Goal: Information Seeking & Learning: Learn about a topic

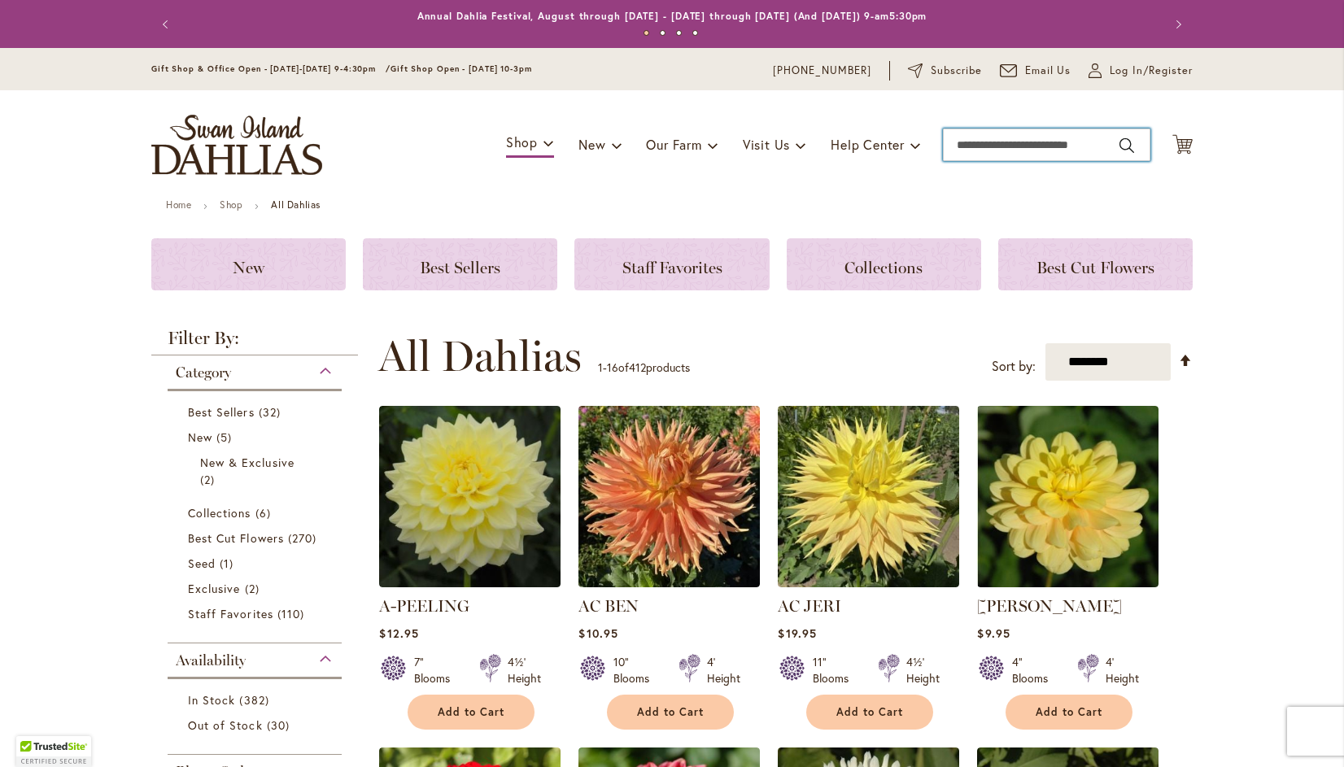
click at [1080, 146] on input "Search" at bounding box center [1046, 145] width 207 height 33
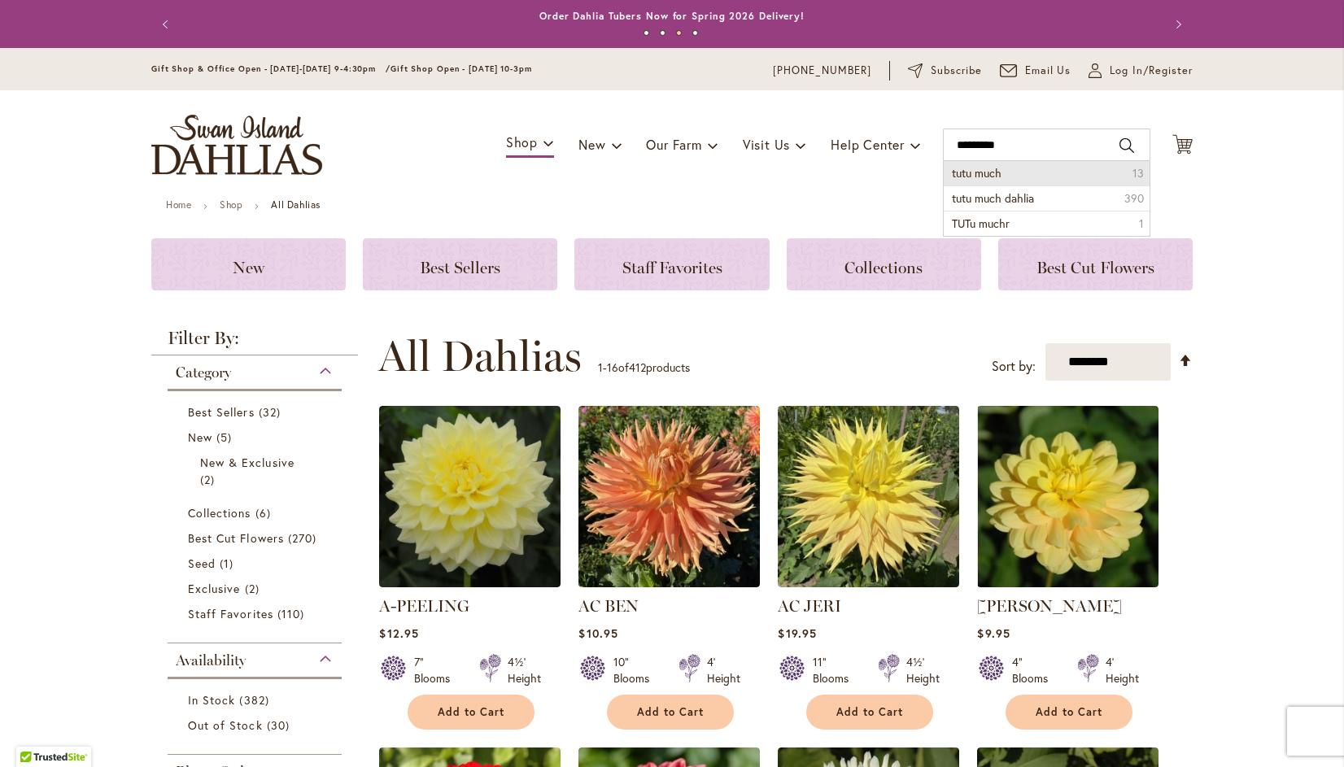
click at [982, 176] on span "tutu much" at bounding box center [977, 172] width 50 height 15
type input "*********"
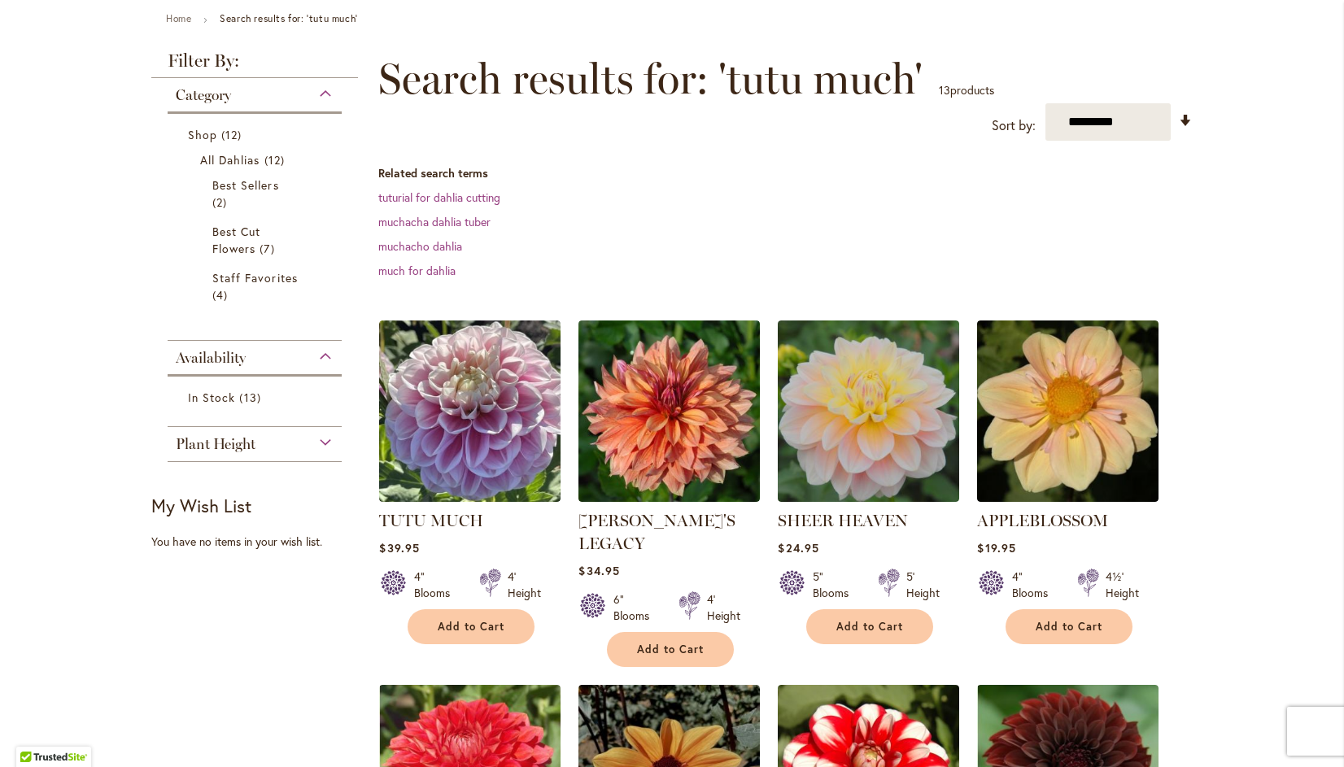
scroll to position [191, 0]
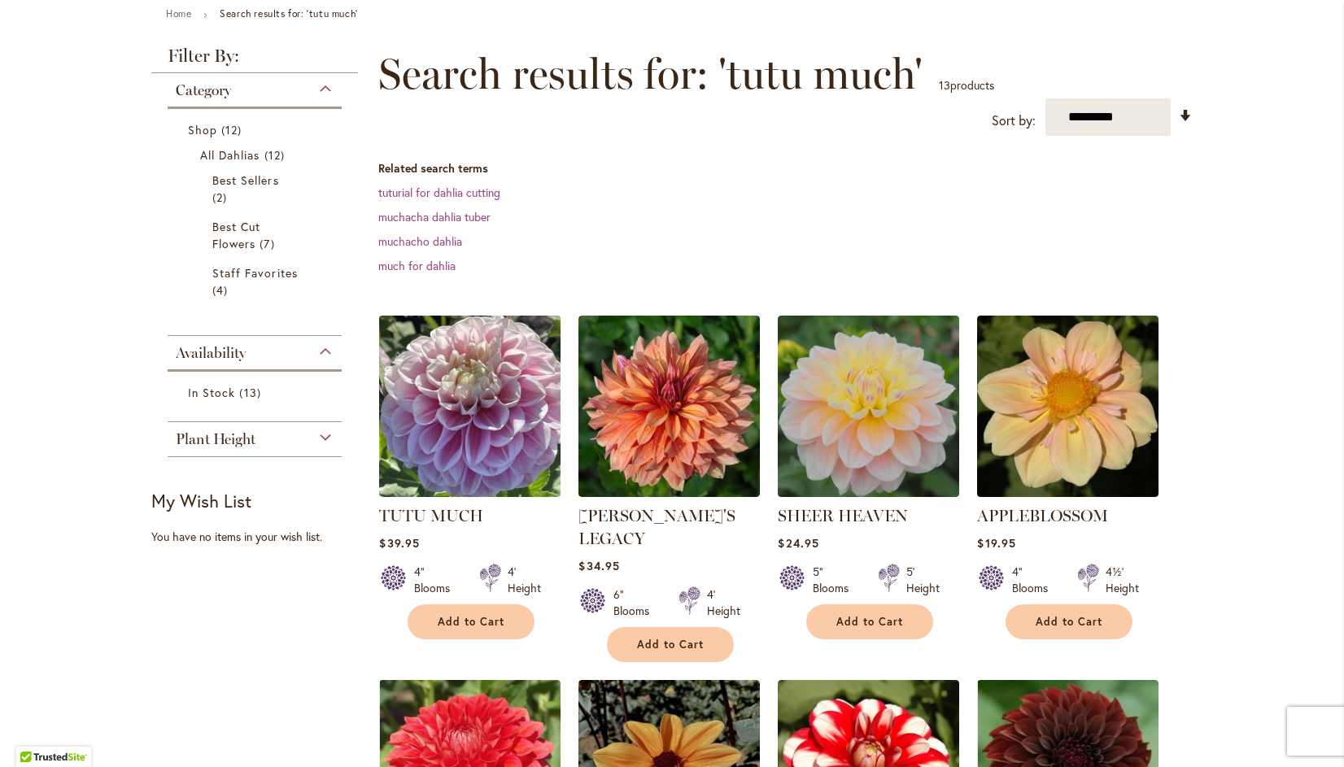
click at [473, 412] on img at bounding box center [470, 407] width 190 height 190
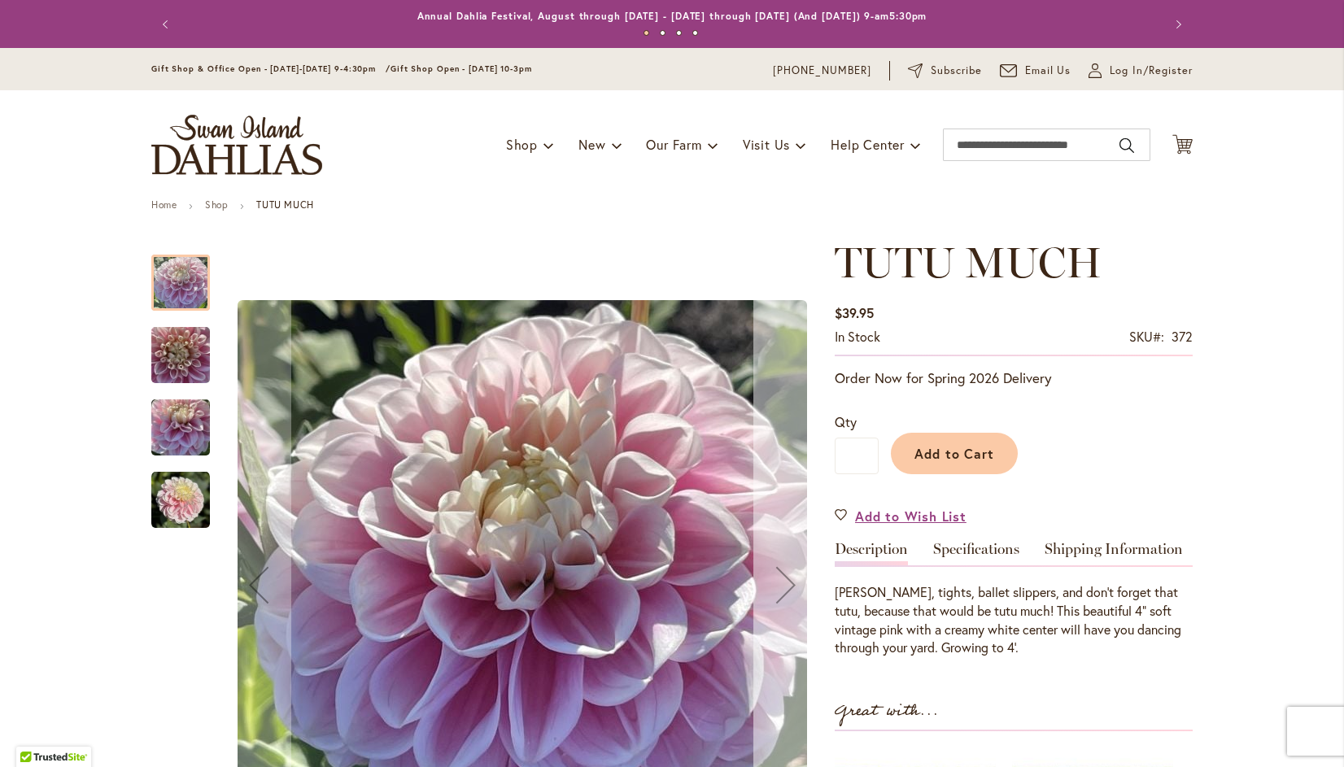
click at [790, 584] on div "Next" at bounding box center [785, 584] width 65 height 65
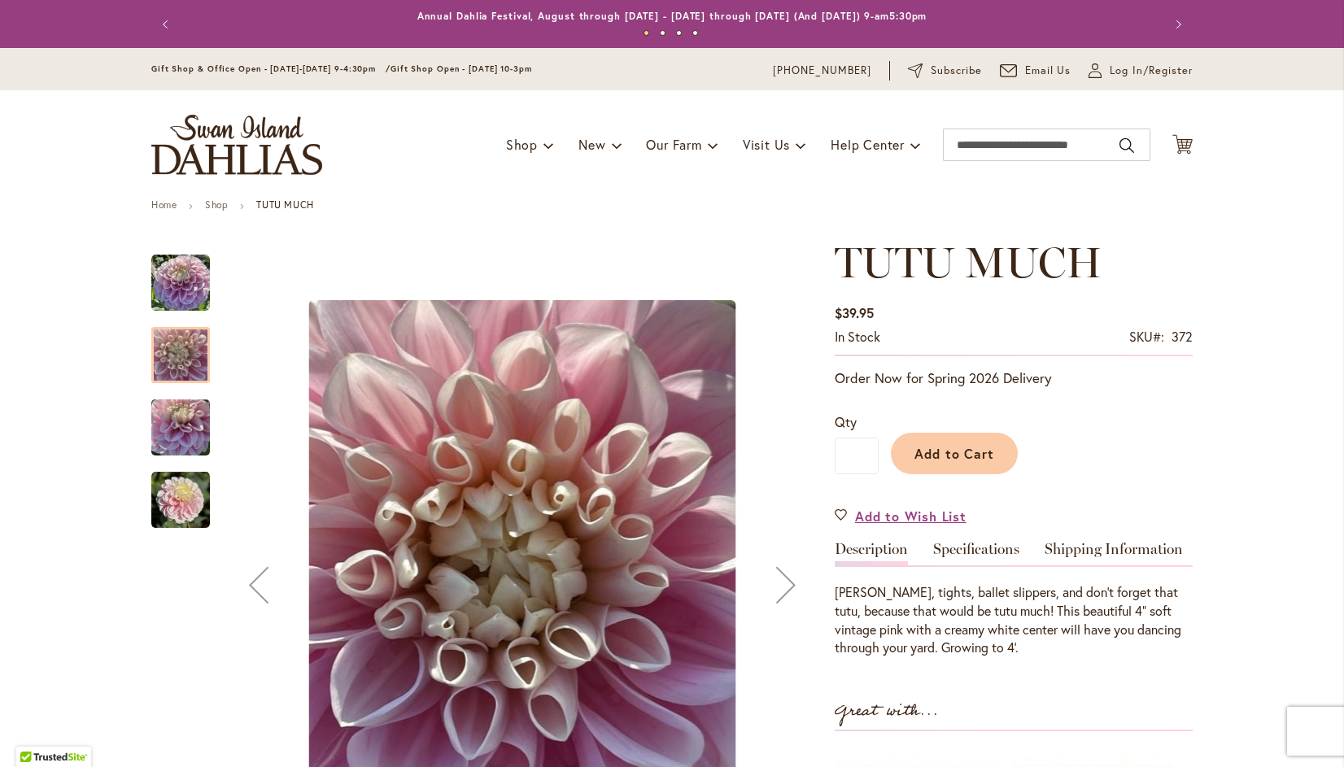
click at [772, 587] on div "Next" at bounding box center [785, 584] width 65 height 65
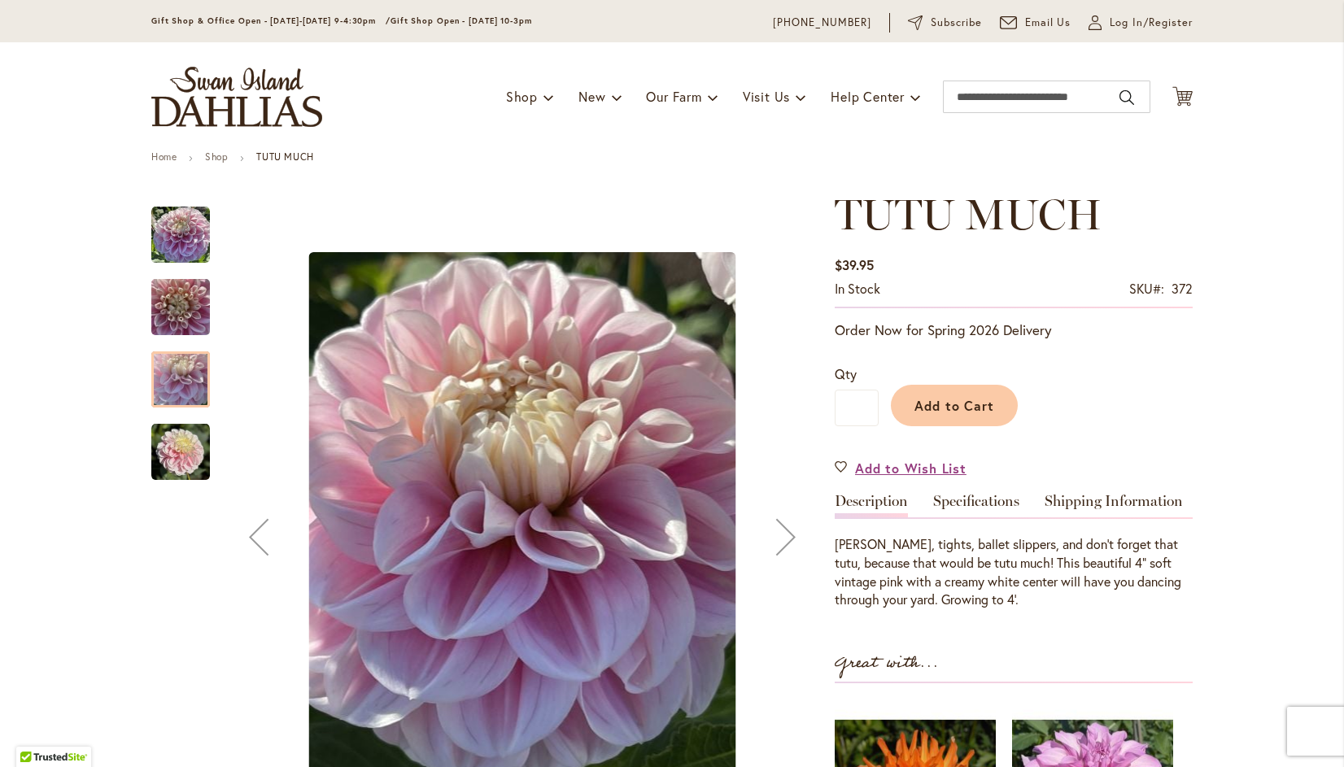
scroll to position [50, 0]
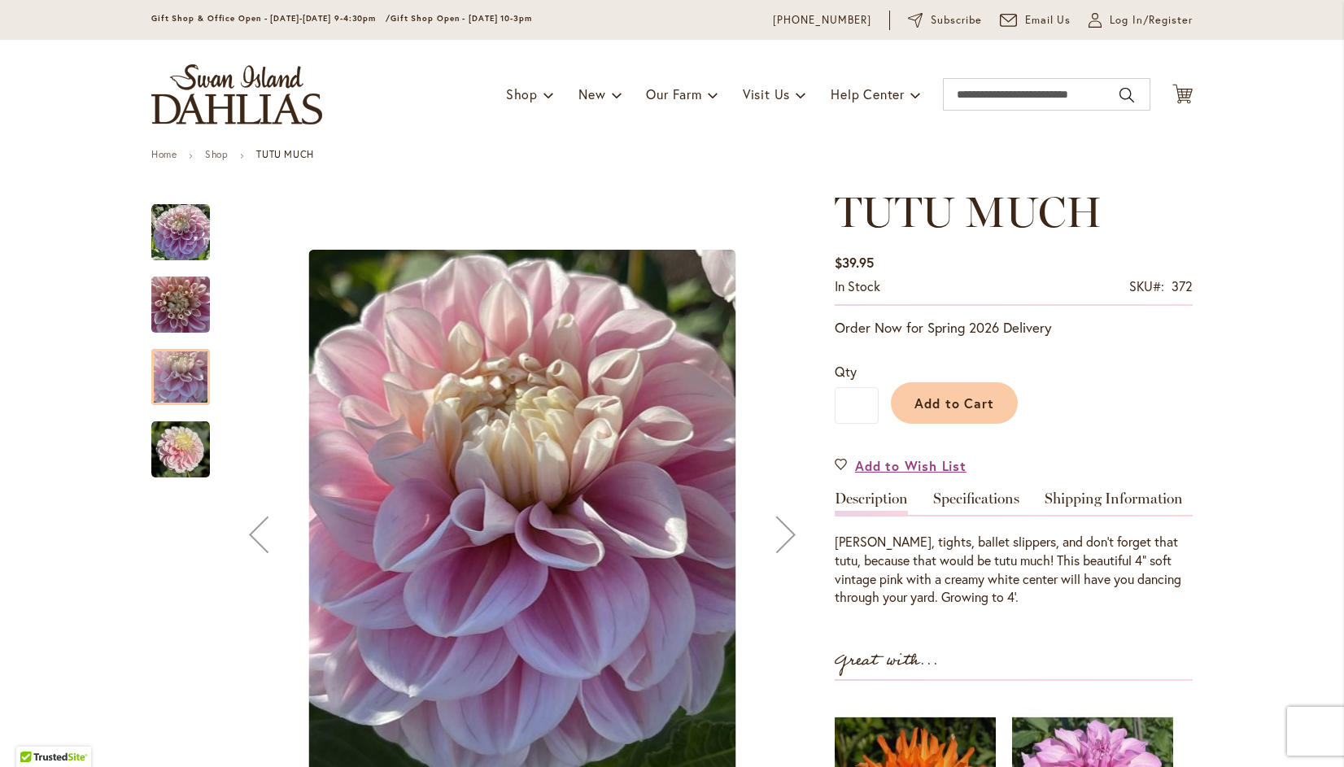
click at [770, 519] on div "Next" at bounding box center [785, 534] width 65 height 65
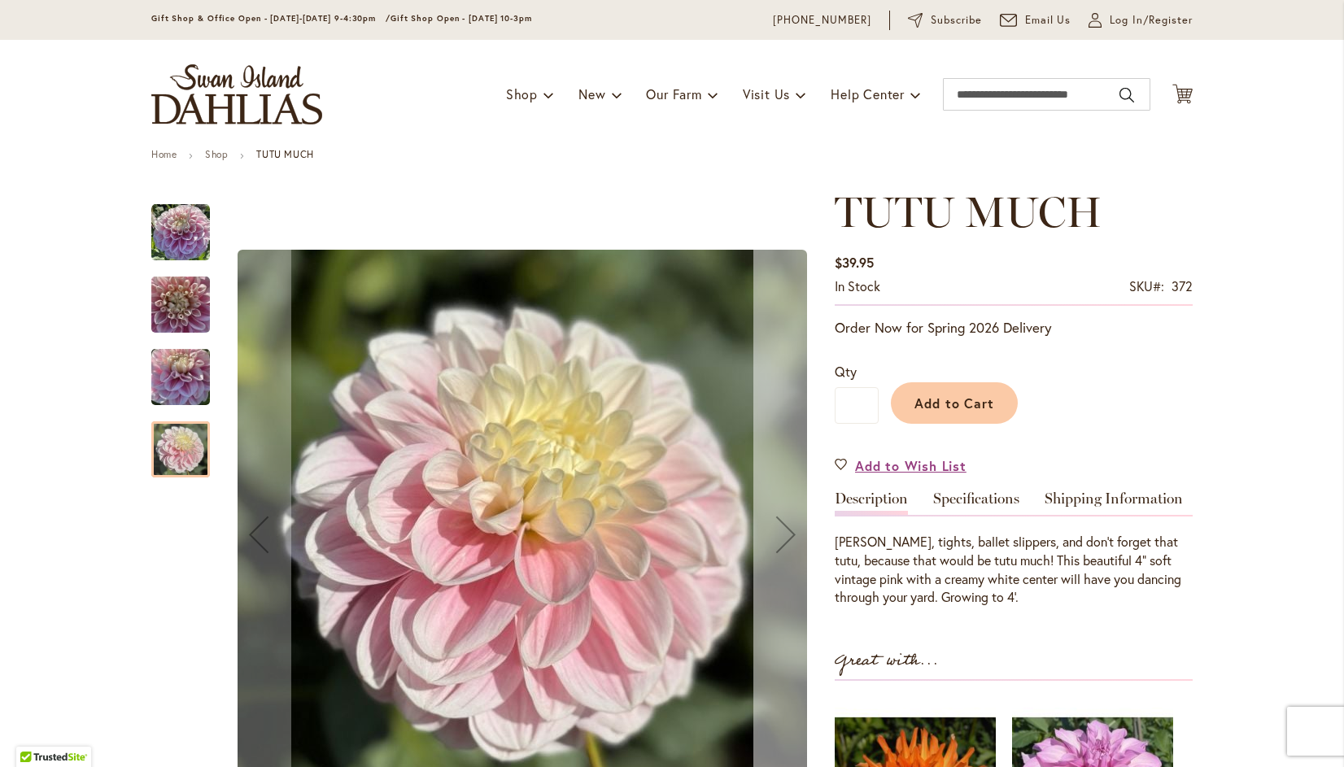
click at [781, 525] on div "Next" at bounding box center [785, 534] width 65 height 65
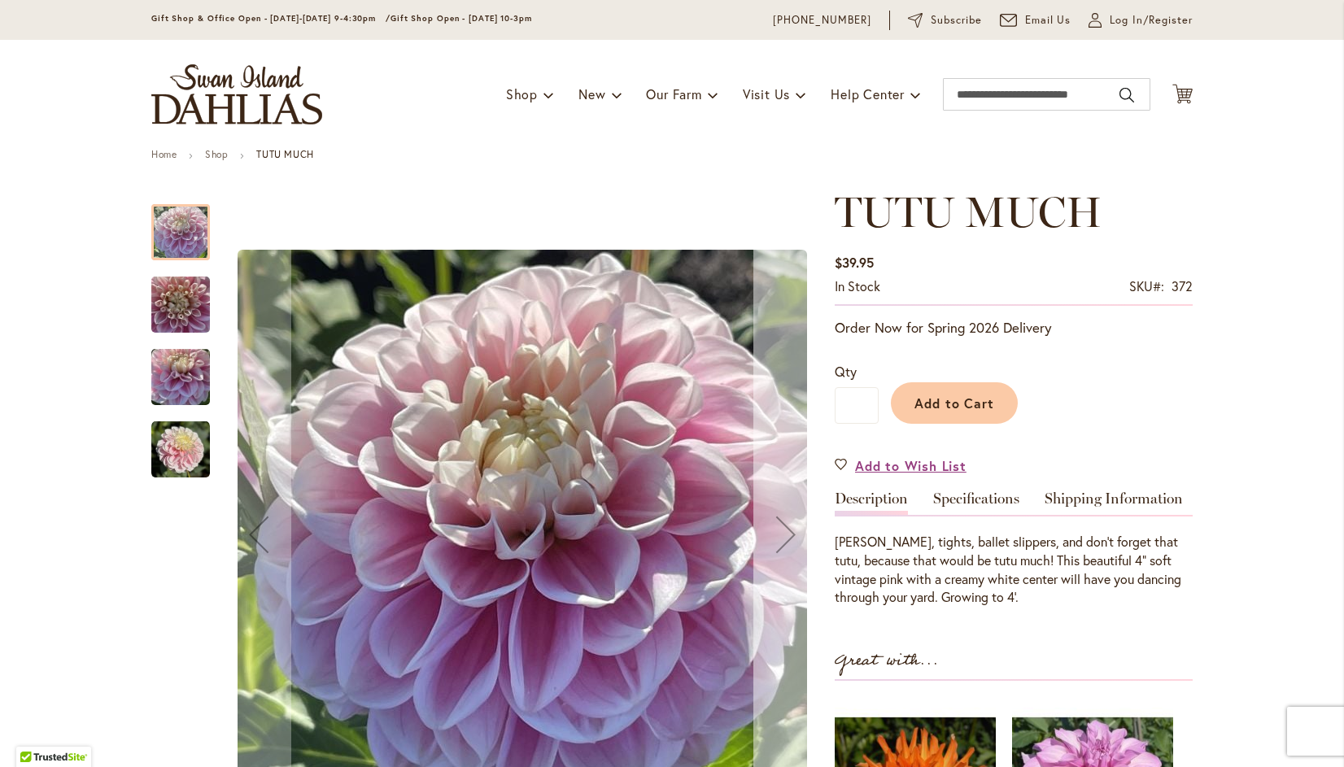
click at [779, 520] on div "Next" at bounding box center [785, 534] width 65 height 65
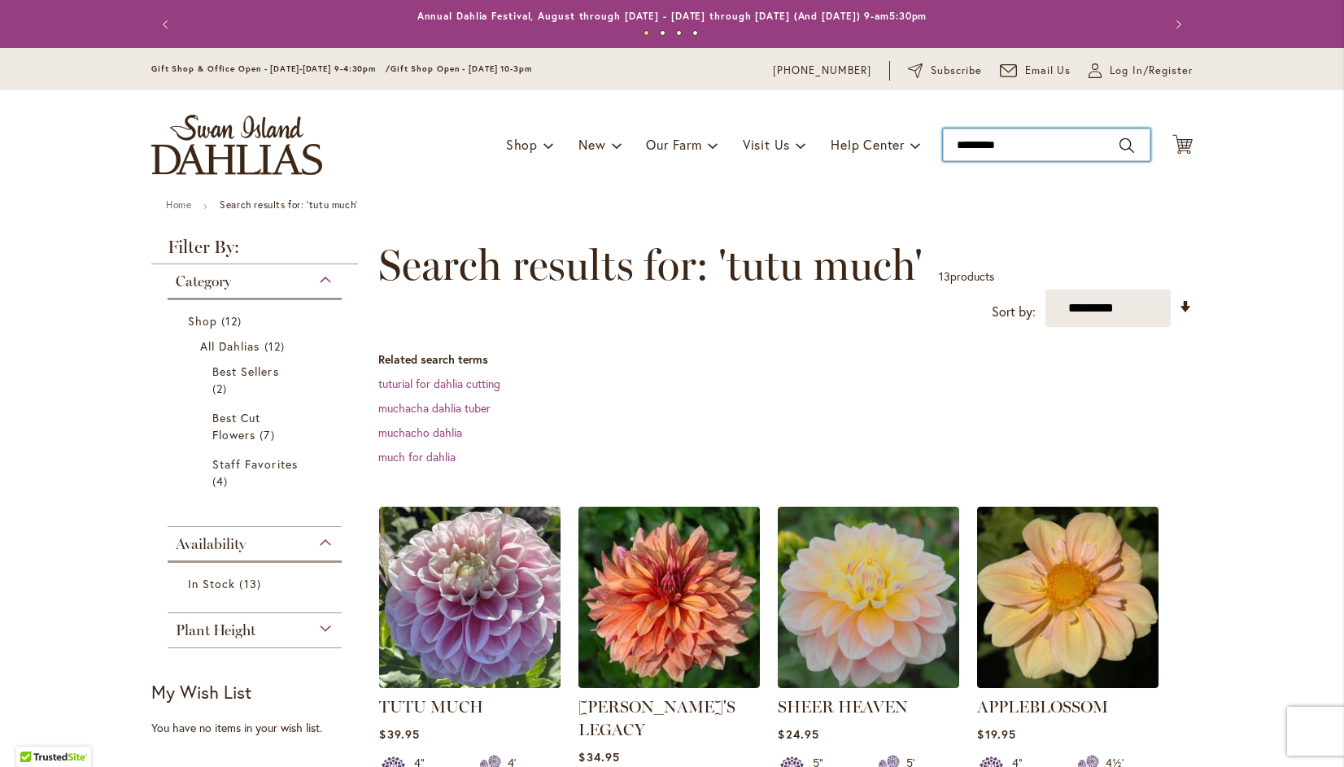
click at [1030, 148] on input "*********" at bounding box center [1046, 145] width 207 height 33
type input "*"
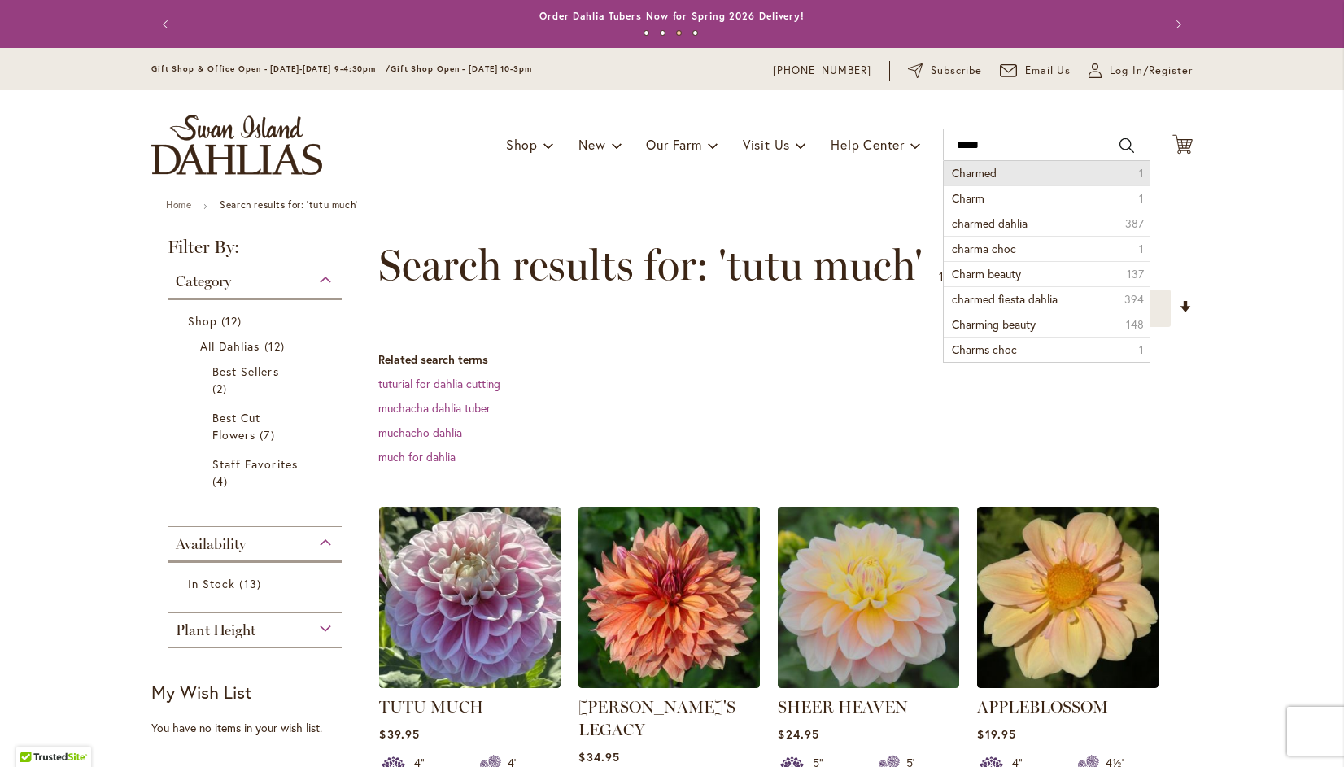
click at [995, 170] on li "Charmed 1" at bounding box center [1047, 173] width 206 height 24
type input "*******"
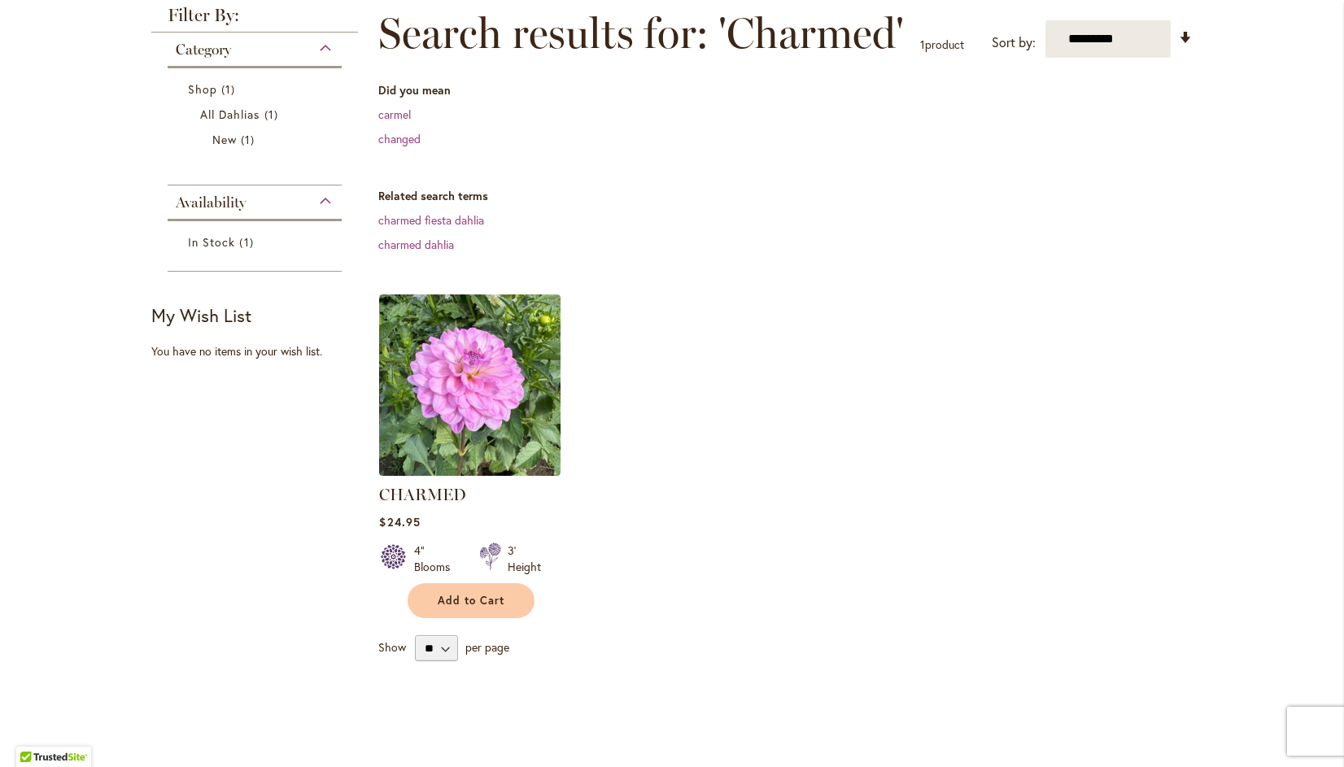
scroll to position [238, 0]
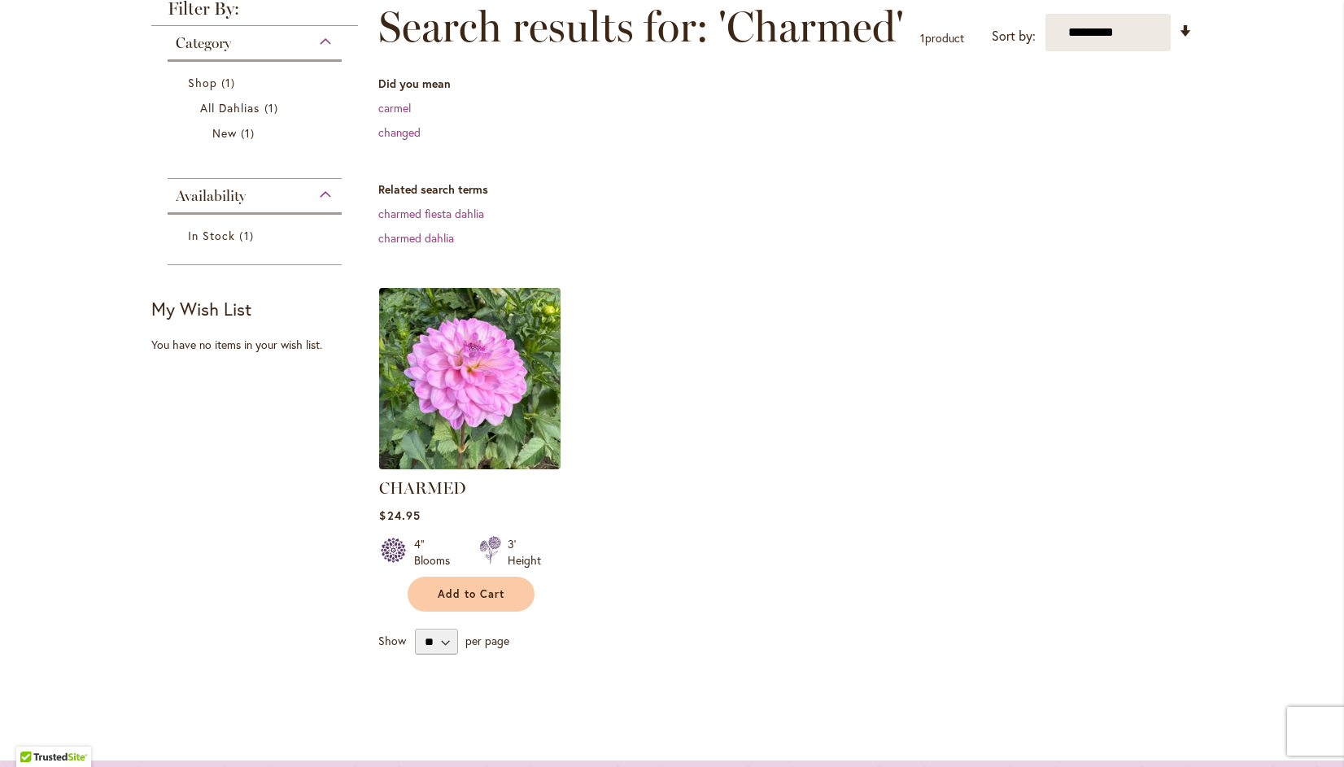
click at [464, 402] on img at bounding box center [470, 378] width 190 height 190
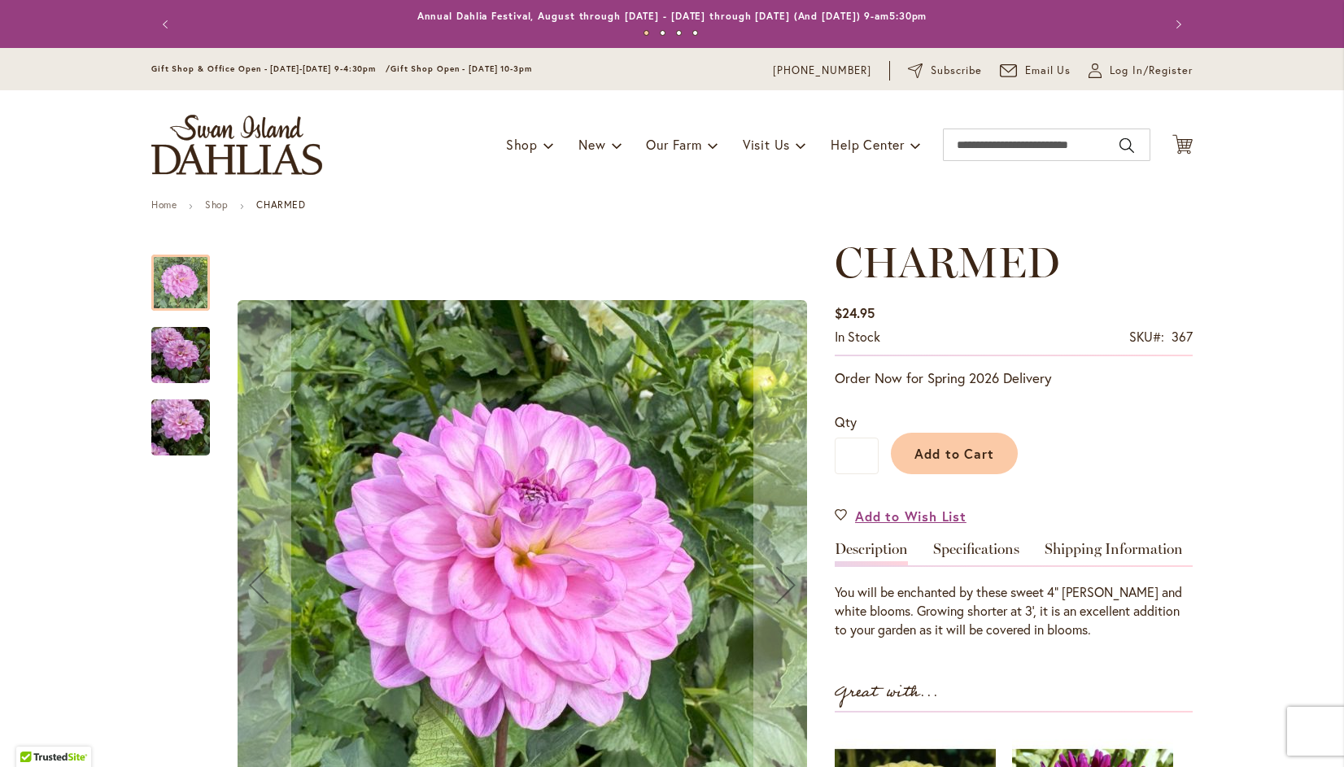
click at [163, 359] on img "CHARMED" at bounding box center [180, 355] width 59 height 78
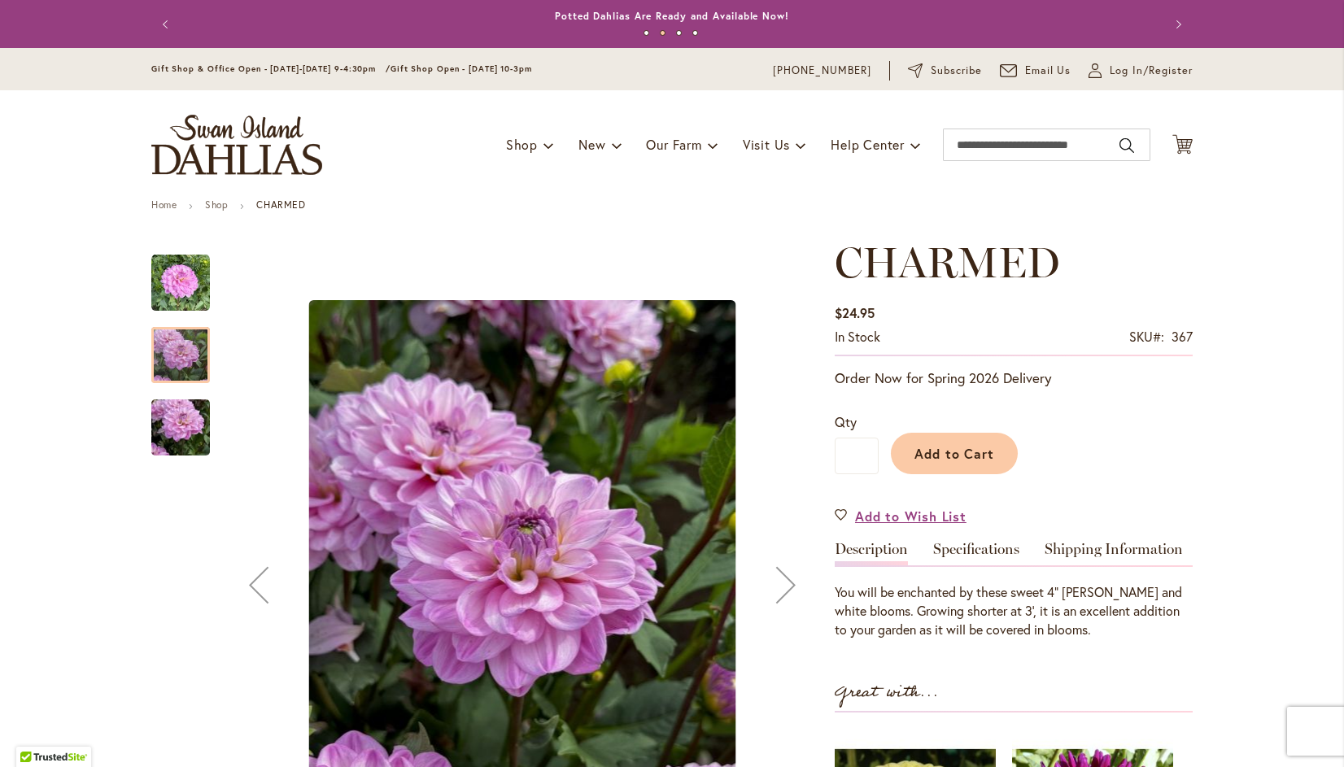
click at [775, 568] on div "Next" at bounding box center [785, 584] width 65 height 65
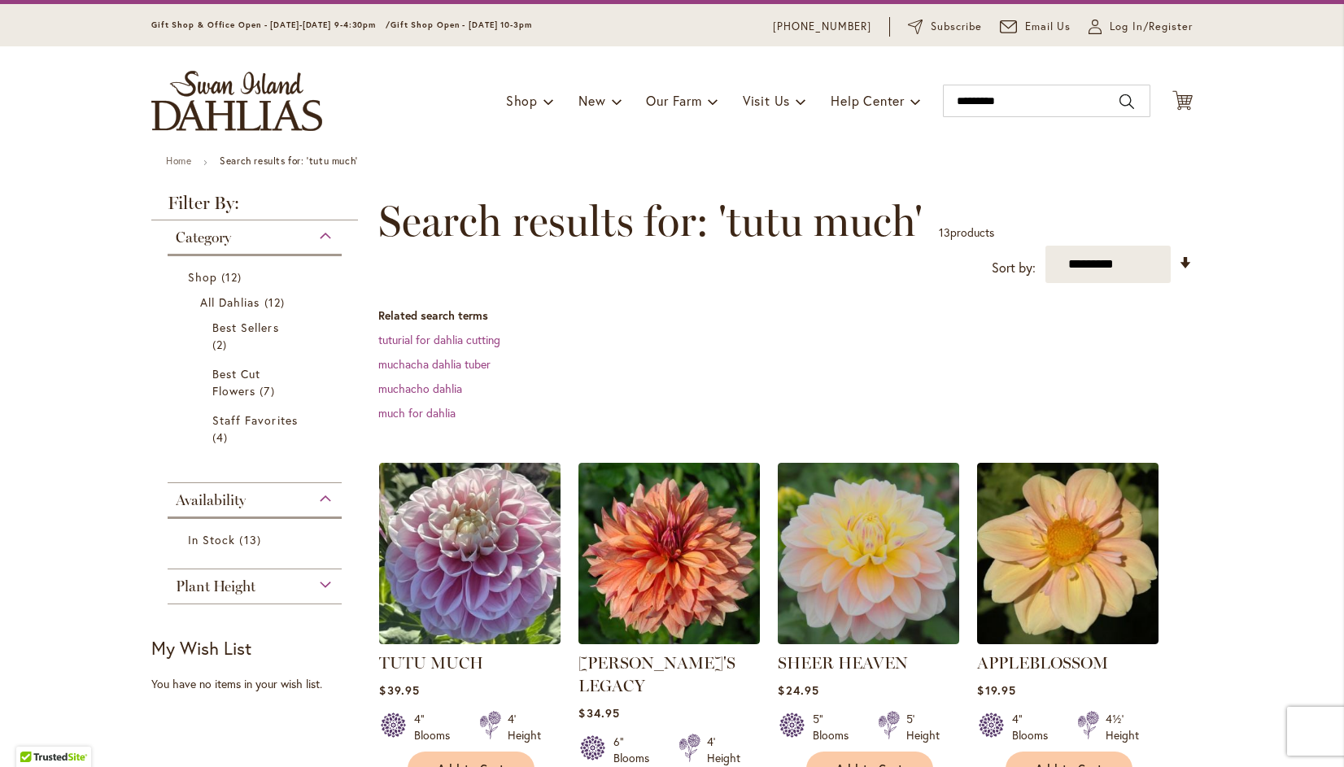
scroll to position [41, 0]
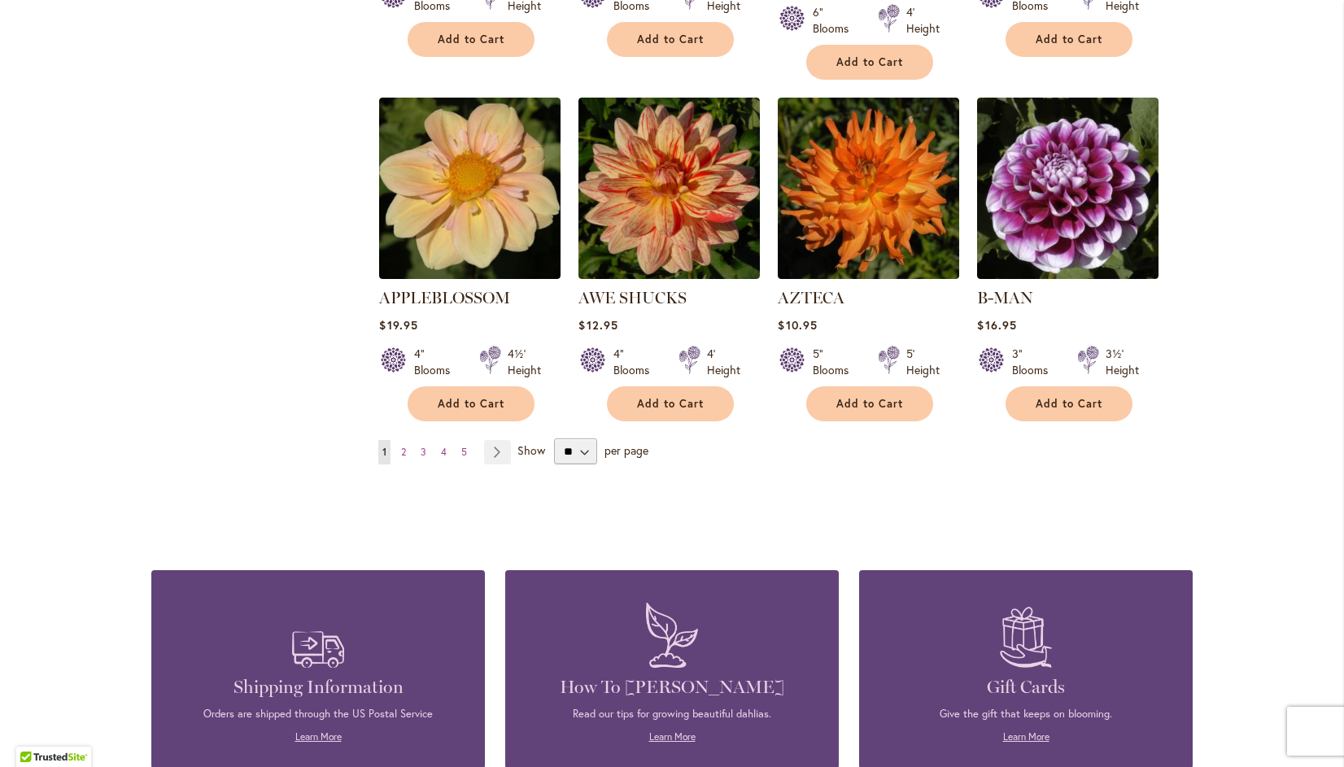
scroll to position [1383, 0]
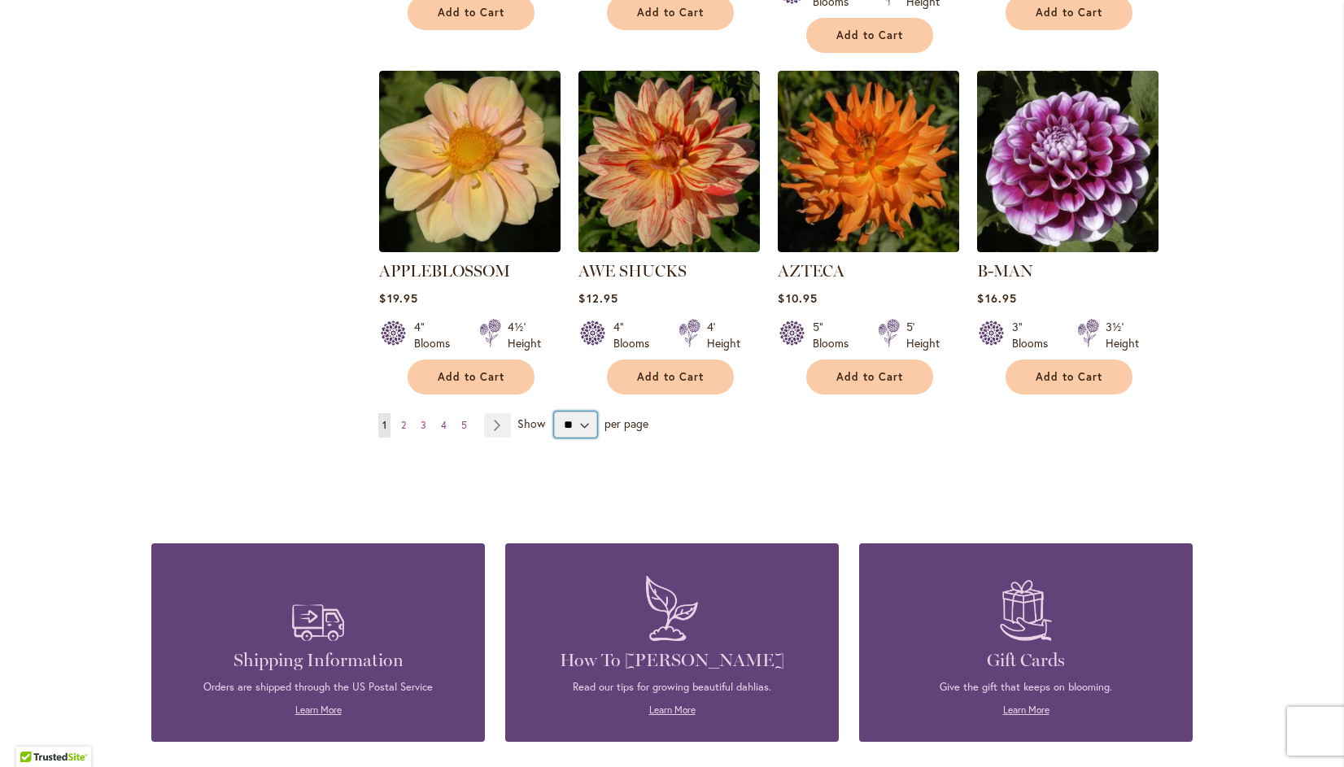
click at [578, 412] on select "** ** ** **" at bounding box center [575, 425] width 42 height 26
select select "**"
click at [554, 412] on select "** ** ** **" at bounding box center [575, 425] width 42 height 26
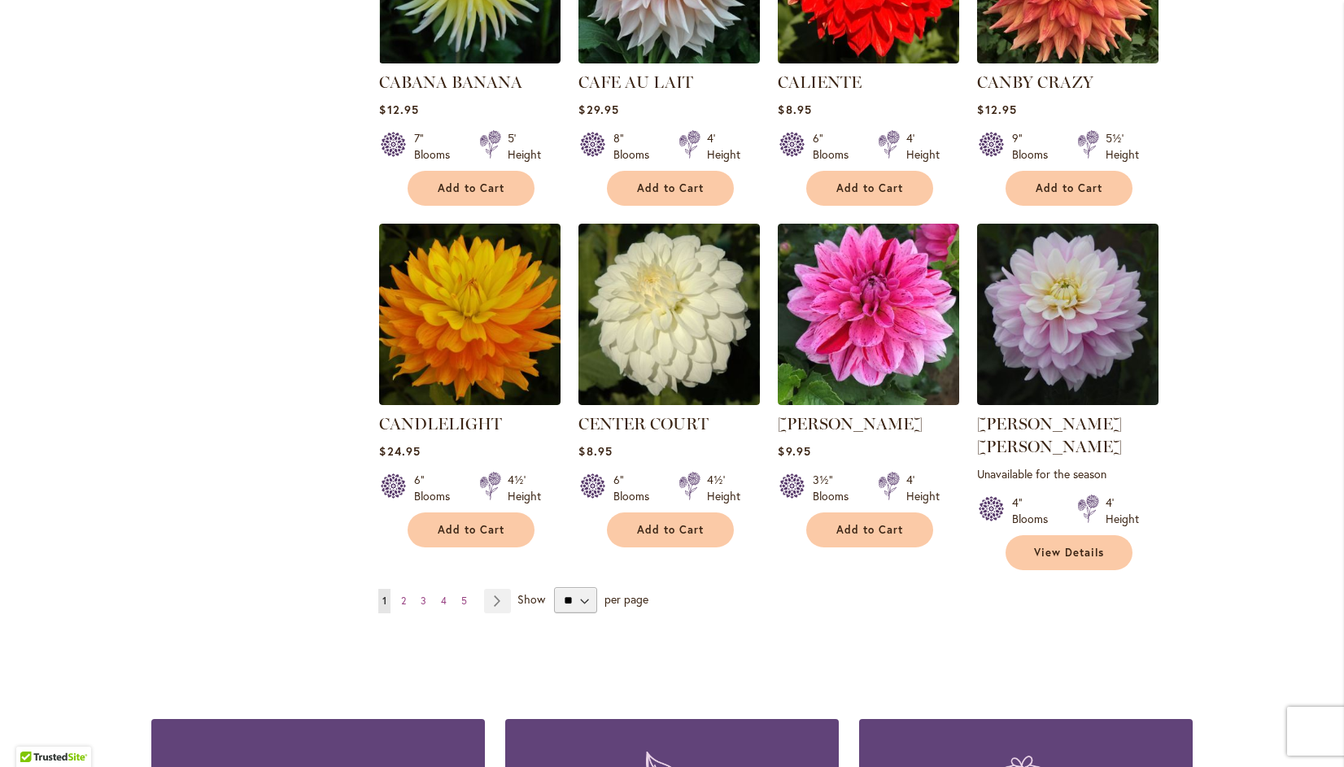
scroll to position [5377, 0]
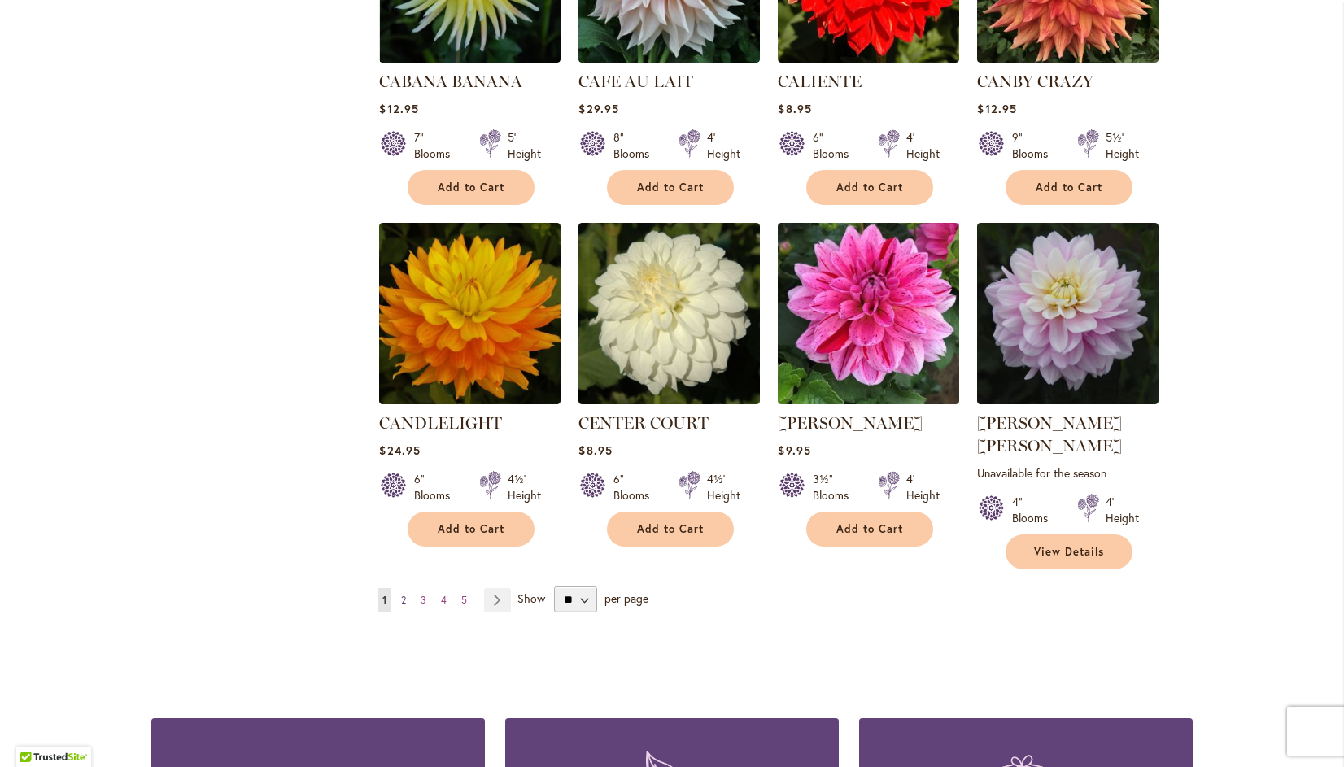
click at [401, 594] on span "2" at bounding box center [403, 600] width 5 height 12
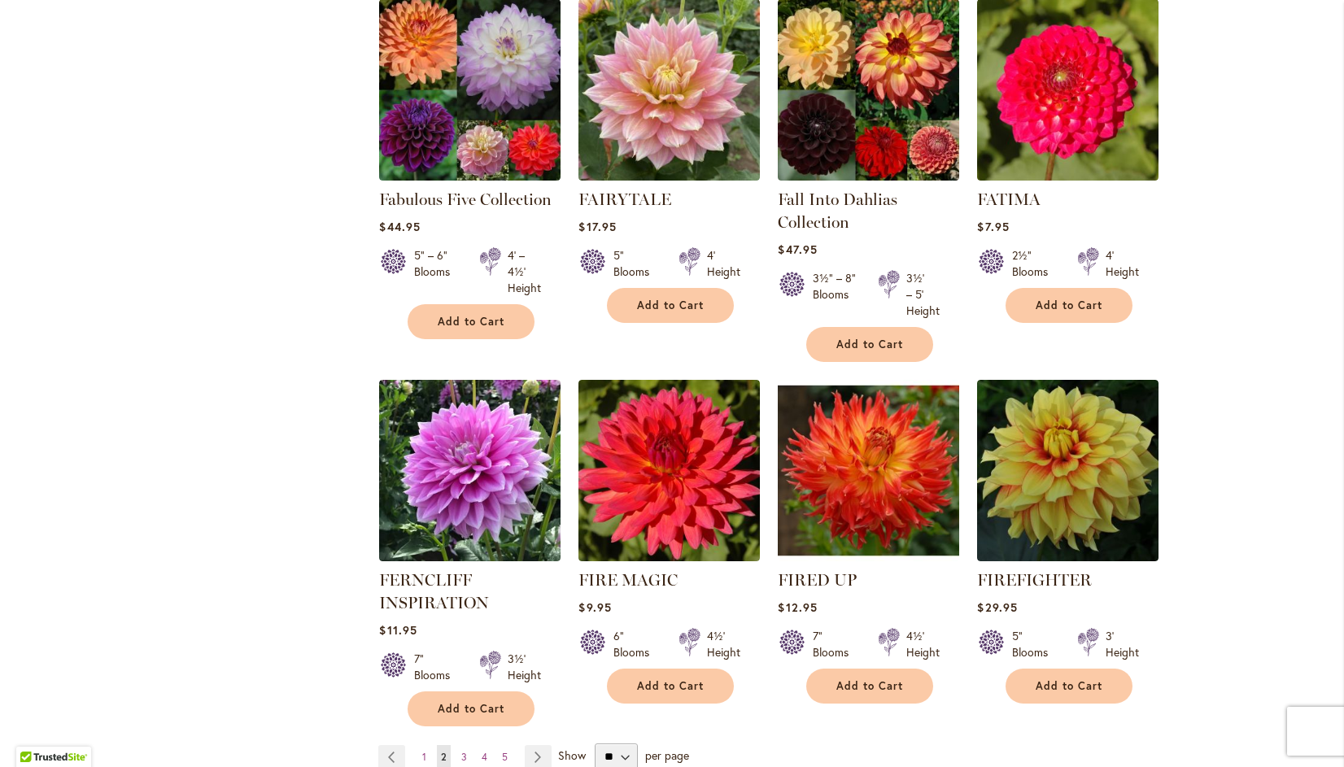
scroll to position [5415, 0]
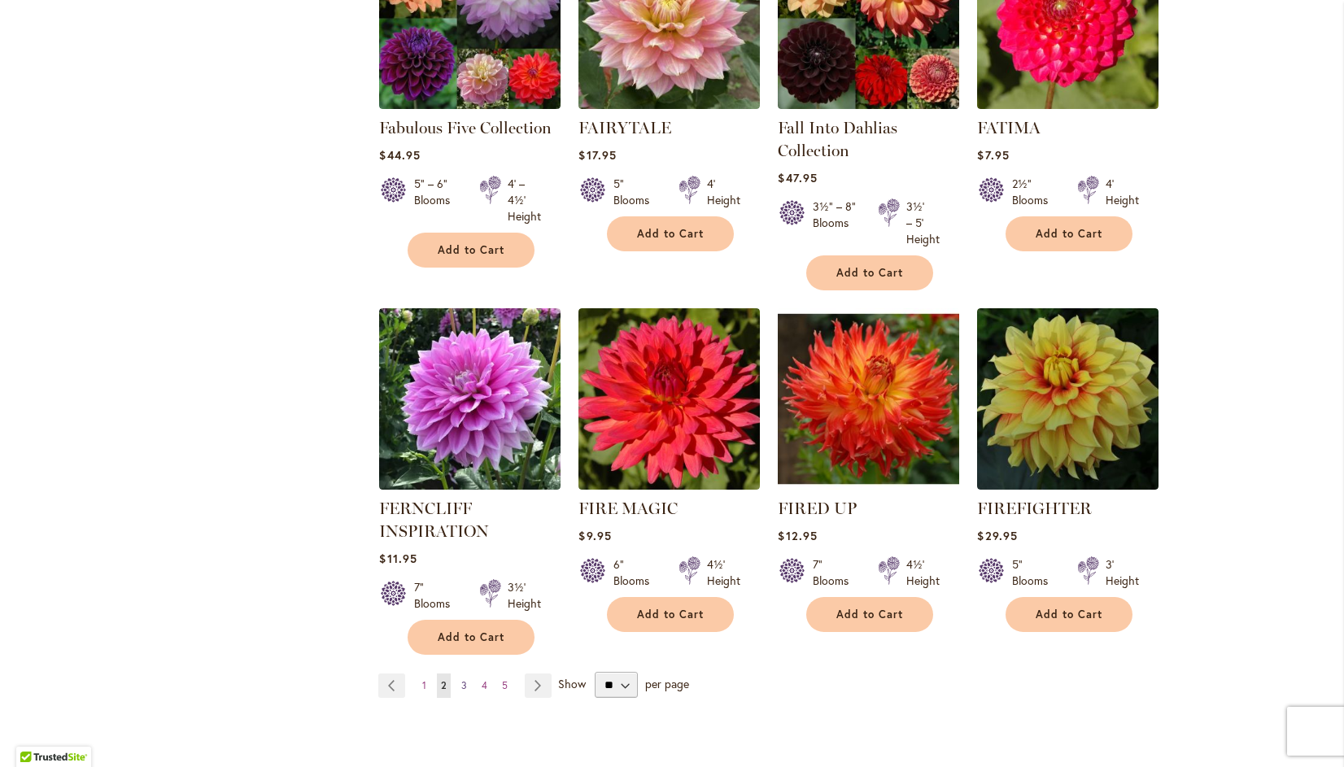
click at [461, 679] on span "3" at bounding box center [464, 685] width 6 height 12
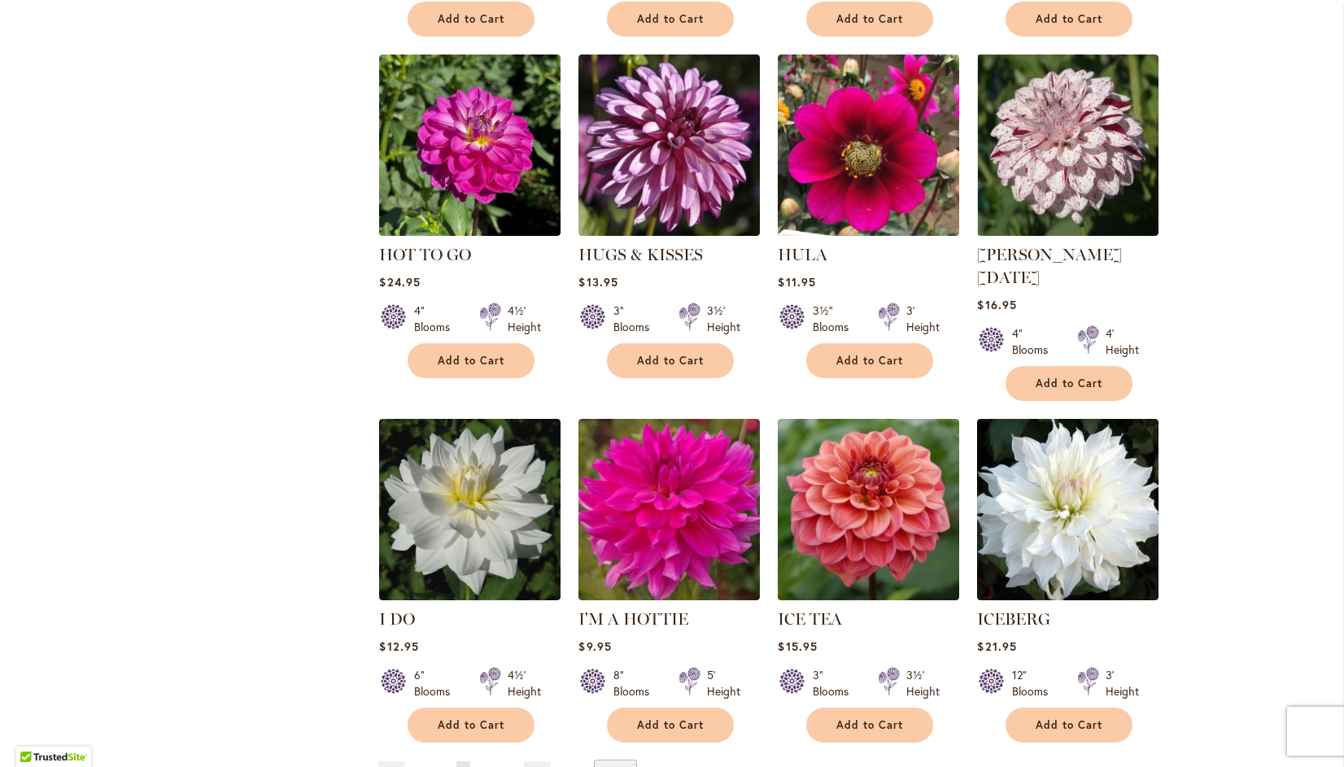
scroll to position [5339, 0]
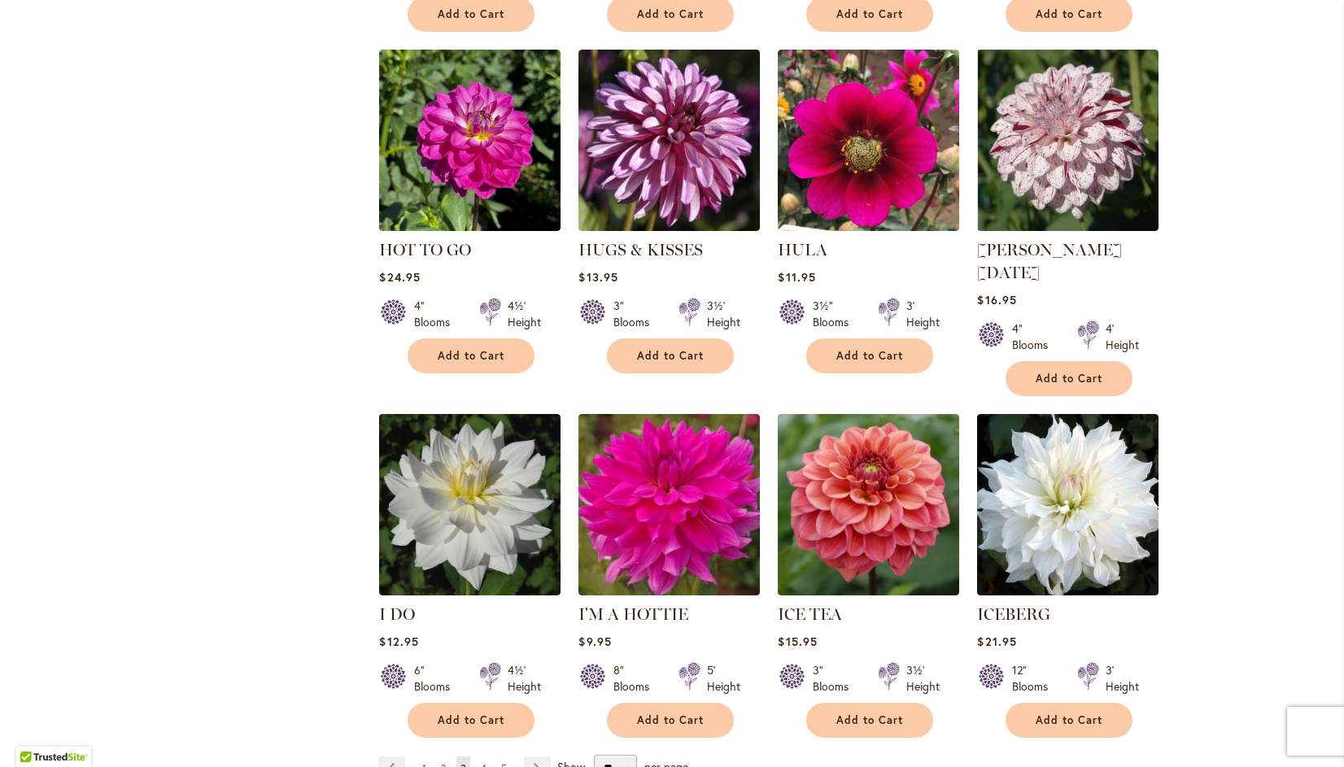
click at [481, 762] on span "4" at bounding box center [484, 768] width 6 height 12
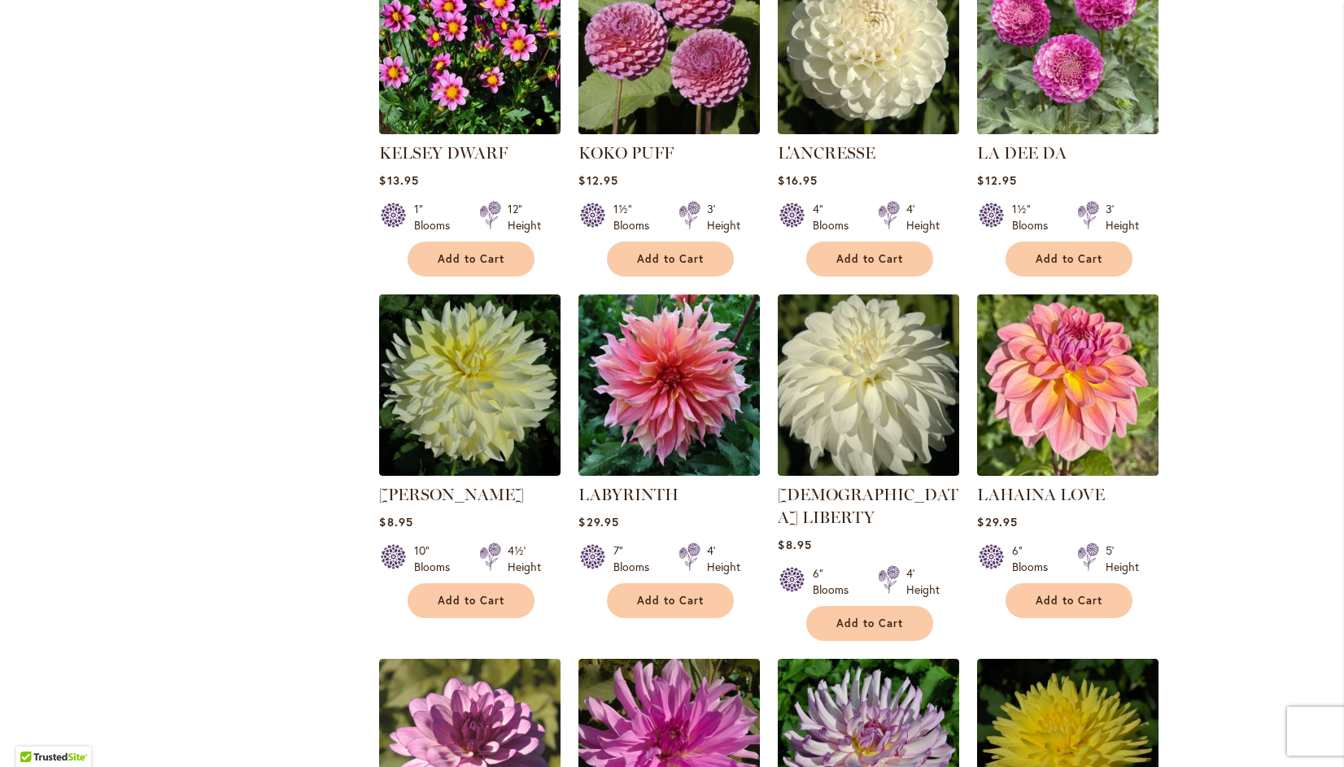
scroll to position [2566, 0]
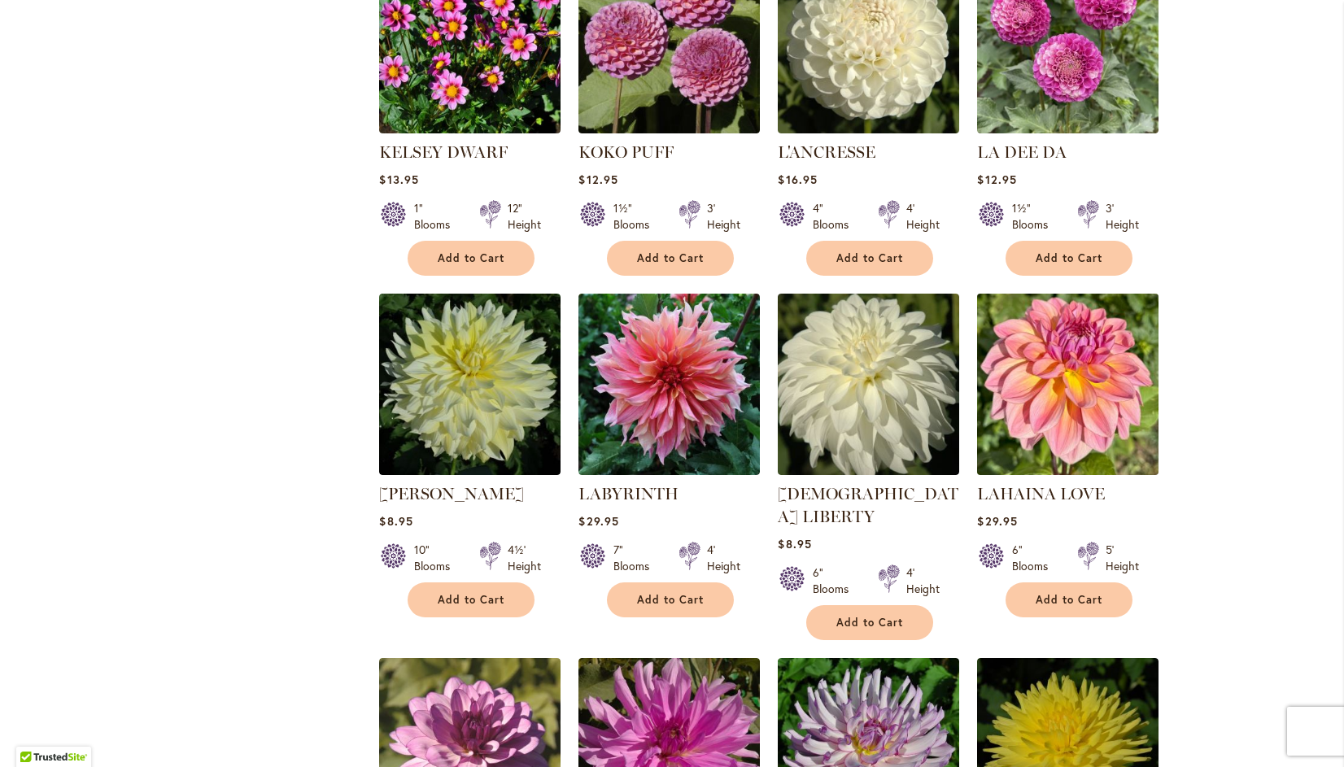
click at [1063, 351] on img at bounding box center [1068, 385] width 190 height 190
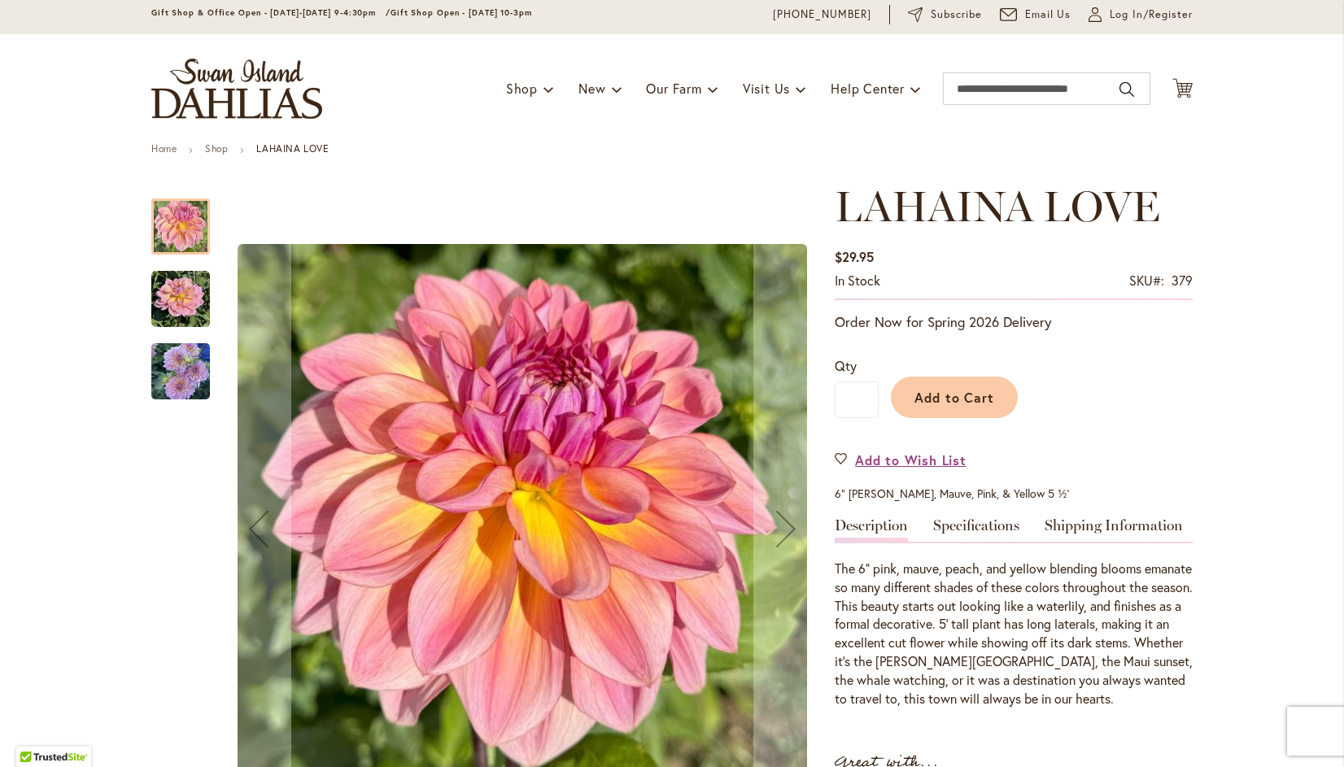
scroll to position [159, 0]
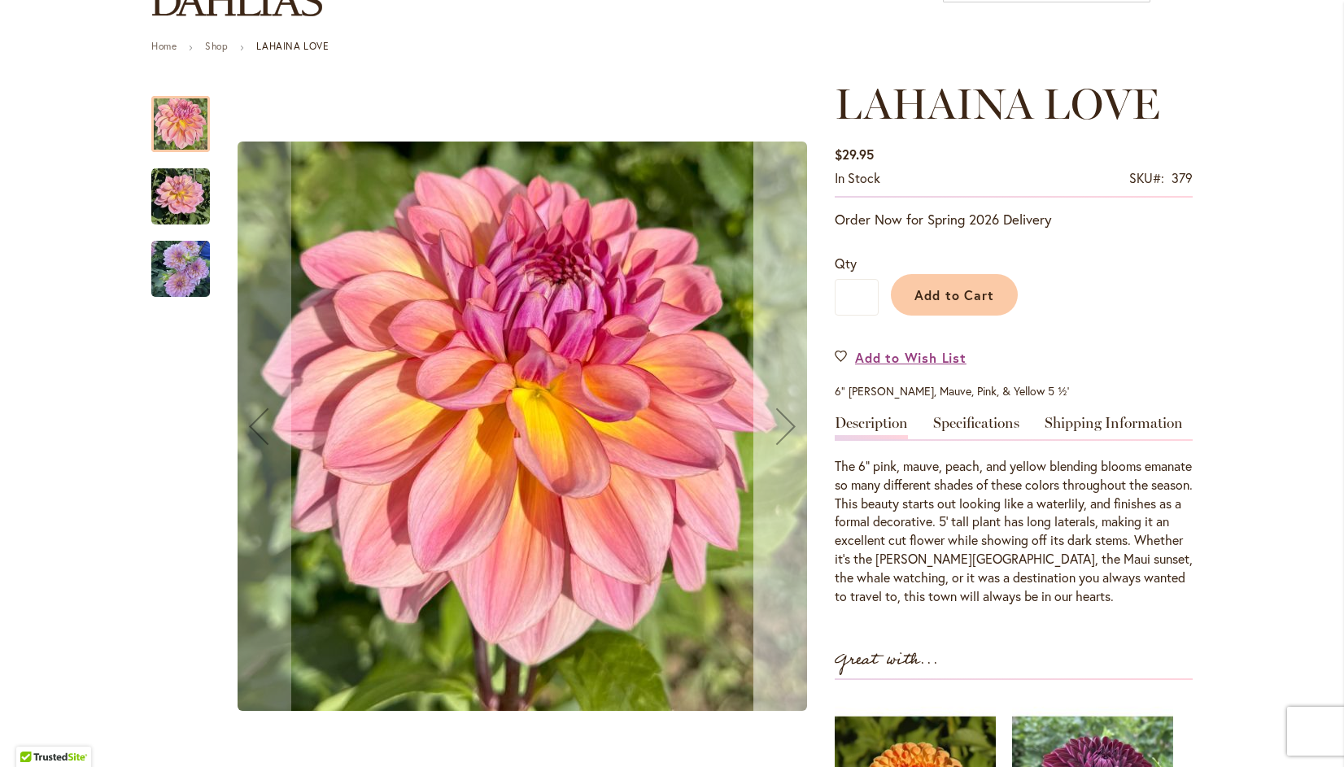
click at [781, 417] on div "Next" at bounding box center [785, 426] width 65 height 65
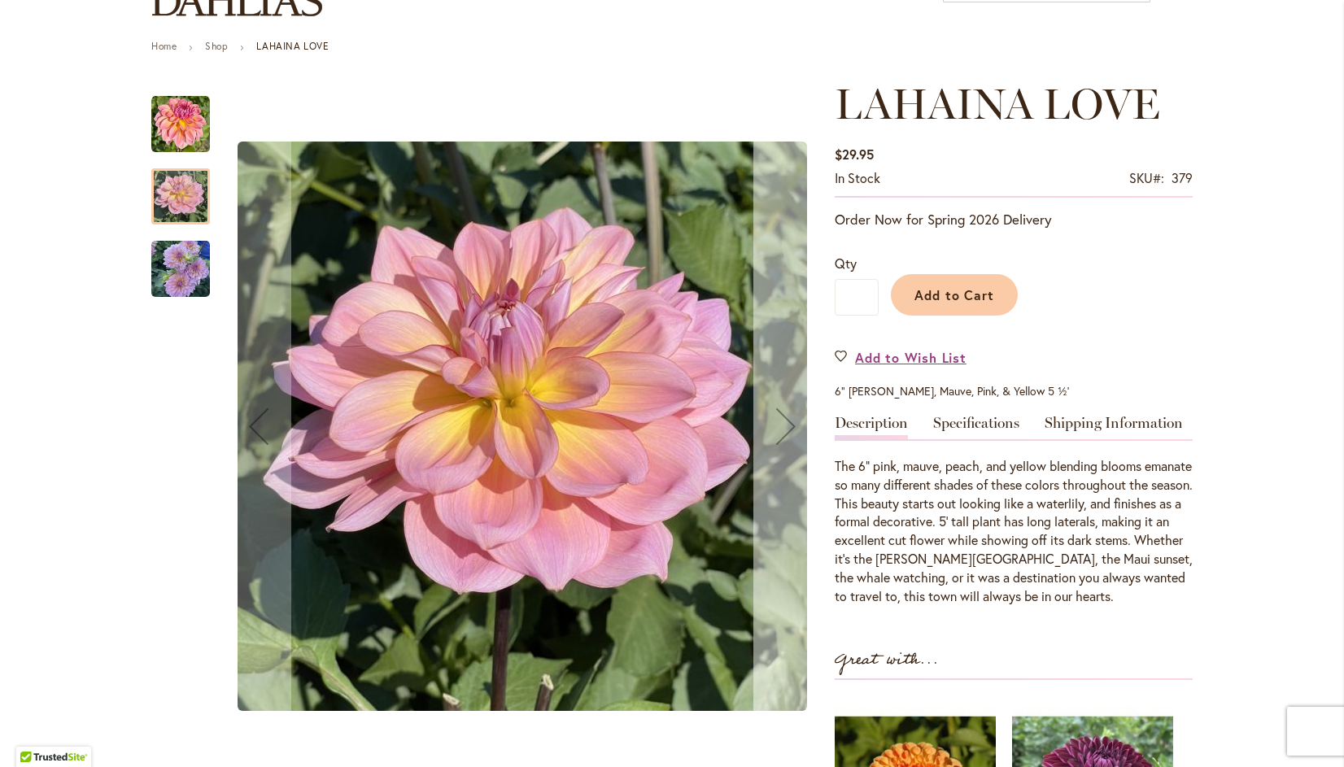
click at [779, 422] on div "Next" at bounding box center [785, 426] width 65 height 65
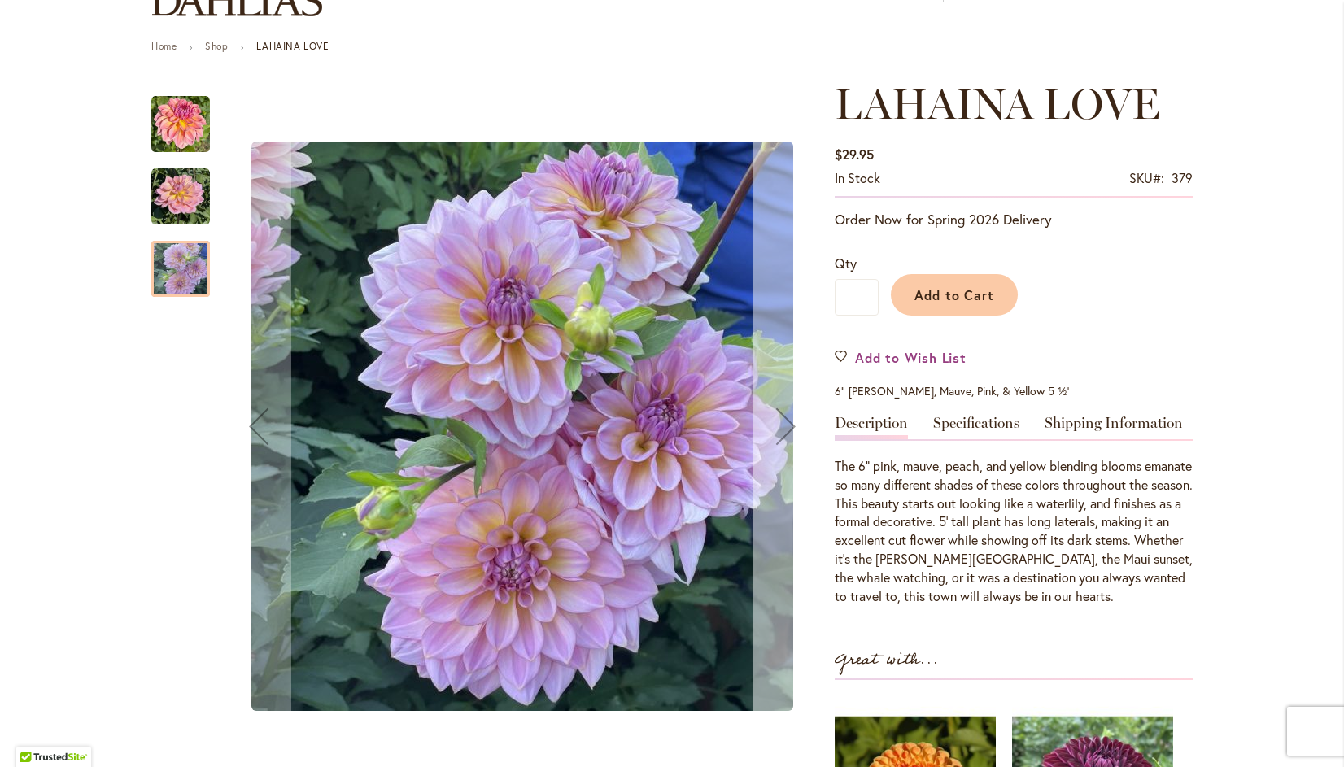
click at [777, 411] on div "Next" at bounding box center [785, 426] width 65 height 65
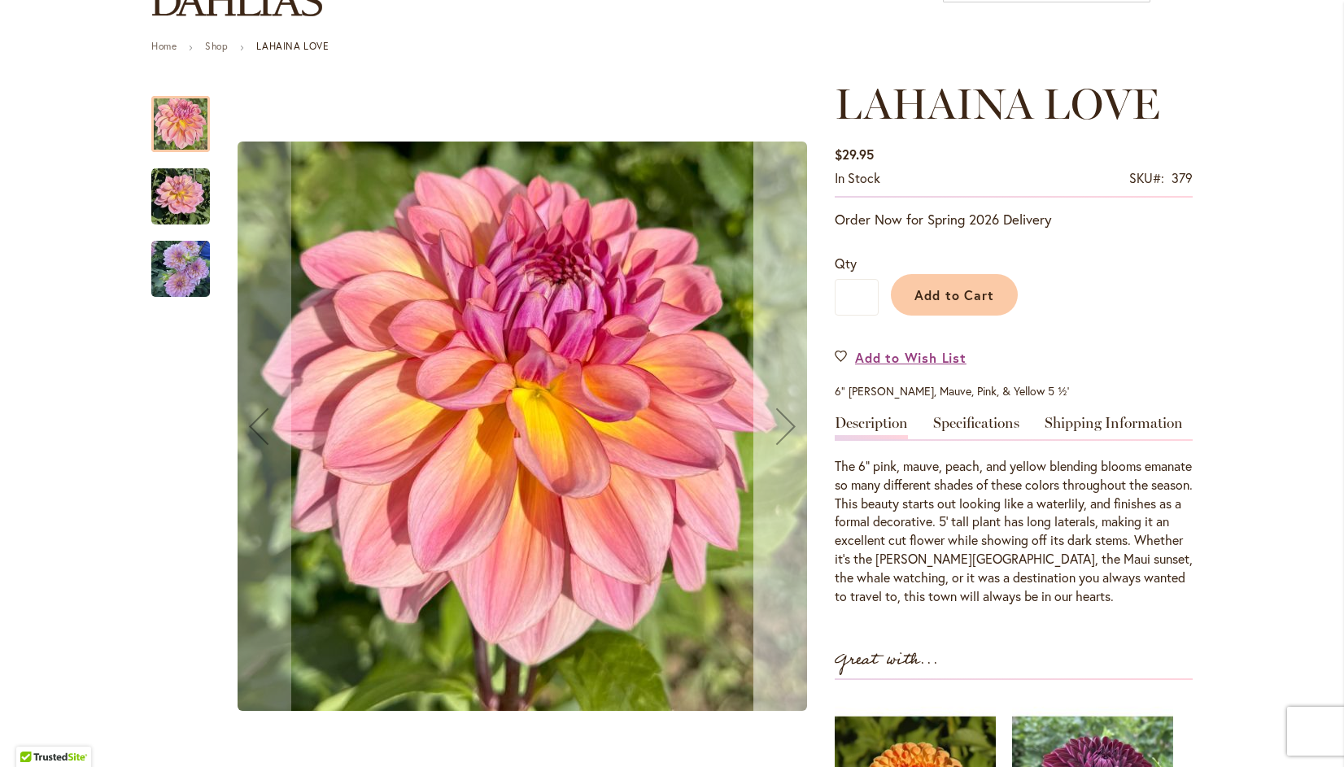
click at [782, 418] on div "Next" at bounding box center [785, 426] width 65 height 65
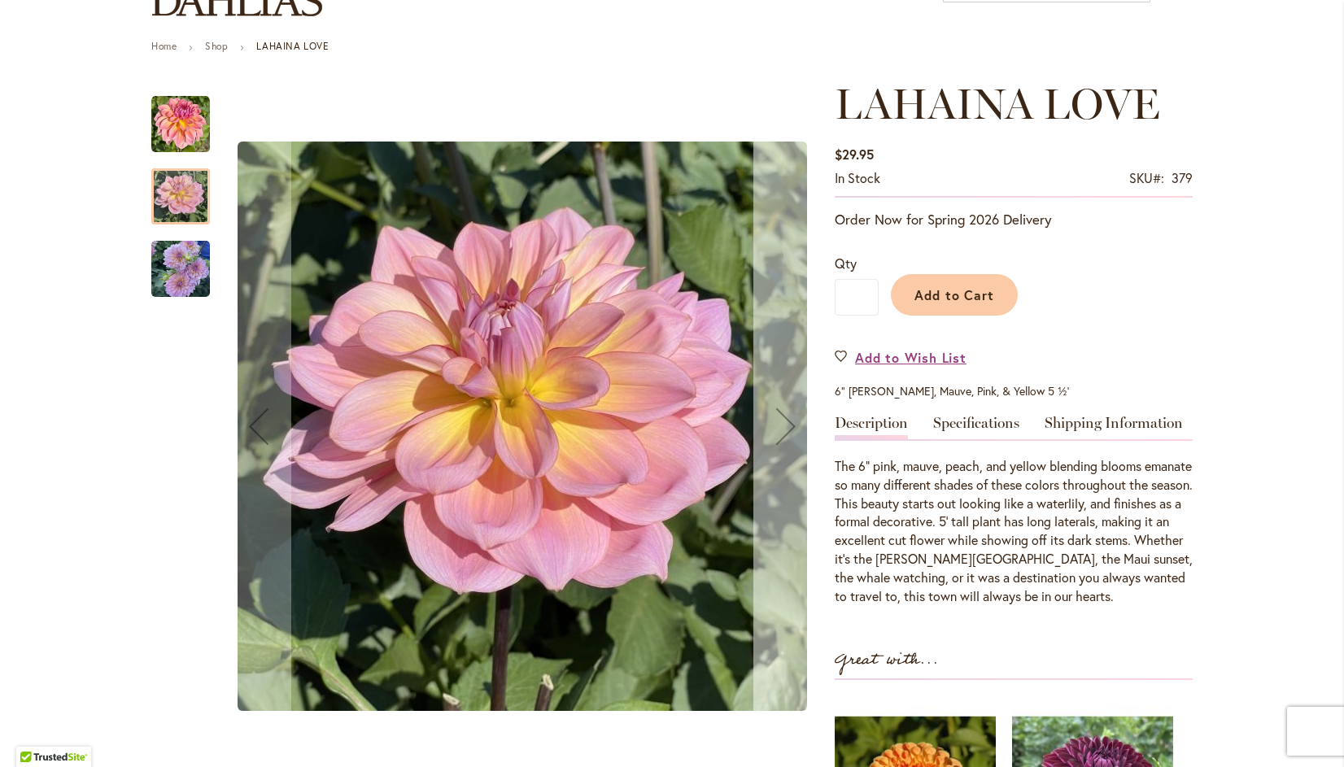
click at [779, 422] on div "Next" at bounding box center [785, 426] width 65 height 65
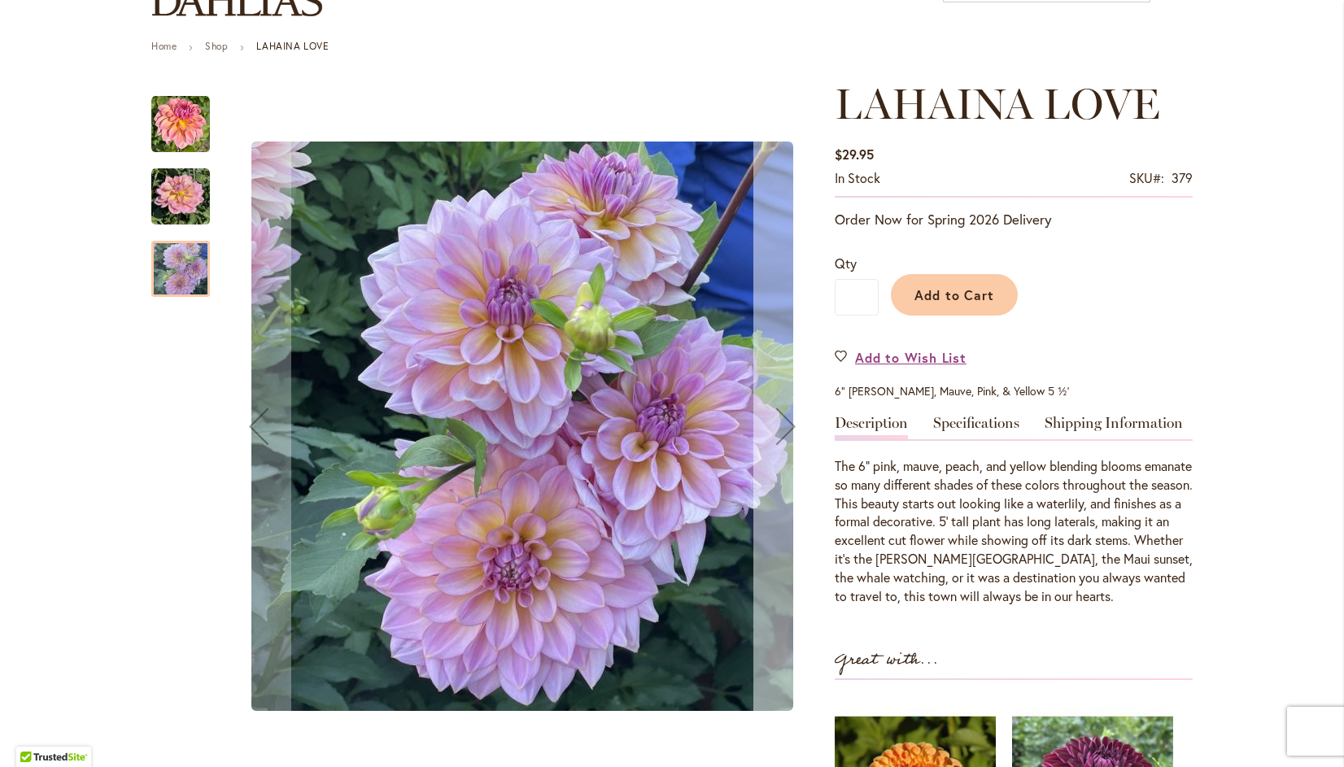
click at [784, 425] on div "Next" at bounding box center [785, 426] width 65 height 65
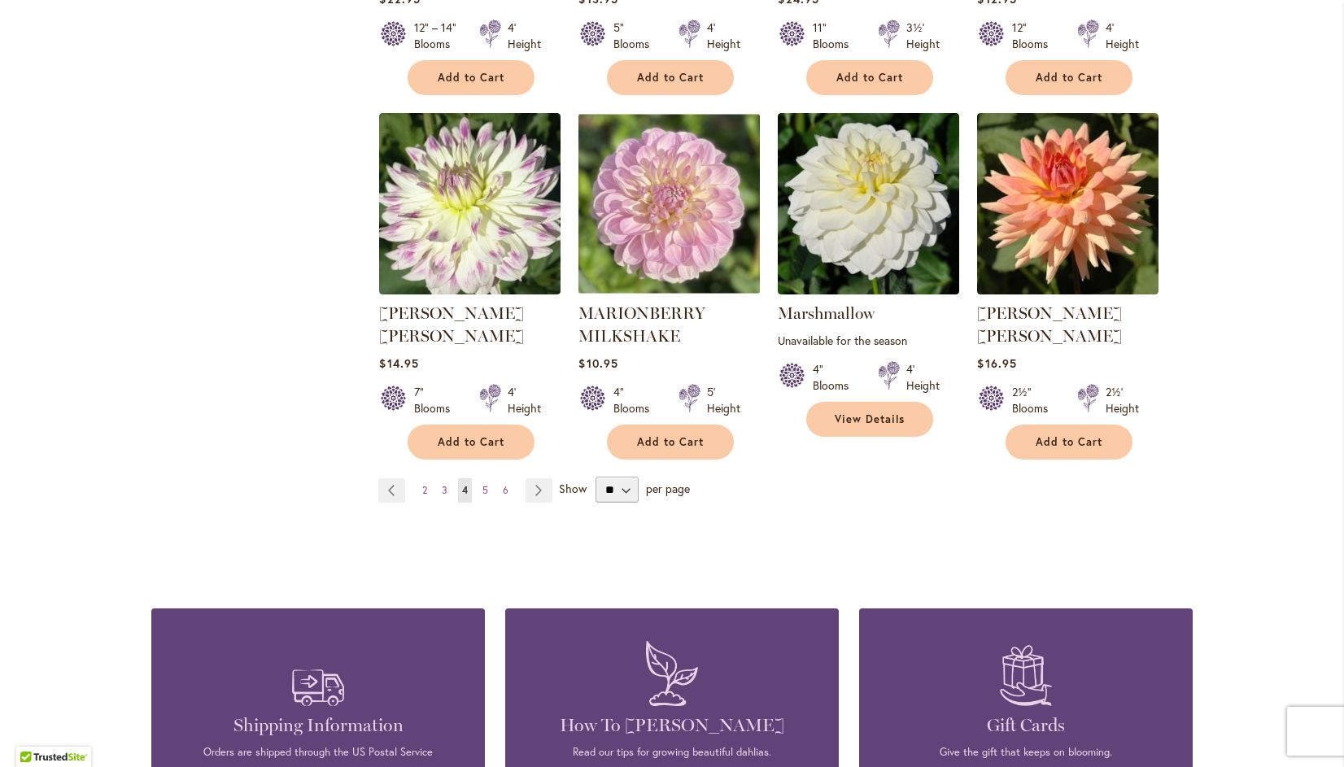
scroll to position [5604, 0]
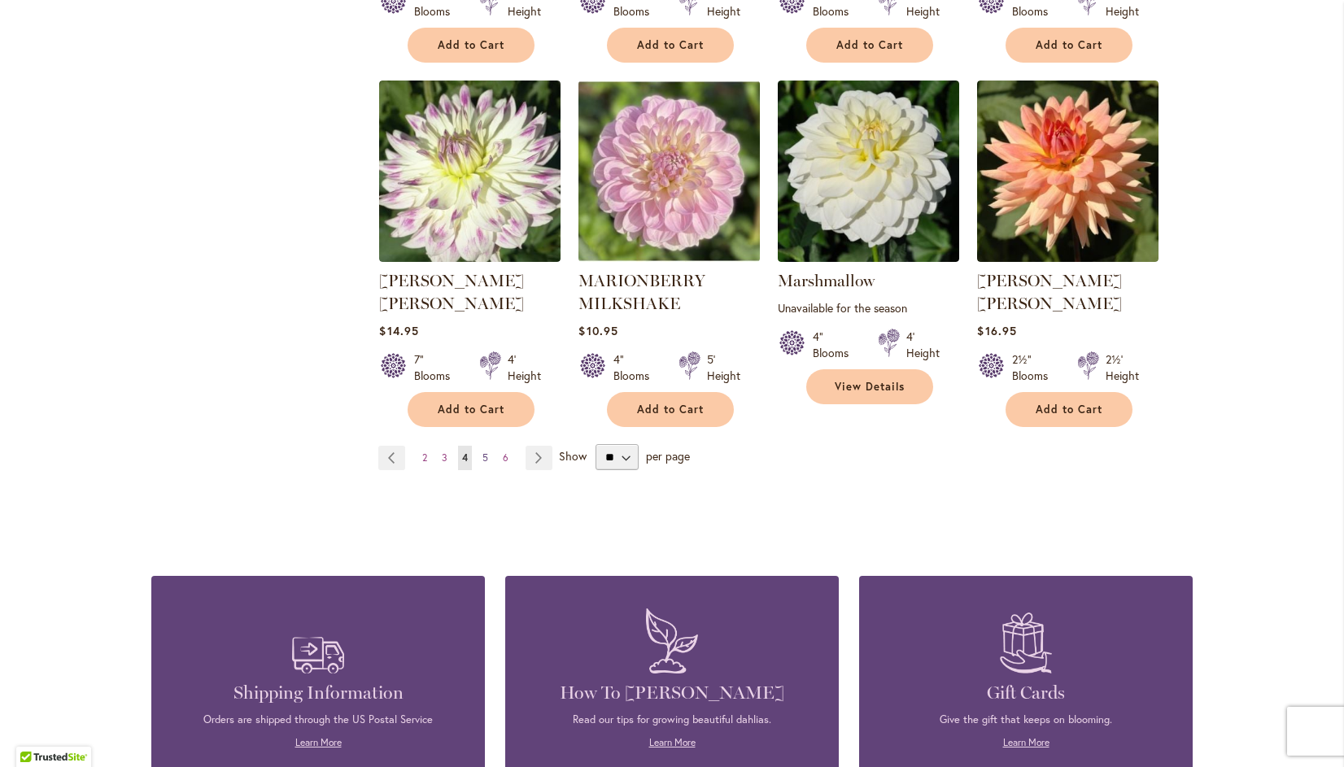
click at [482, 452] on span "5" at bounding box center [485, 458] width 6 height 12
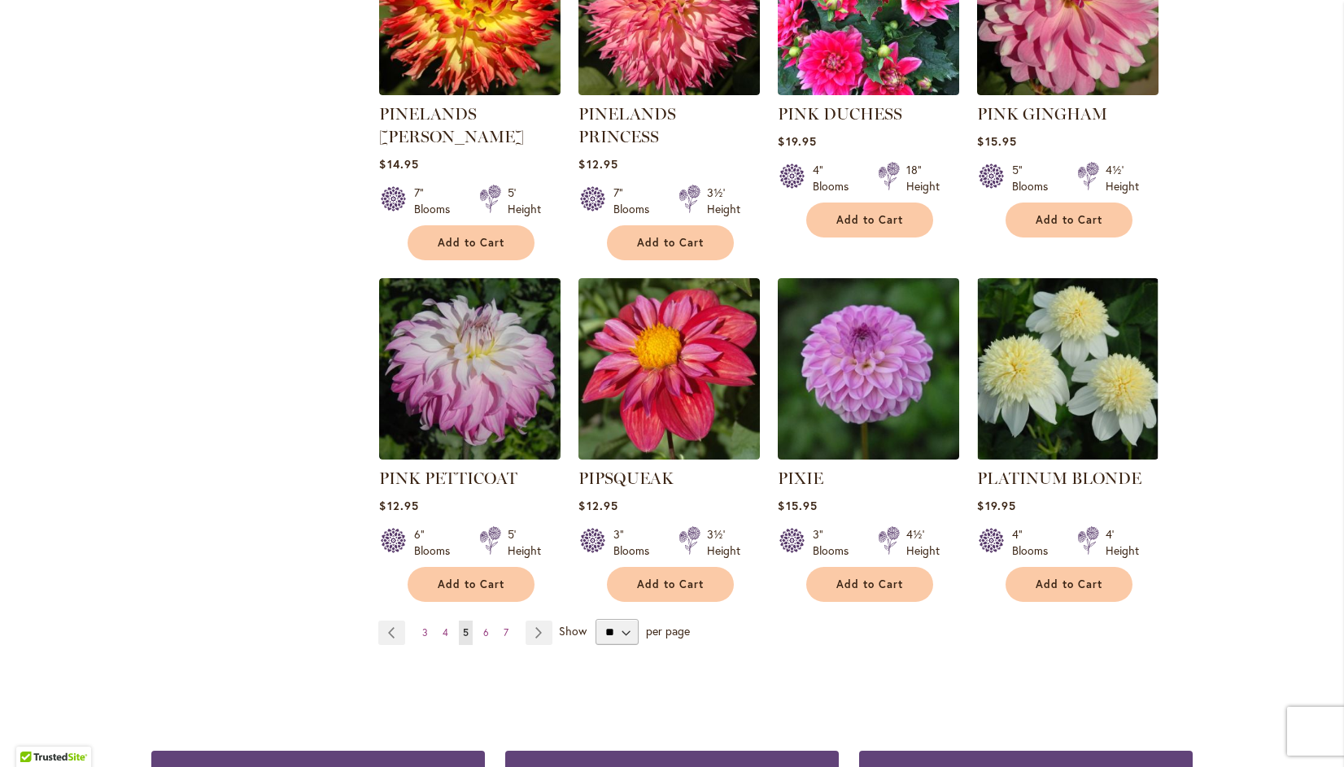
scroll to position [5420, 0]
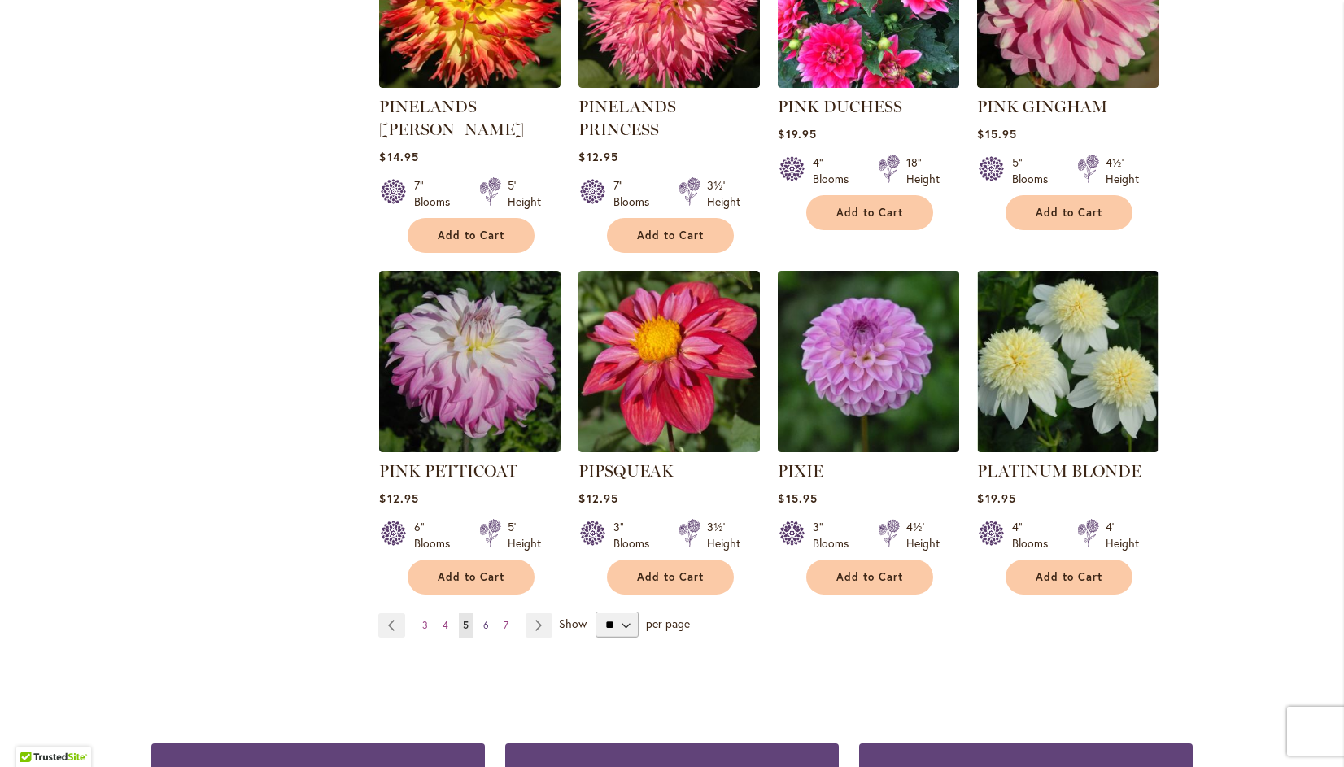
click at [483, 619] on span "6" at bounding box center [486, 625] width 6 height 12
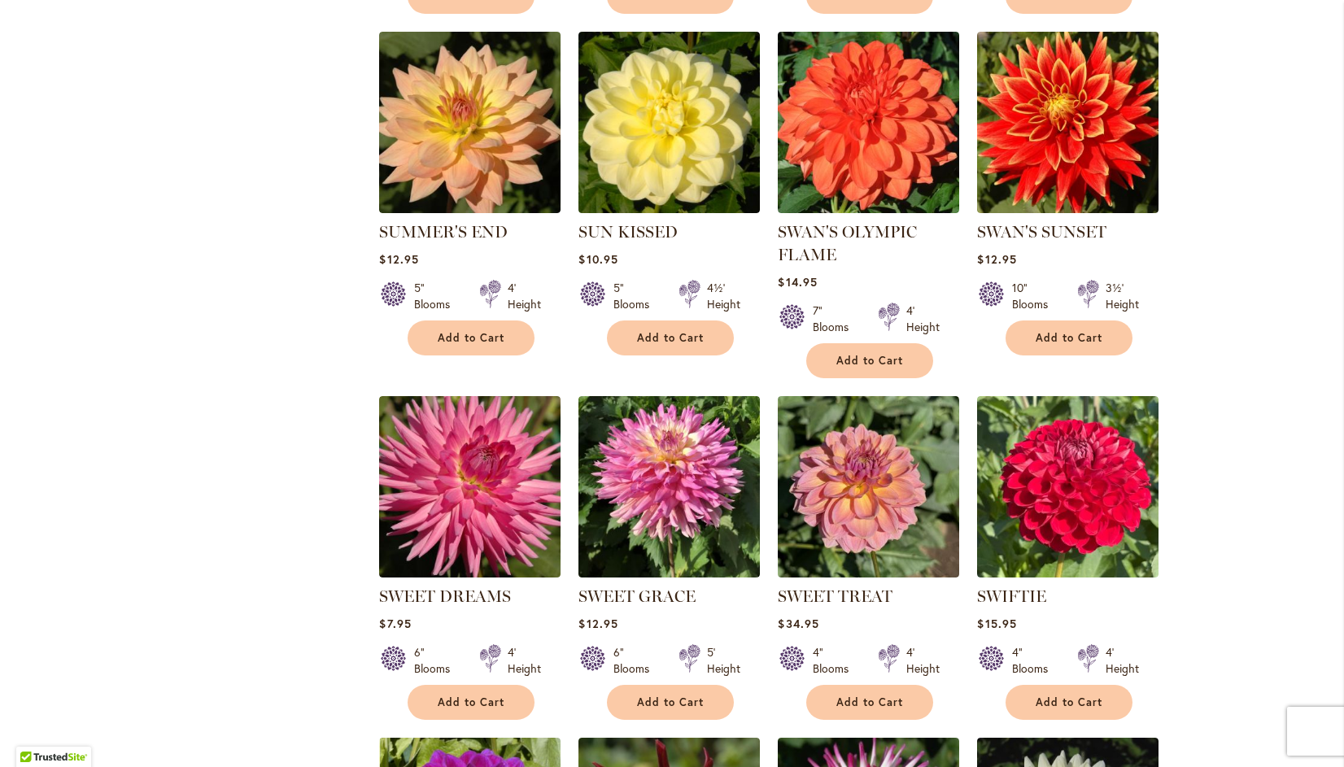
scroll to position [3858, 0]
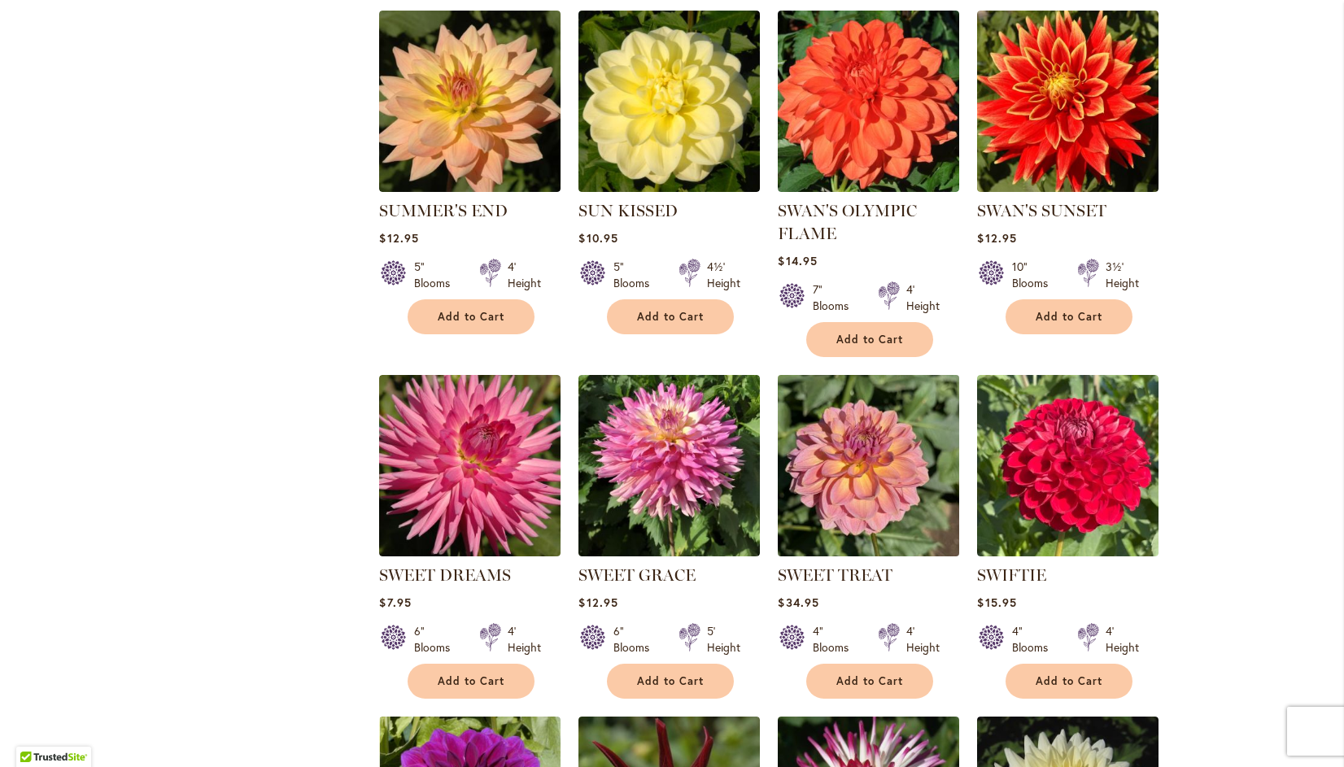
click at [852, 441] on img at bounding box center [869, 466] width 190 height 190
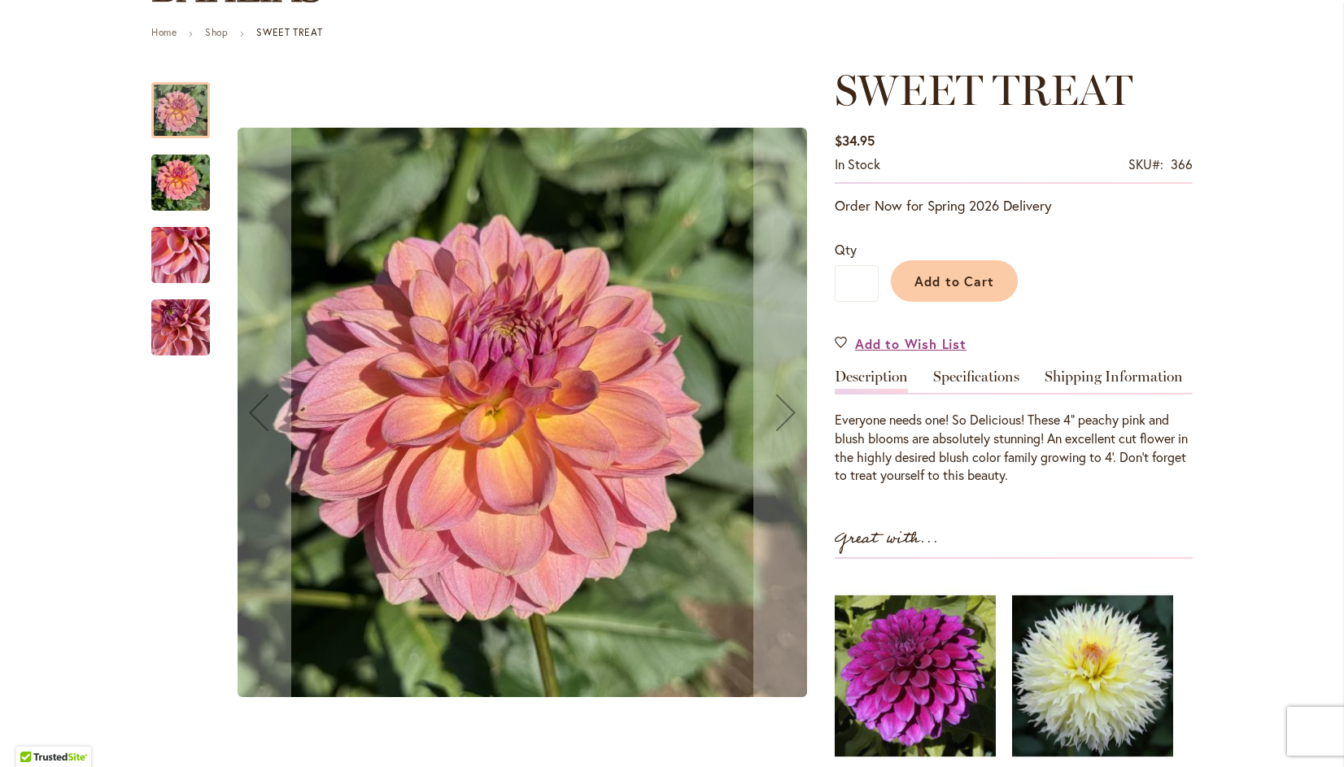
scroll to position [178, 0]
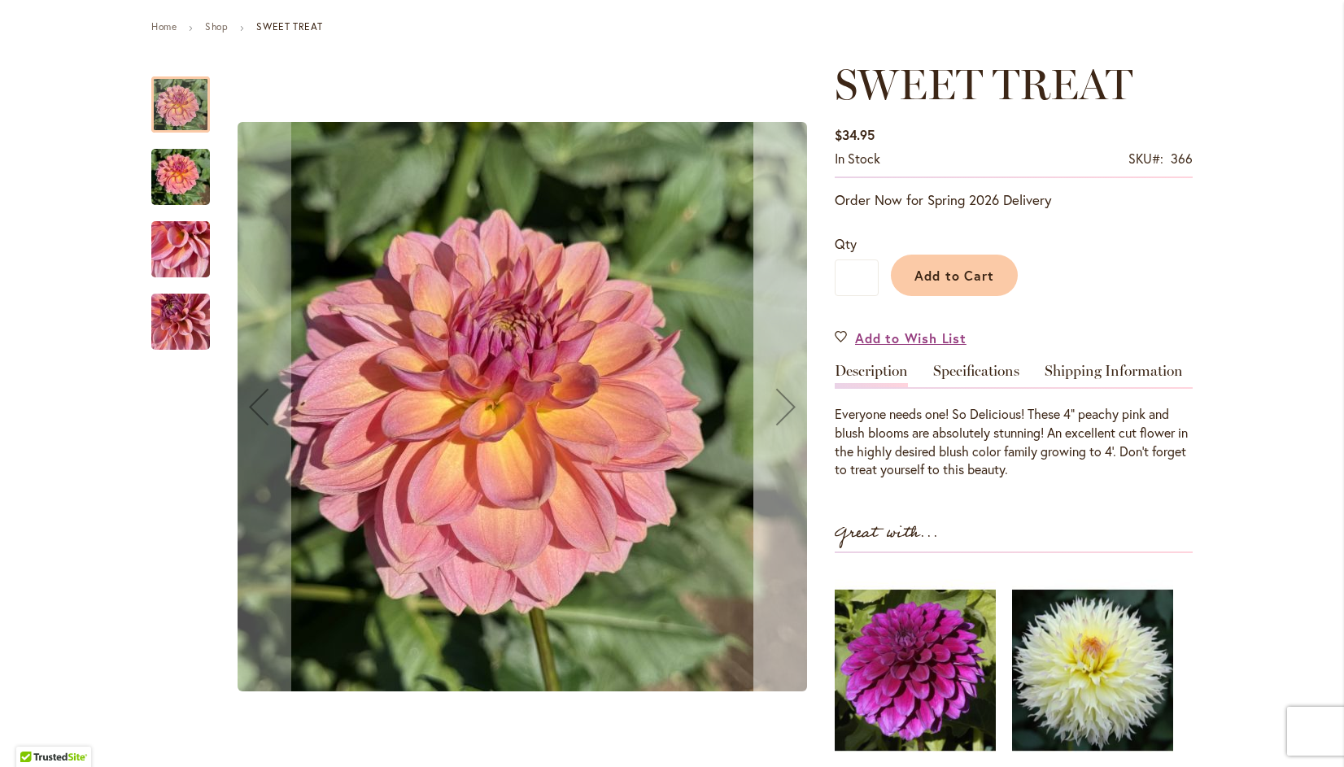
click at [779, 390] on div "Next" at bounding box center [785, 406] width 65 height 65
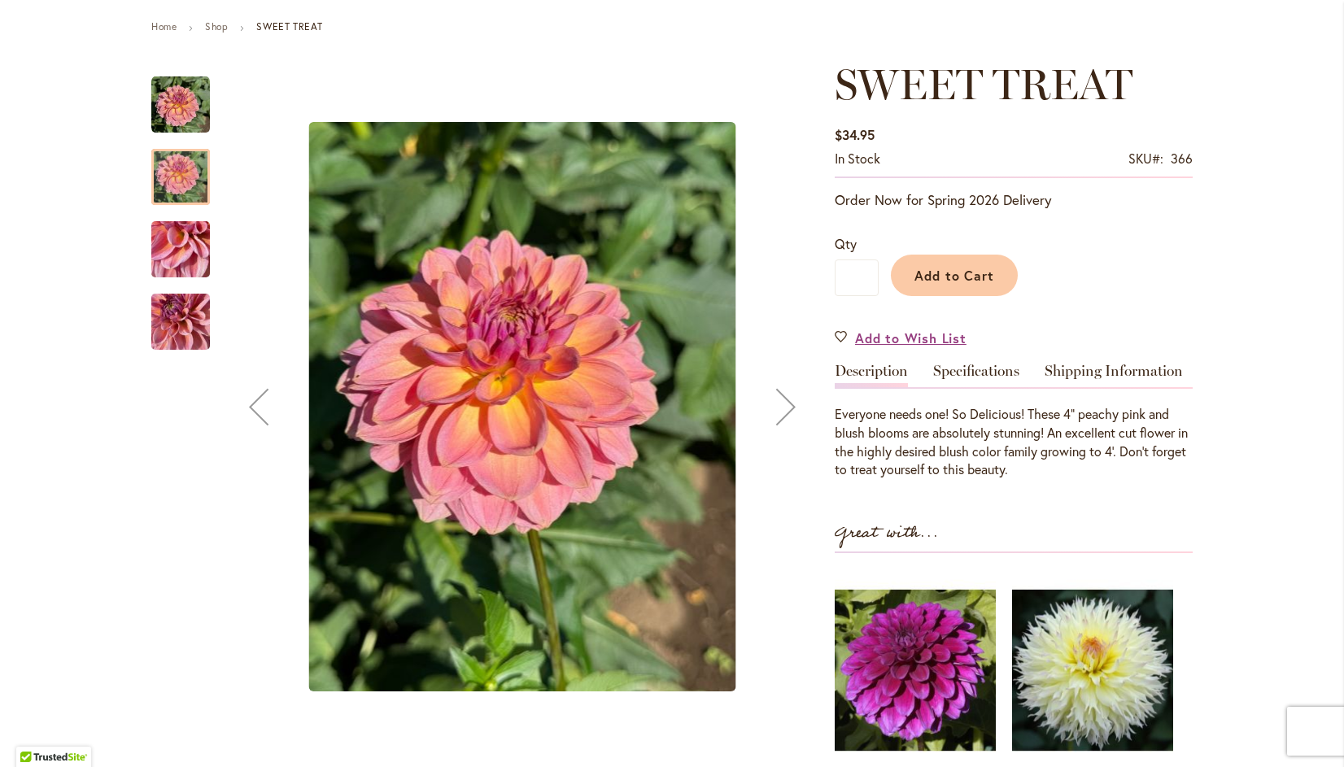
click at [797, 405] on div "Next" at bounding box center [785, 406] width 65 height 65
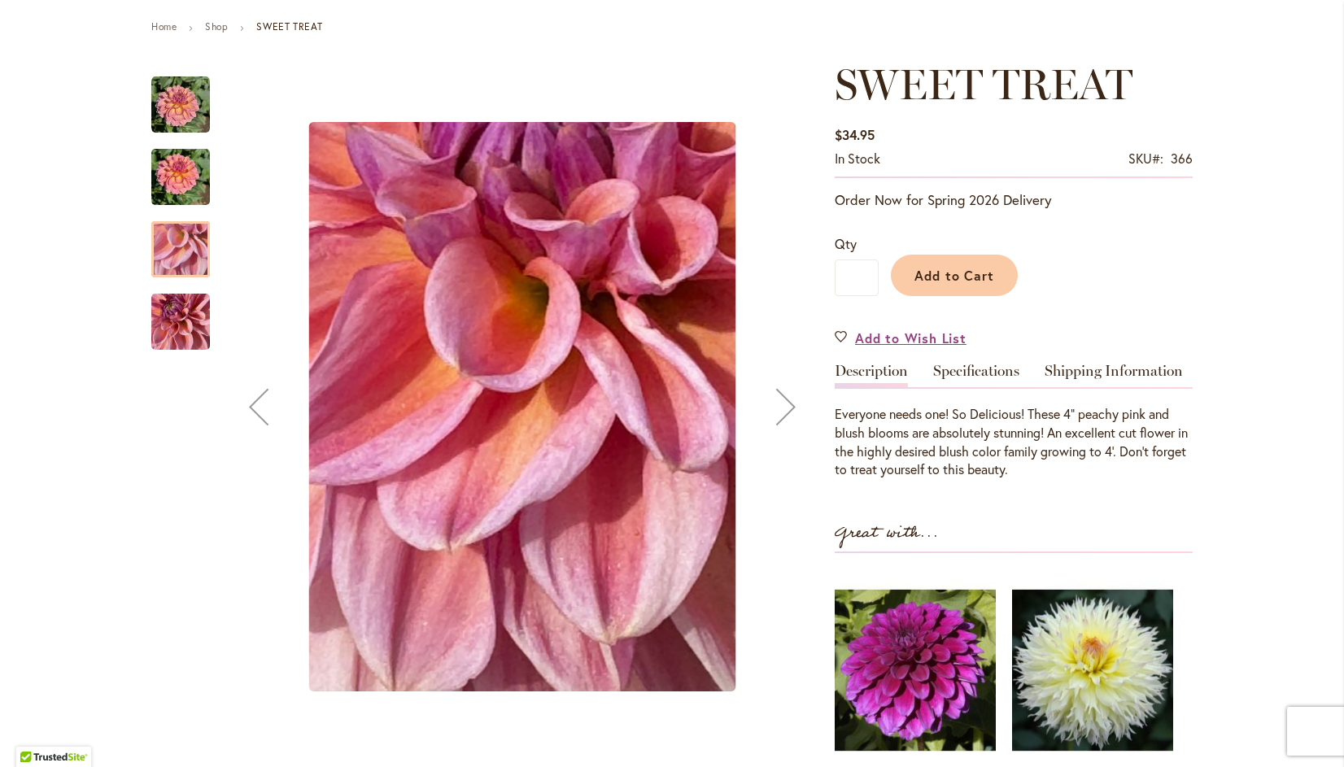
click at [782, 385] on div "Next" at bounding box center [785, 406] width 65 height 65
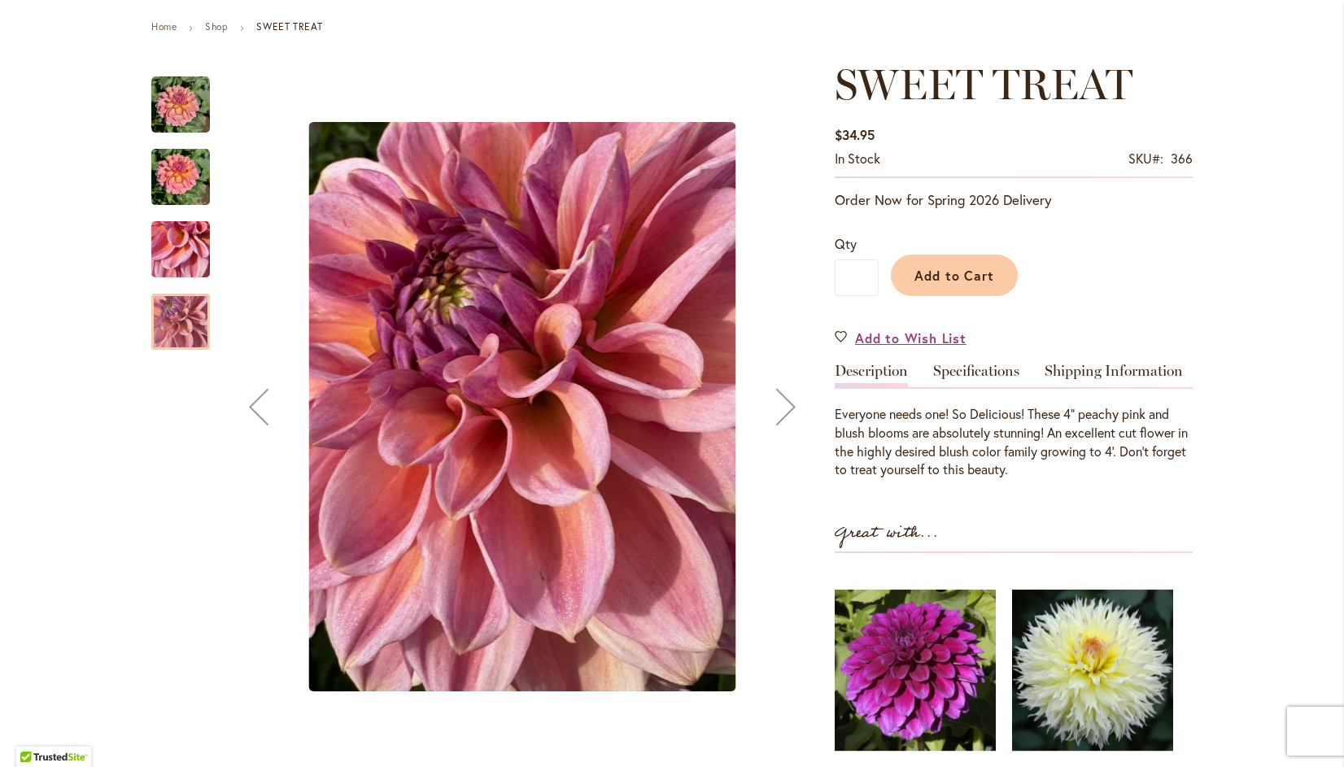
click at [790, 389] on div "Next" at bounding box center [785, 406] width 65 height 65
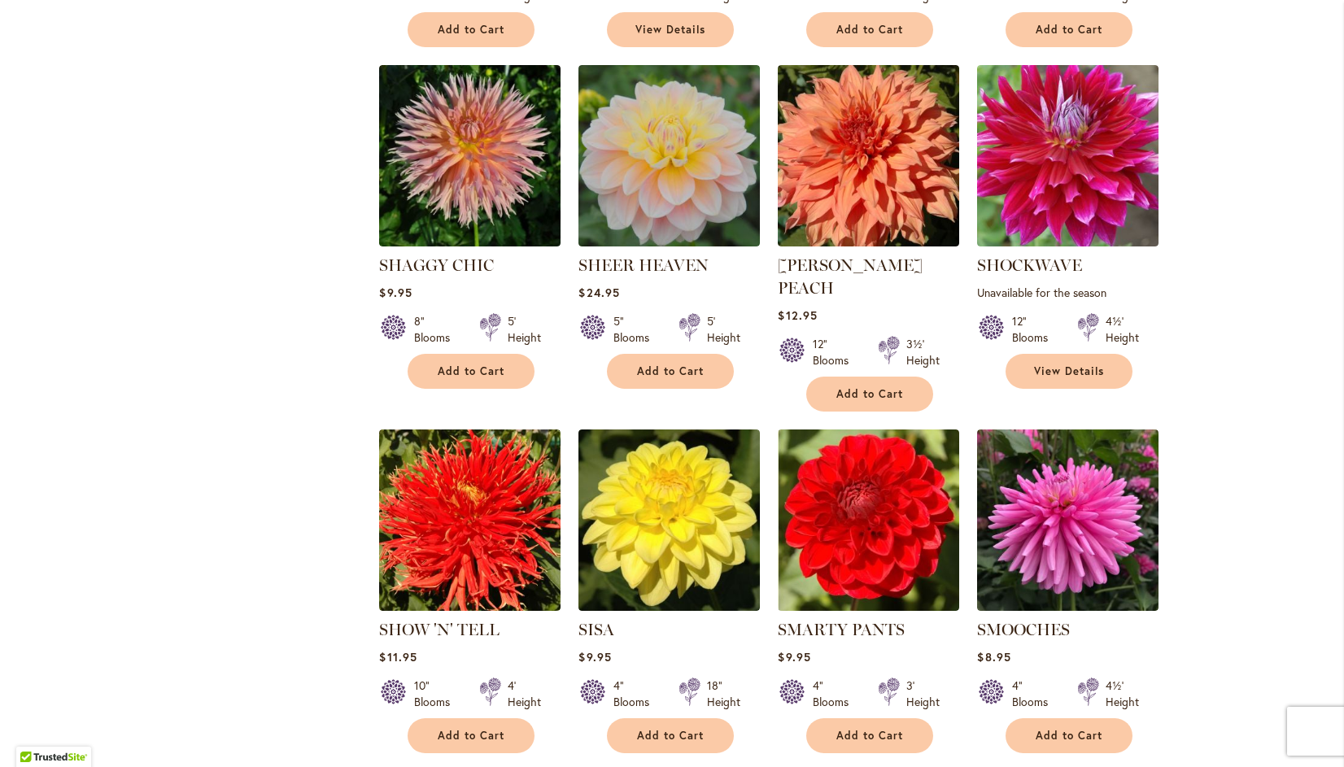
scroll to position [2067, 0]
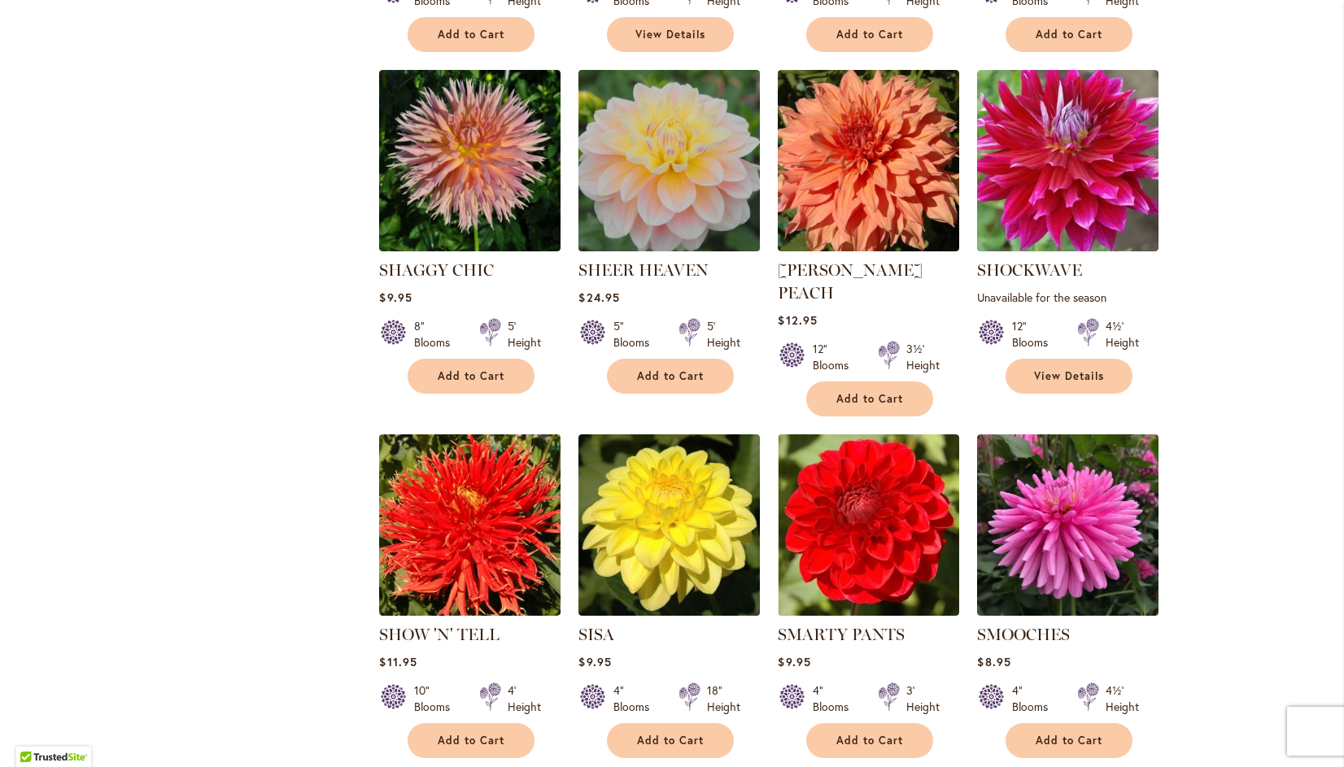
click at [654, 177] on img at bounding box center [669, 161] width 190 height 190
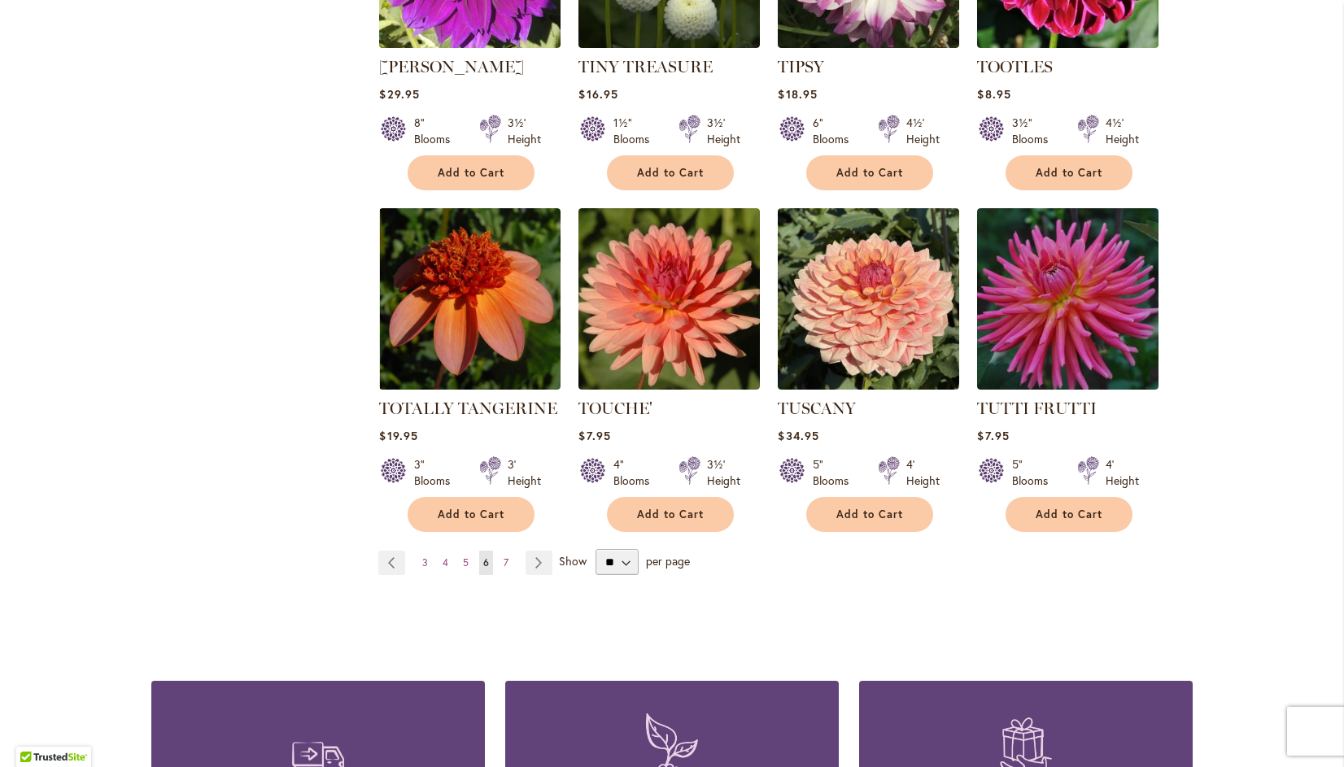
scroll to position [5423, 0]
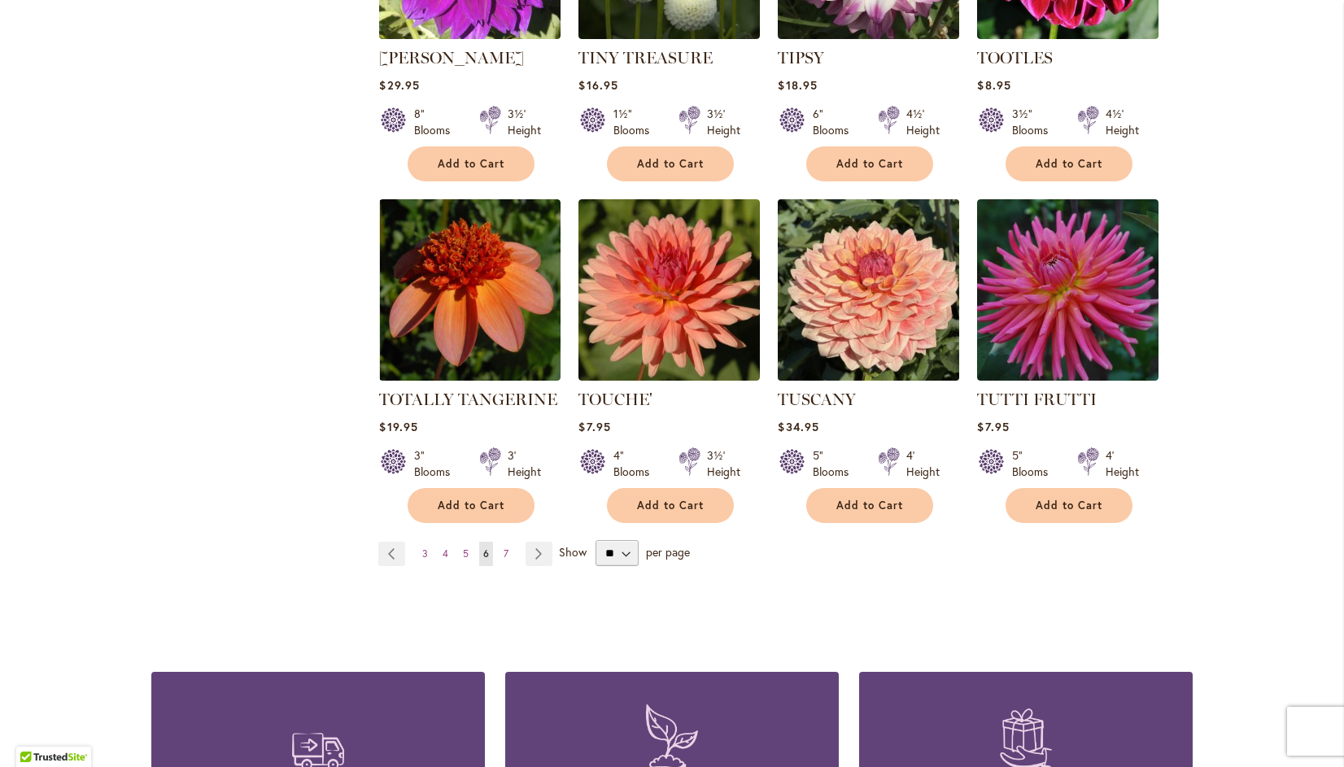
click at [888, 236] on img at bounding box center [869, 290] width 190 height 190
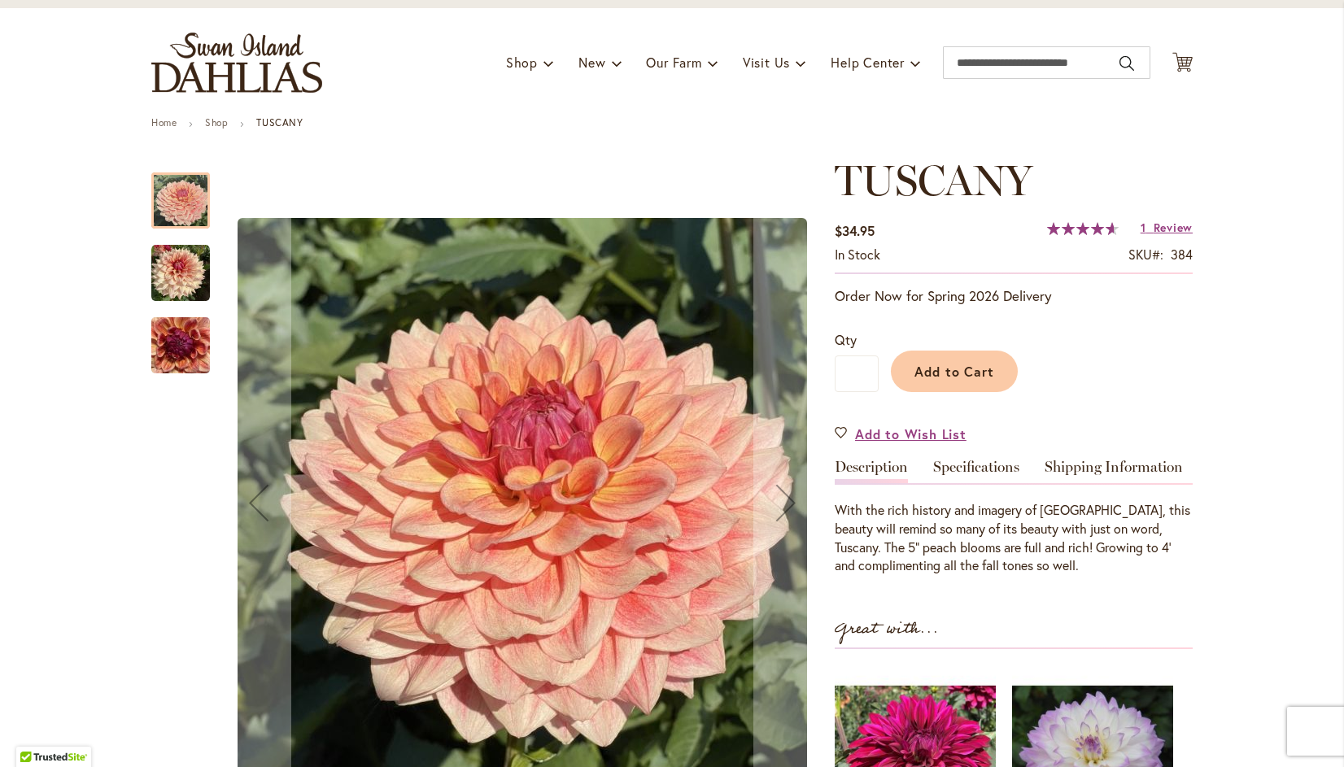
scroll to position [226, 0]
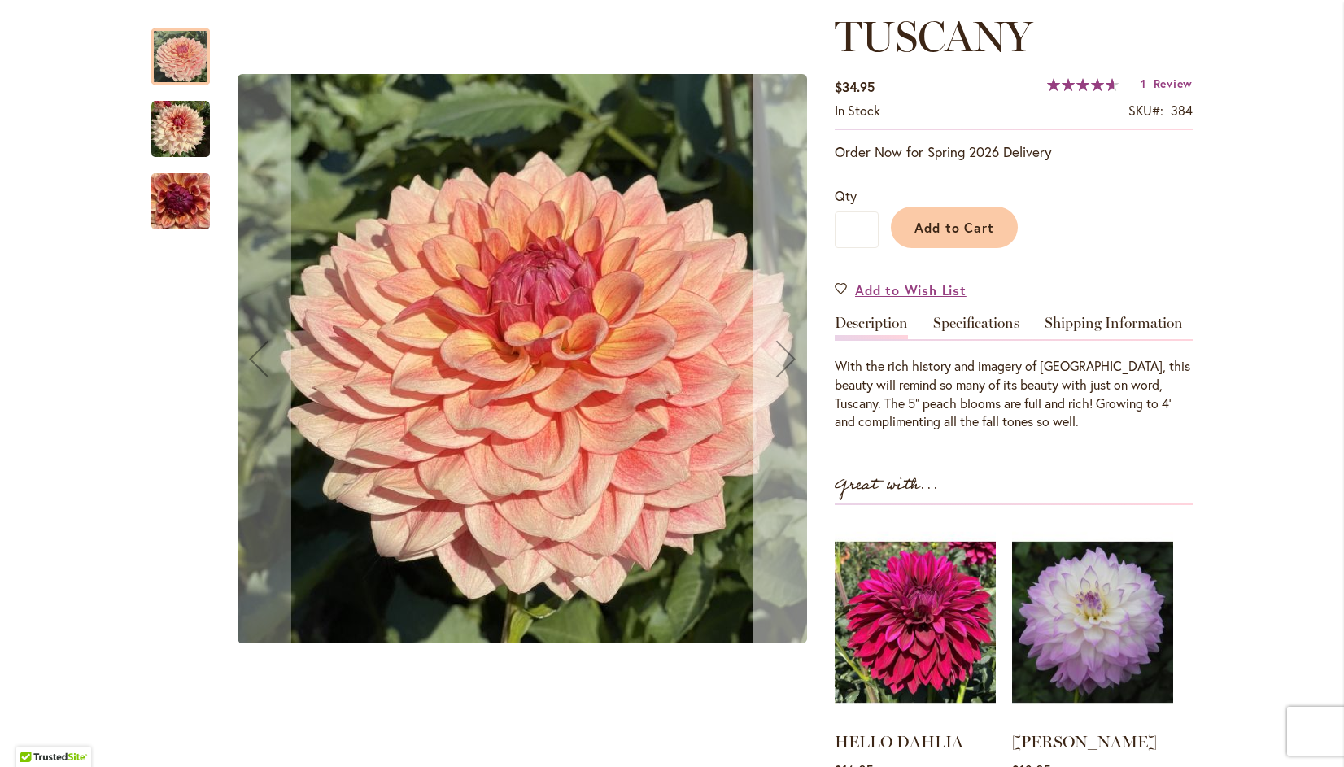
click at [787, 355] on div "Next" at bounding box center [785, 358] width 65 height 65
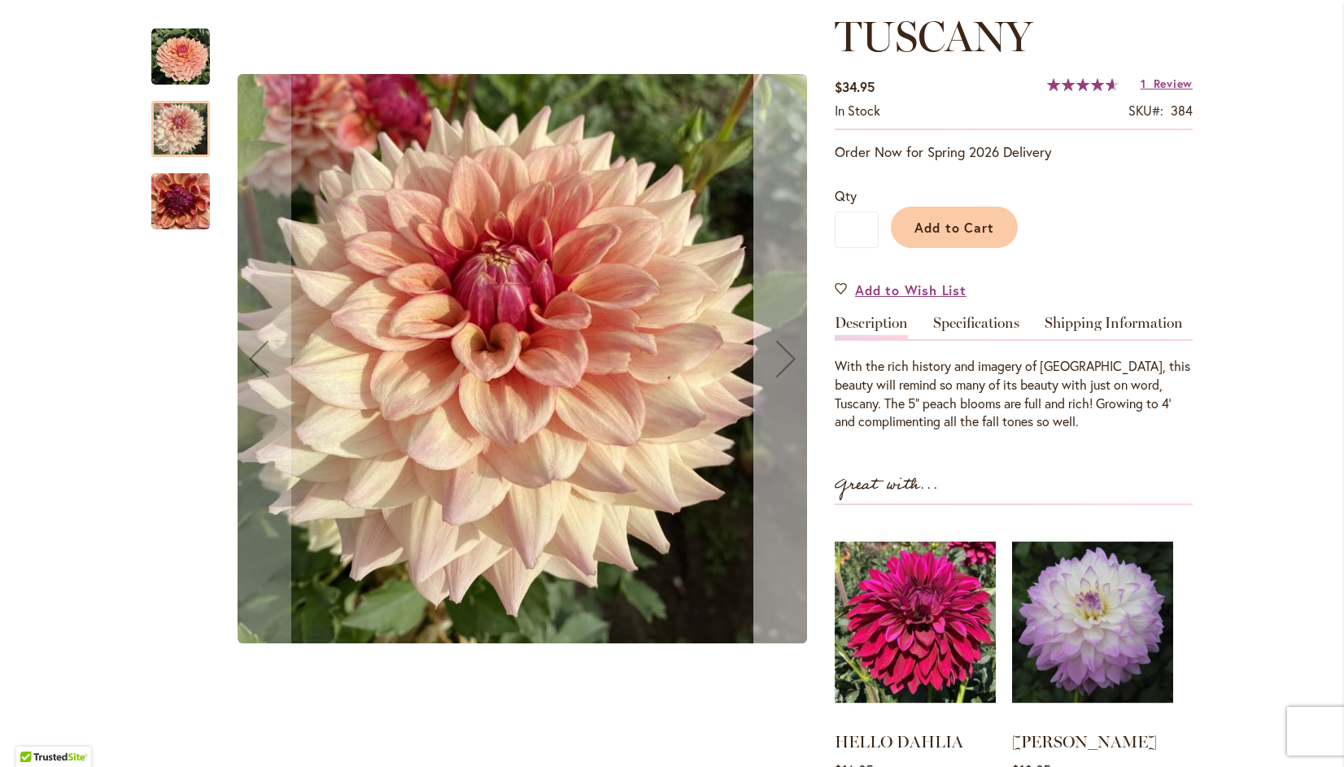
click at [790, 356] on div "Next" at bounding box center [785, 358] width 65 height 65
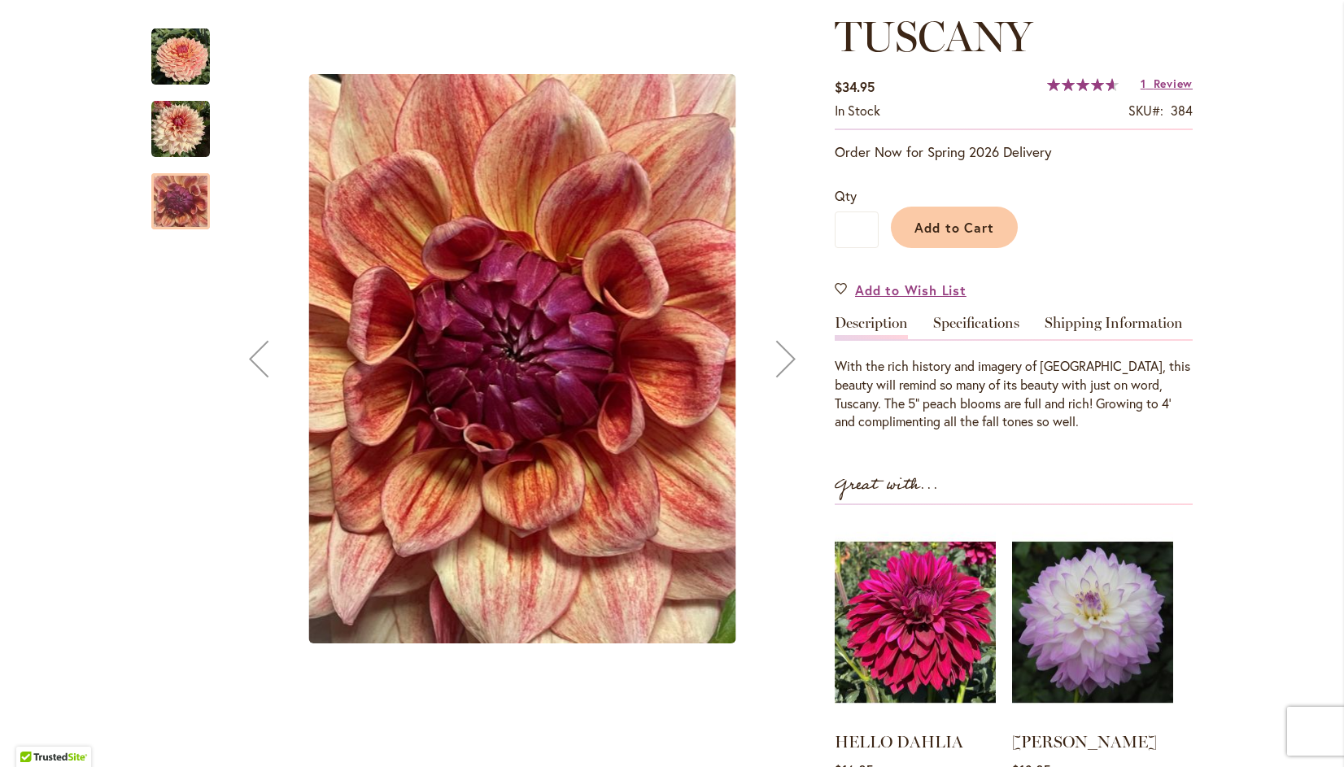
click at [792, 360] on div "Next" at bounding box center [785, 358] width 65 height 65
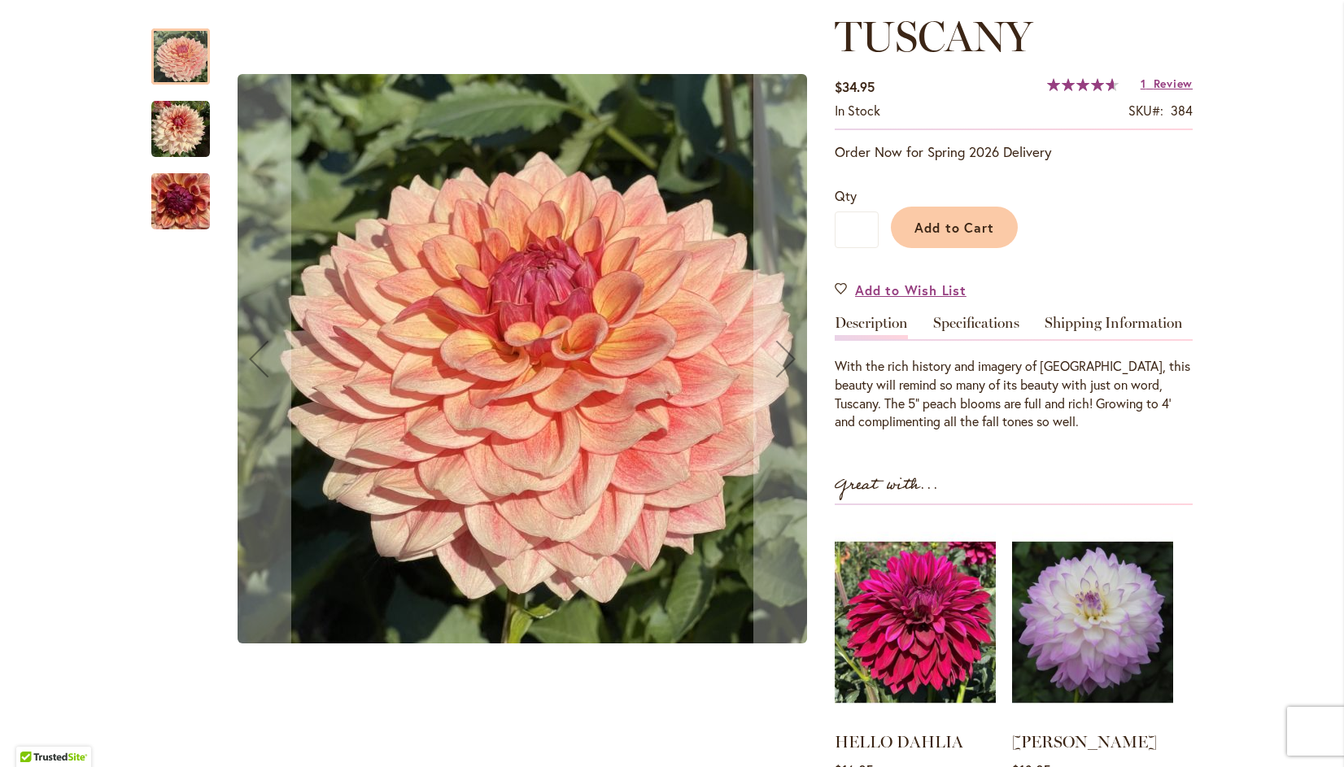
click at [188, 200] on img "TUSCANY" at bounding box center [180, 202] width 59 height 78
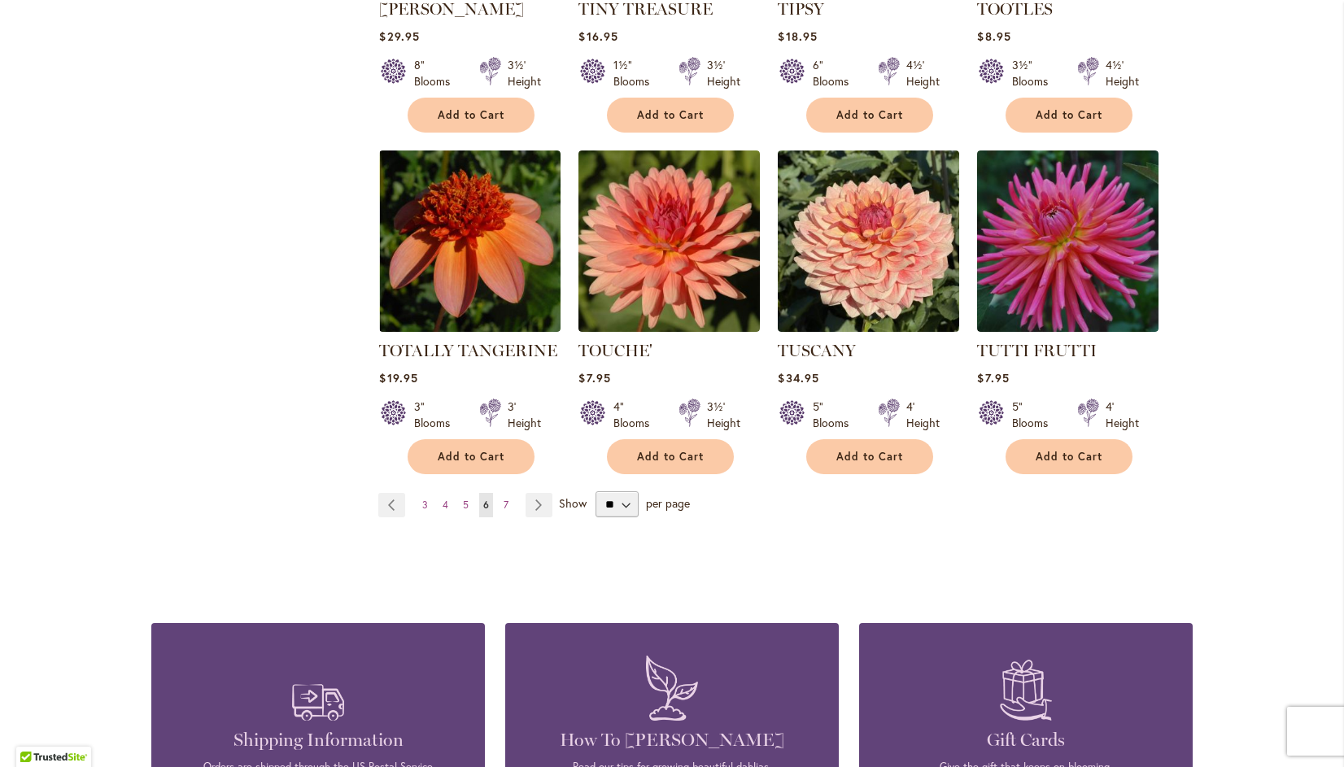
scroll to position [5473, 0]
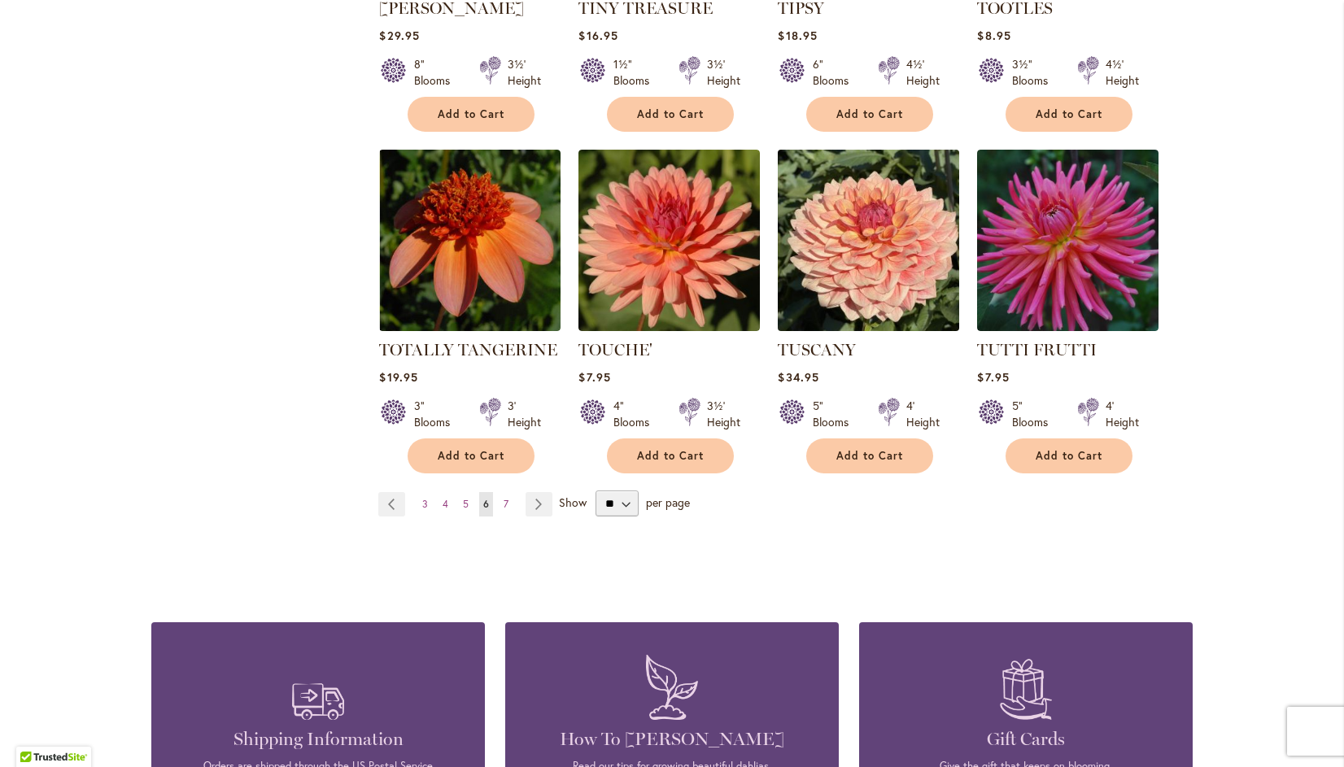
click at [869, 229] on img at bounding box center [869, 241] width 190 height 190
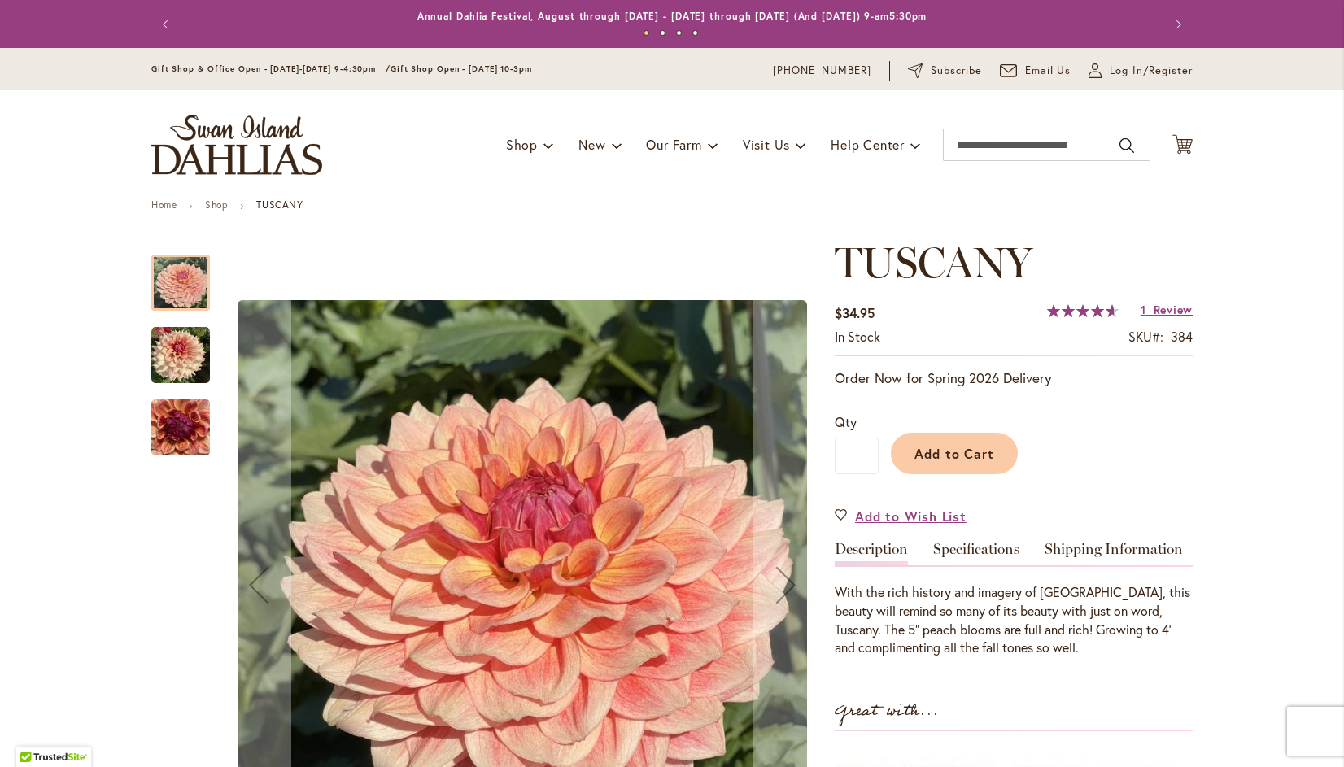
click at [1080, 321] on div "Rating: 93 % of 100 1 Review Add Your Review" at bounding box center [1120, 311] width 146 height 24
click at [1089, 312] on span "93 % of 100" at bounding box center [1080, 310] width 67 height 13
click at [1184, 306] on span "Review" at bounding box center [1173, 309] width 39 height 15
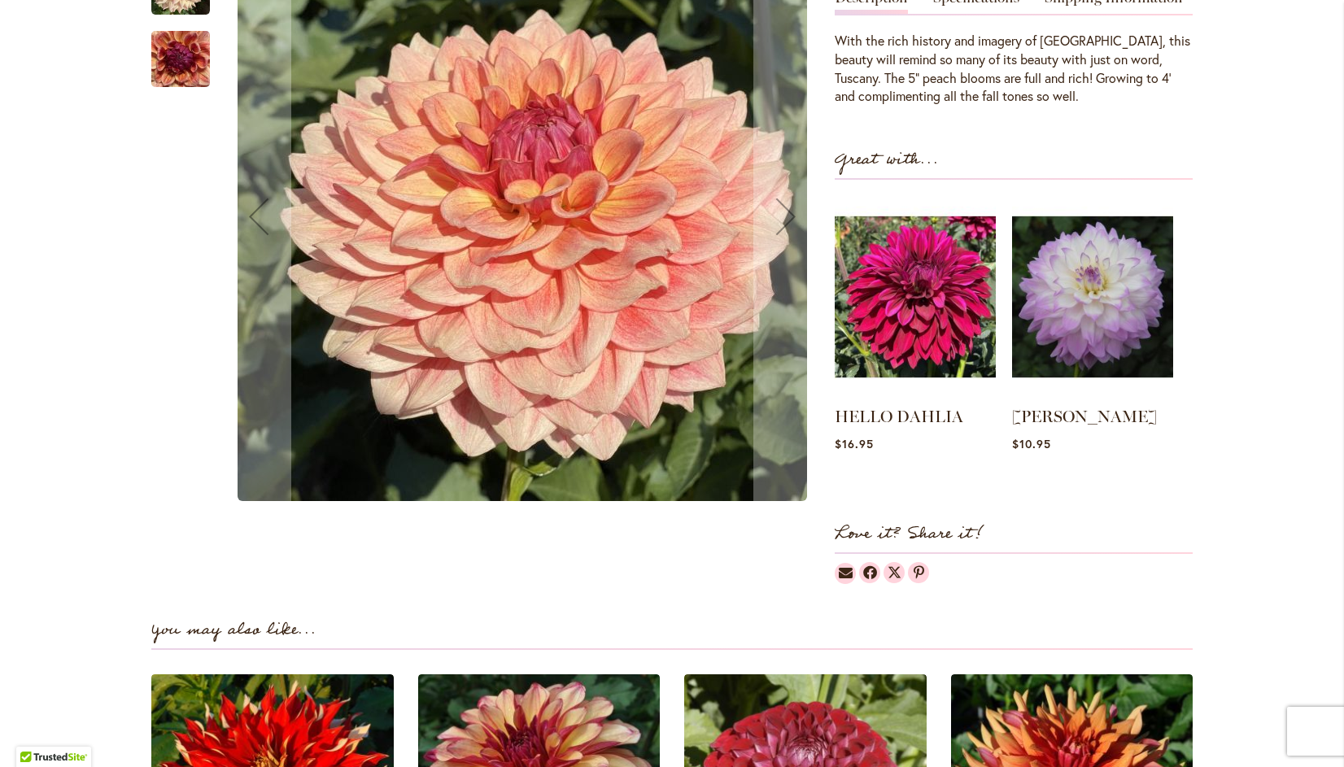
scroll to position [1669, 0]
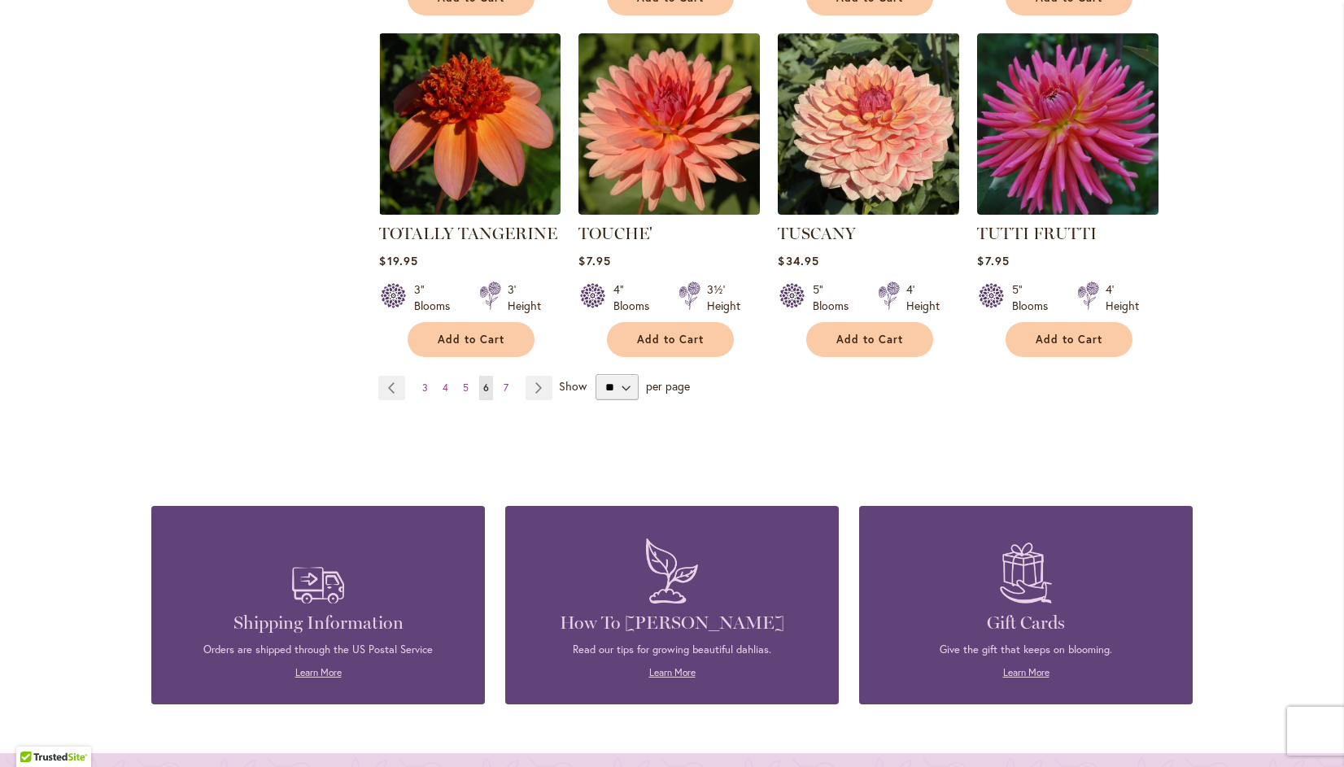
scroll to position [5597, 0]
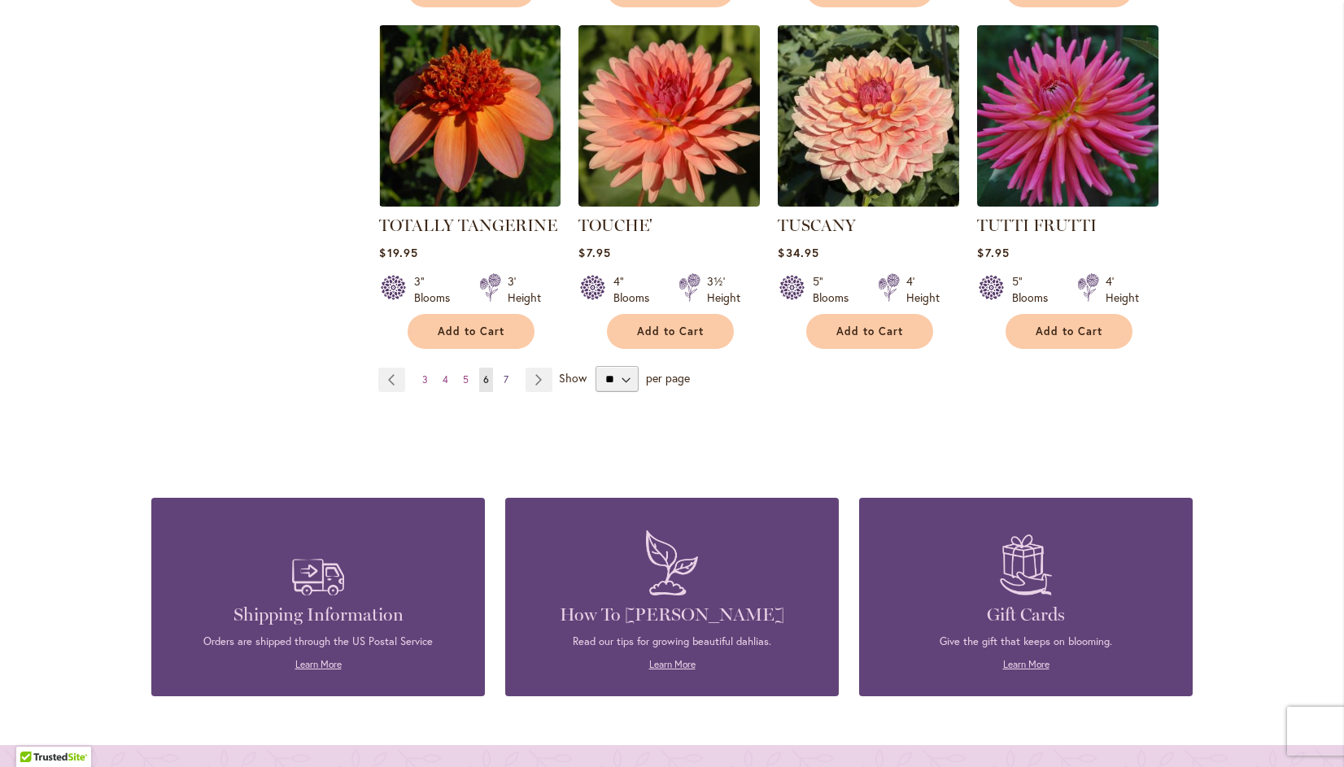
click at [504, 373] on span "7" at bounding box center [506, 379] width 5 height 12
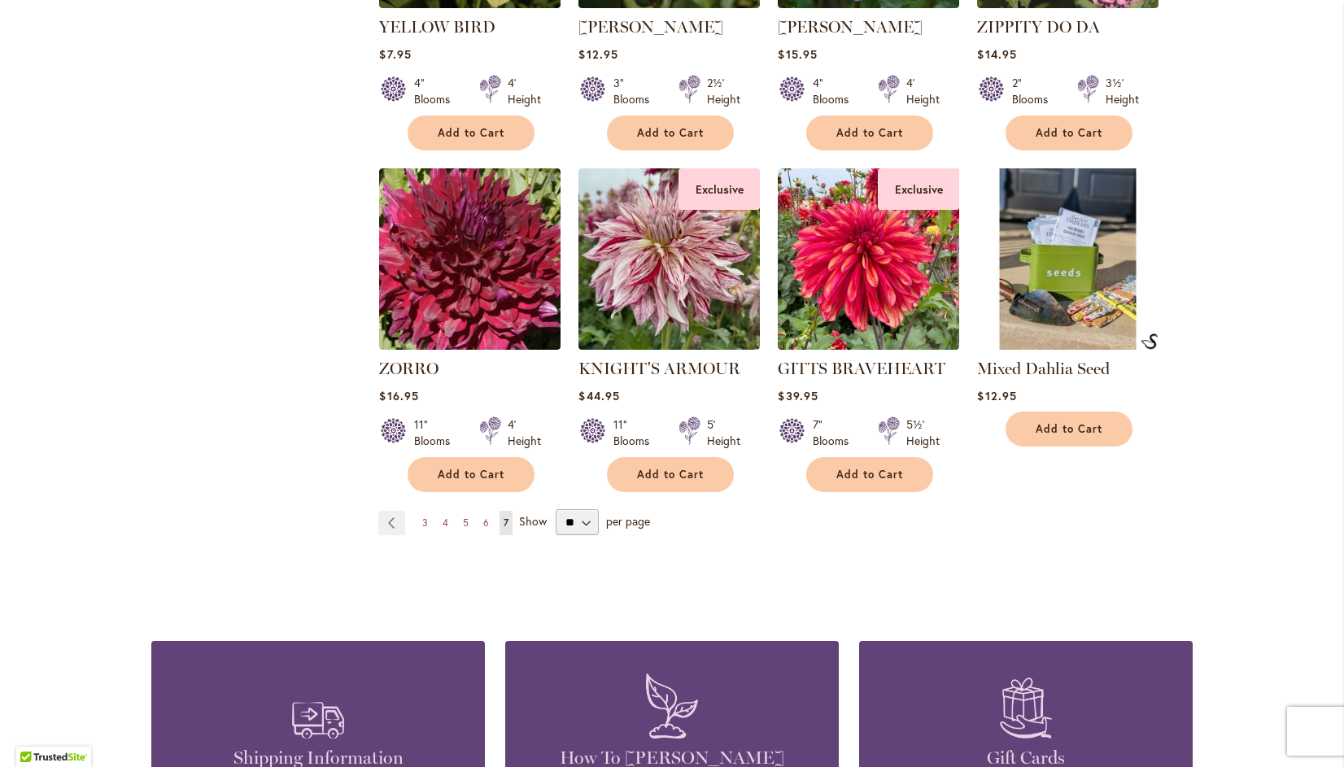
scroll to position [2311, 0]
click at [885, 252] on img at bounding box center [869, 259] width 190 height 190
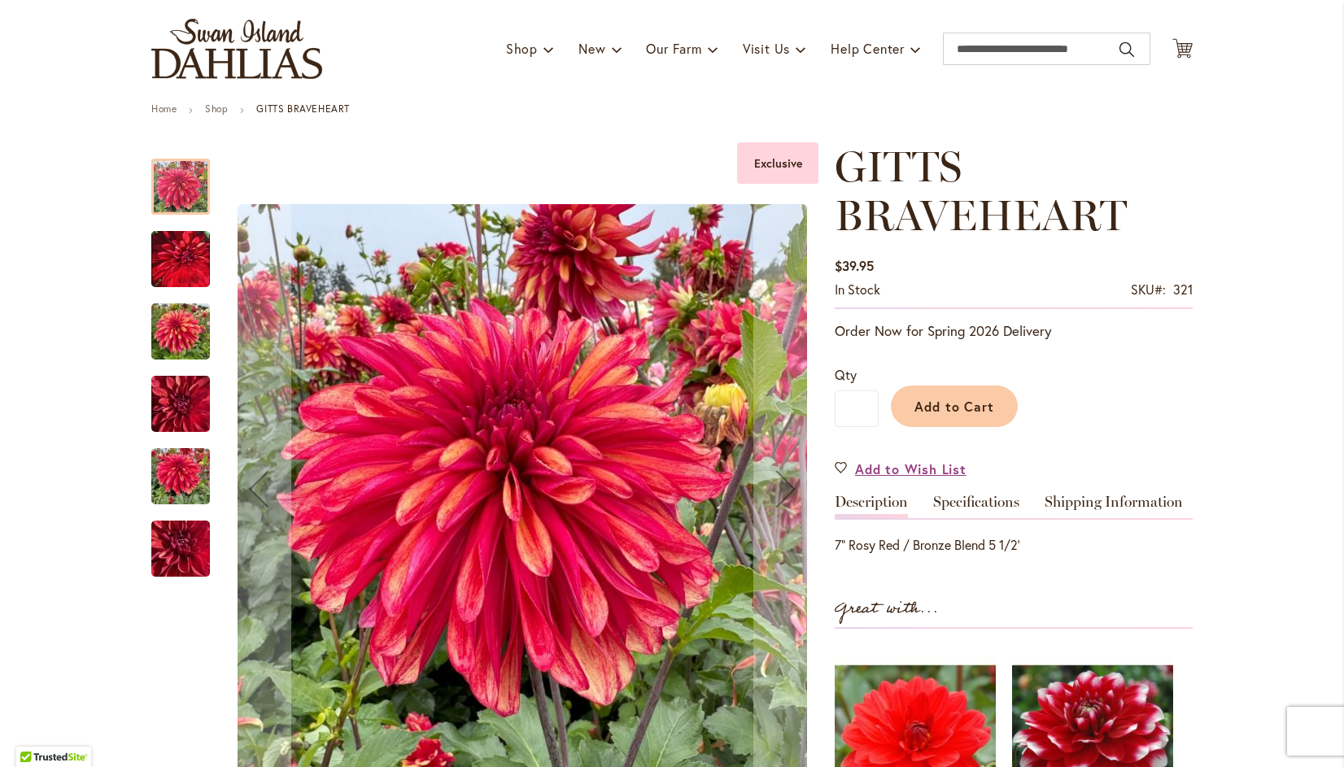
scroll to position [96, 0]
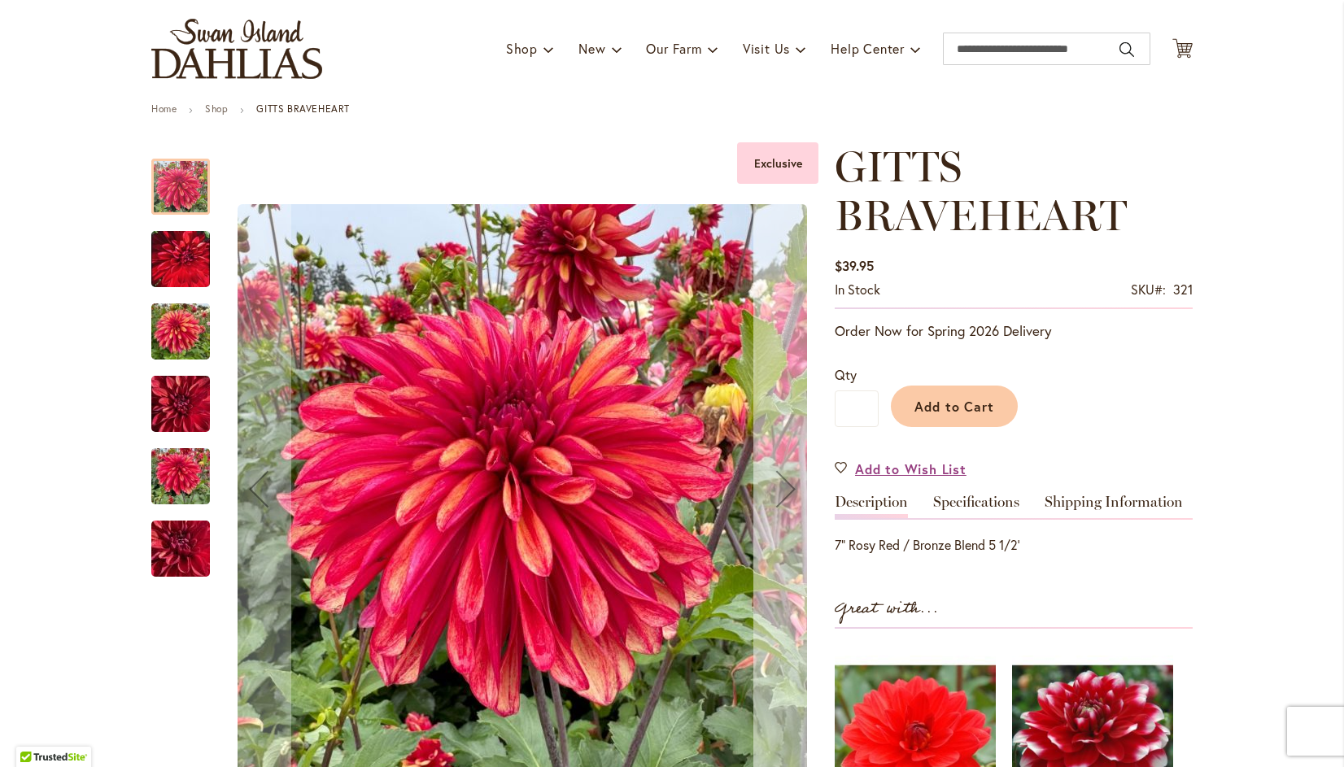
click at [783, 485] on div "Next" at bounding box center [785, 488] width 65 height 65
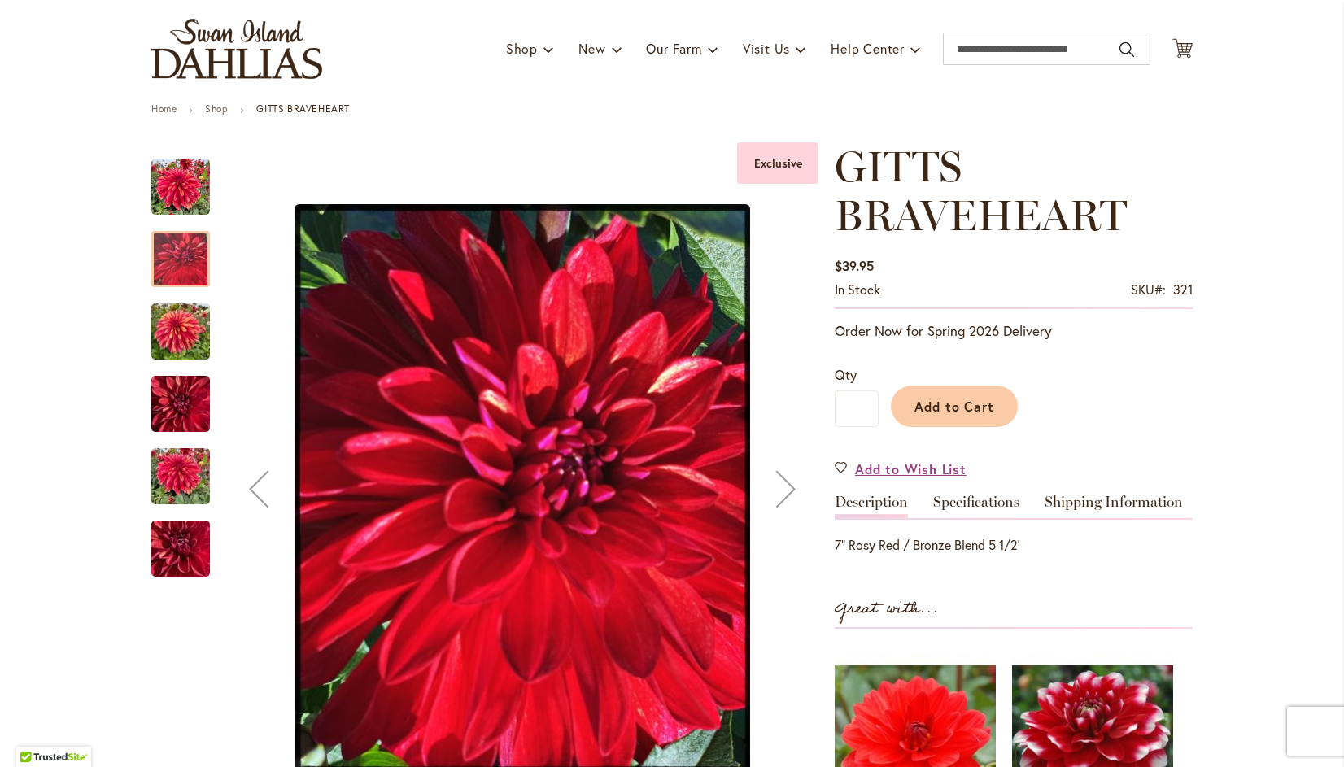
click at [783, 485] on div "Next" at bounding box center [785, 488] width 65 height 65
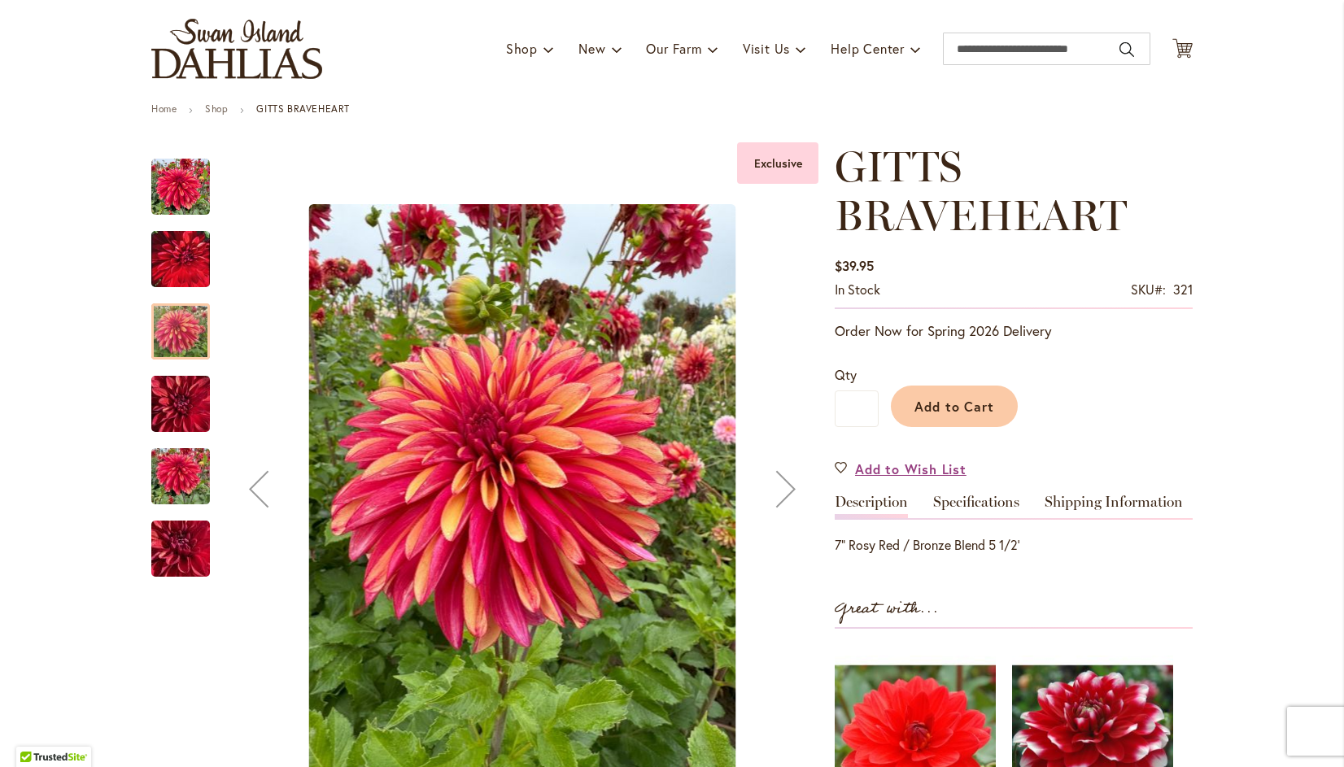
click at [784, 480] on div "Next" at bounding box center [785, 488] width 65 height 65
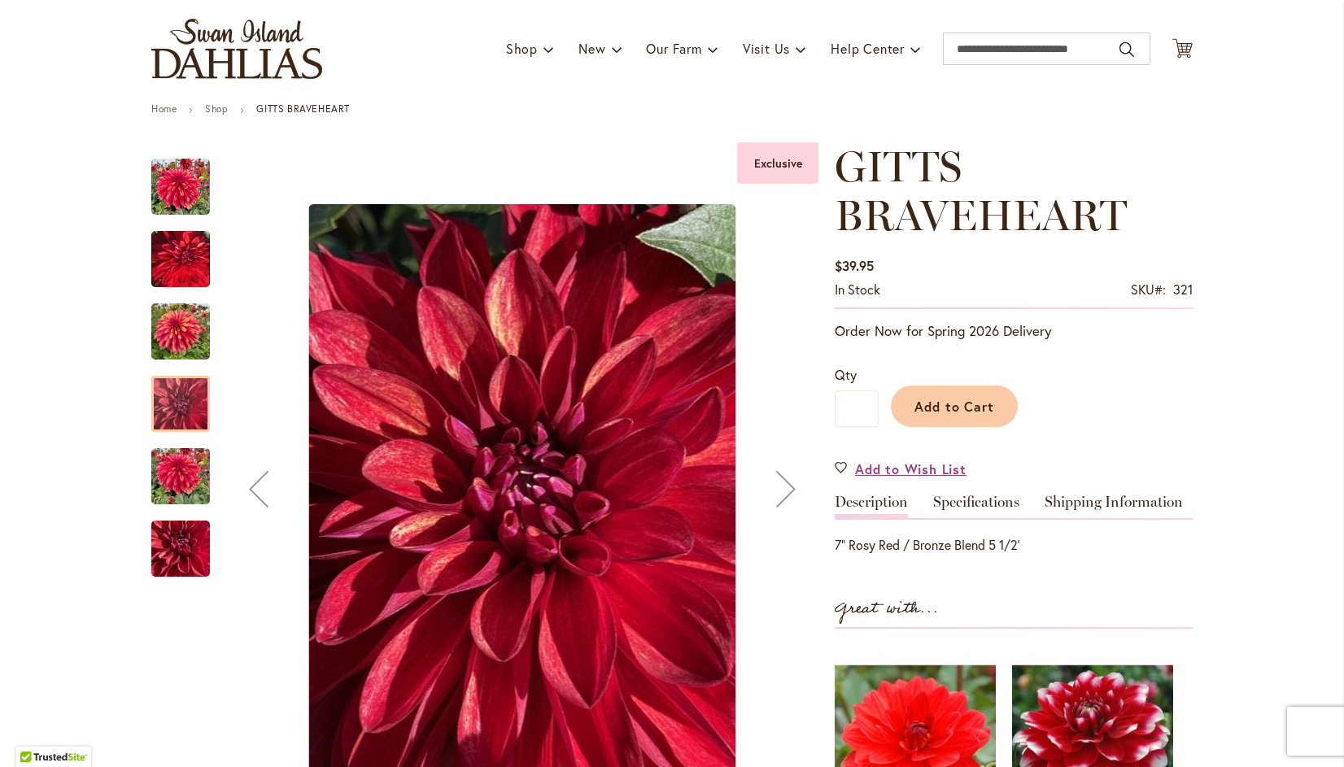
click at [788, 481] on div "Next" at bounding box center [785, 488] width 65 height 65
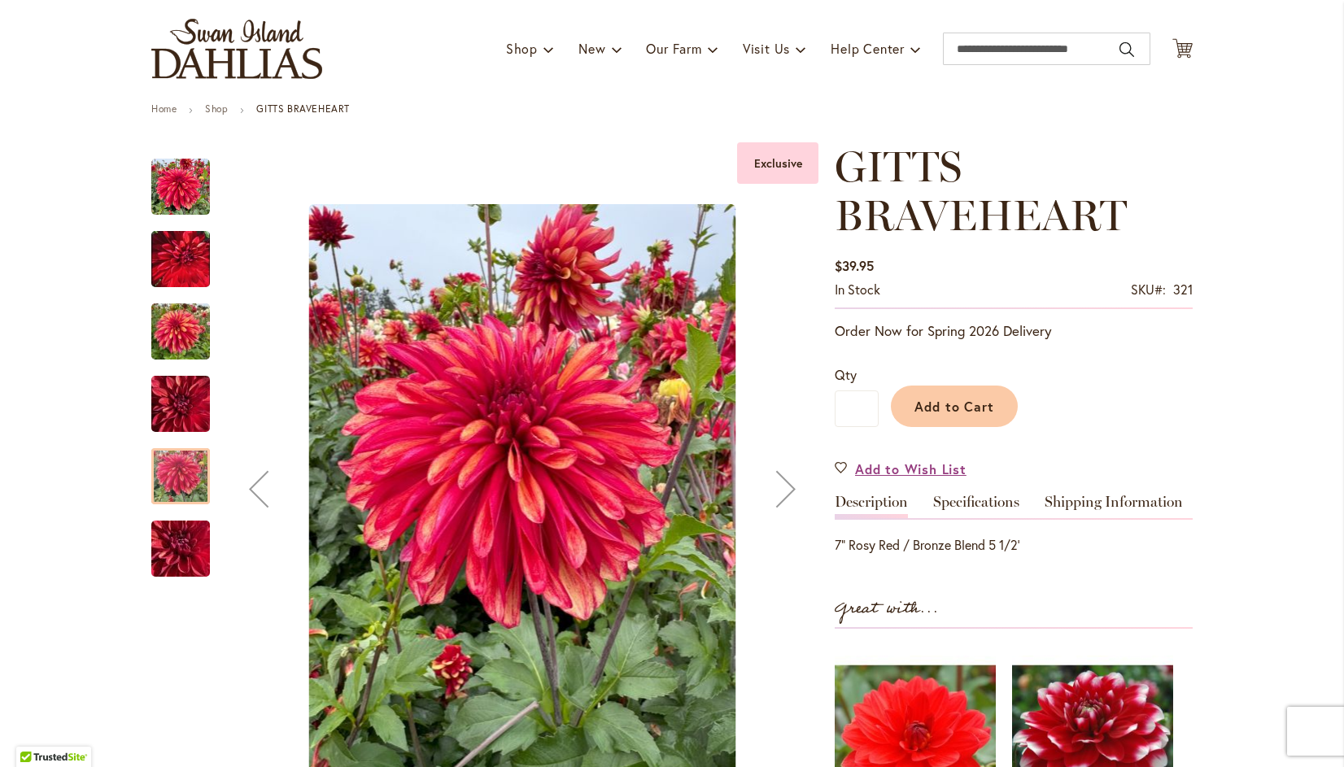
click at [779, 491] on div "Next" at bounding box center [785, 488] width 65 height 65
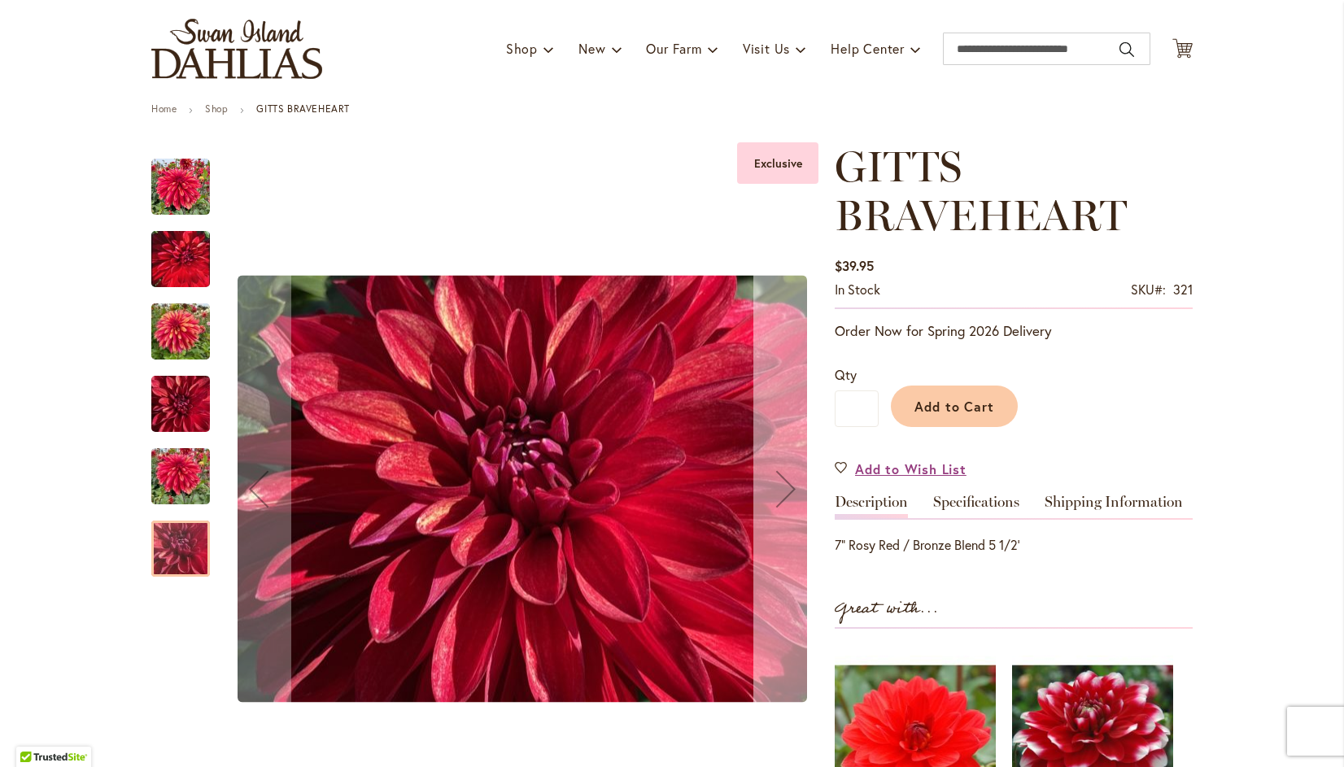
click at [788, 478] on div "Next" at bounding box center [785, 488] width 65 height 65
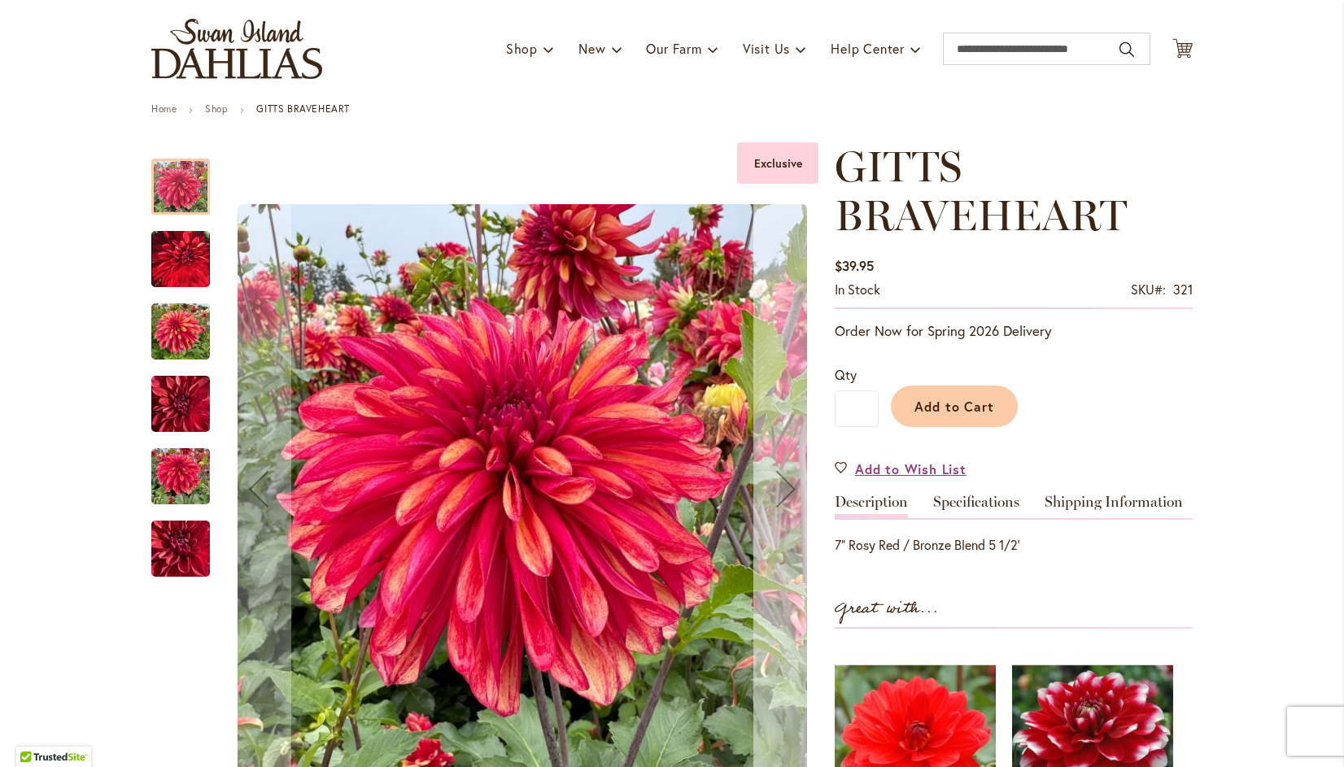
scroll to position [85, 0]
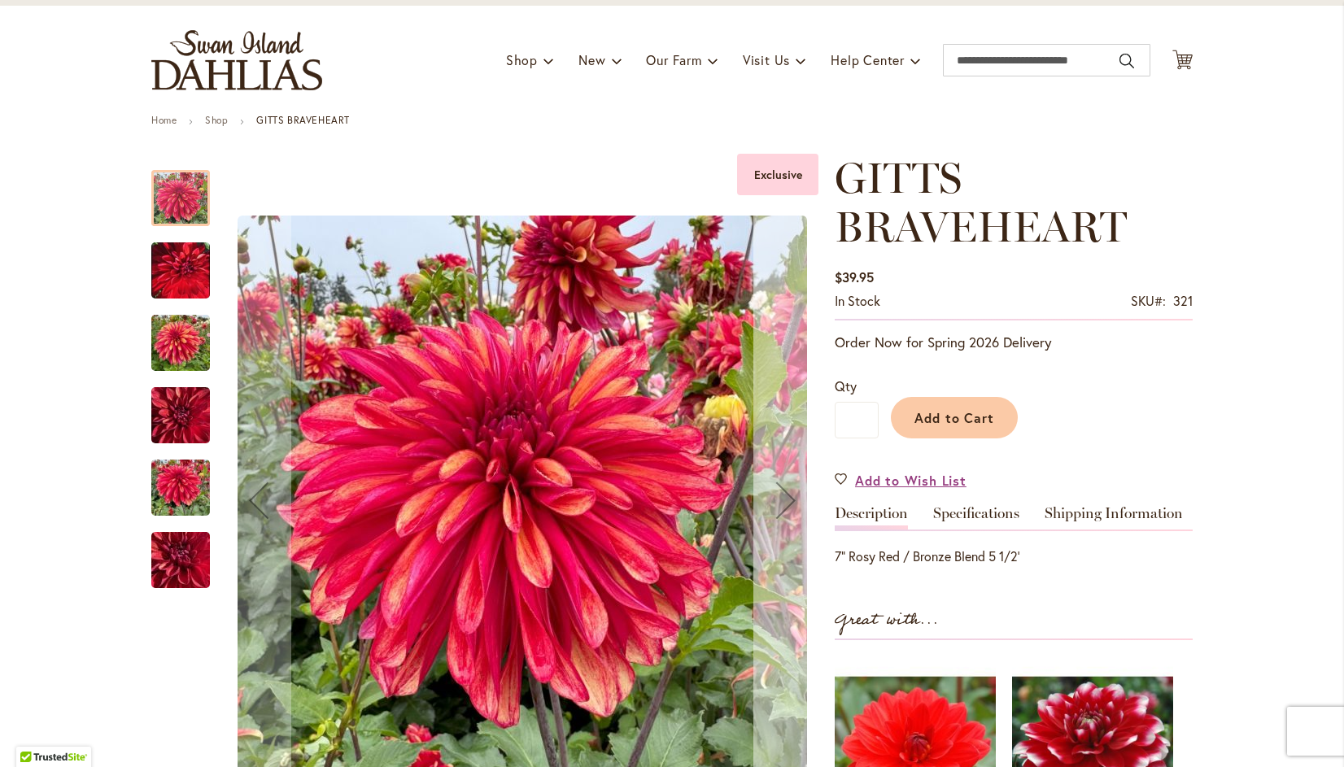
click at [783, 499] on div "Next" at bounding box center [785, 500] width 65 height 65
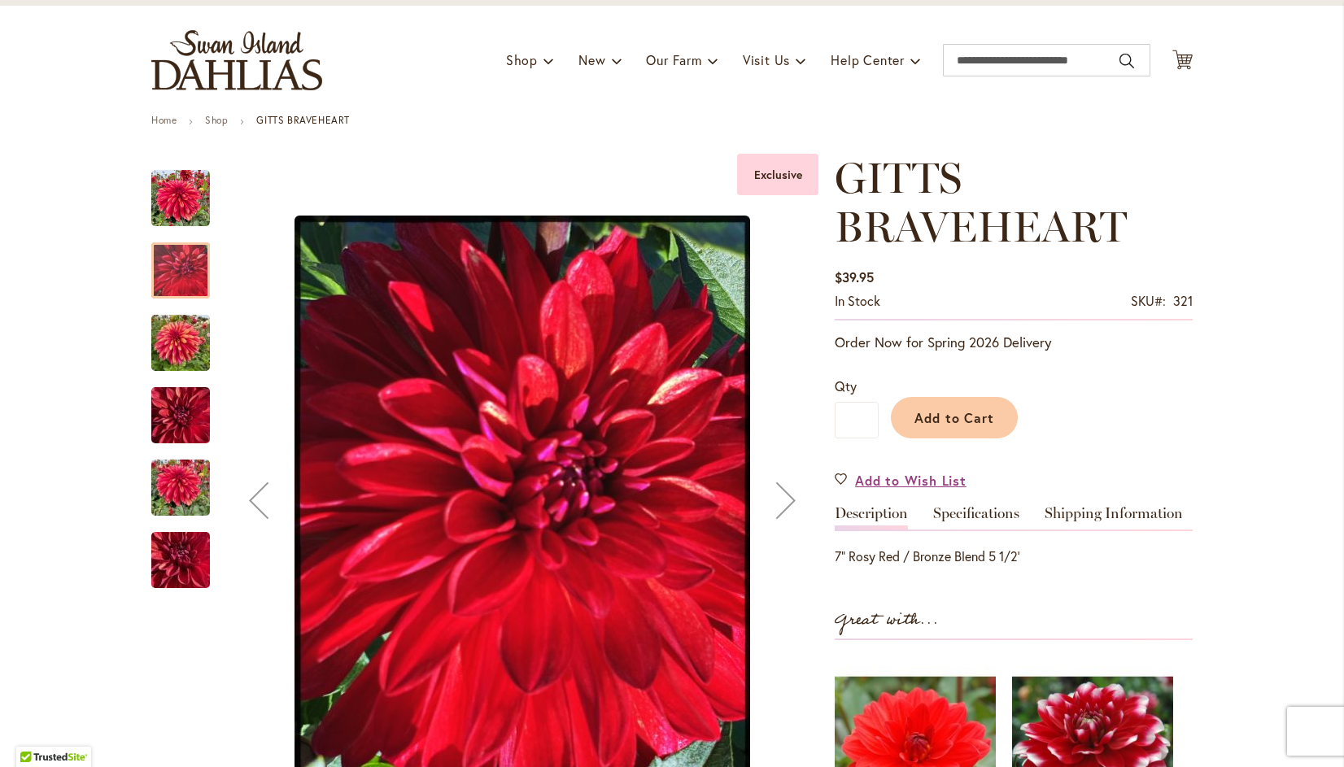
click at [772, 499] on div "Next" at bounding box center [785, 500] width 65 height 65
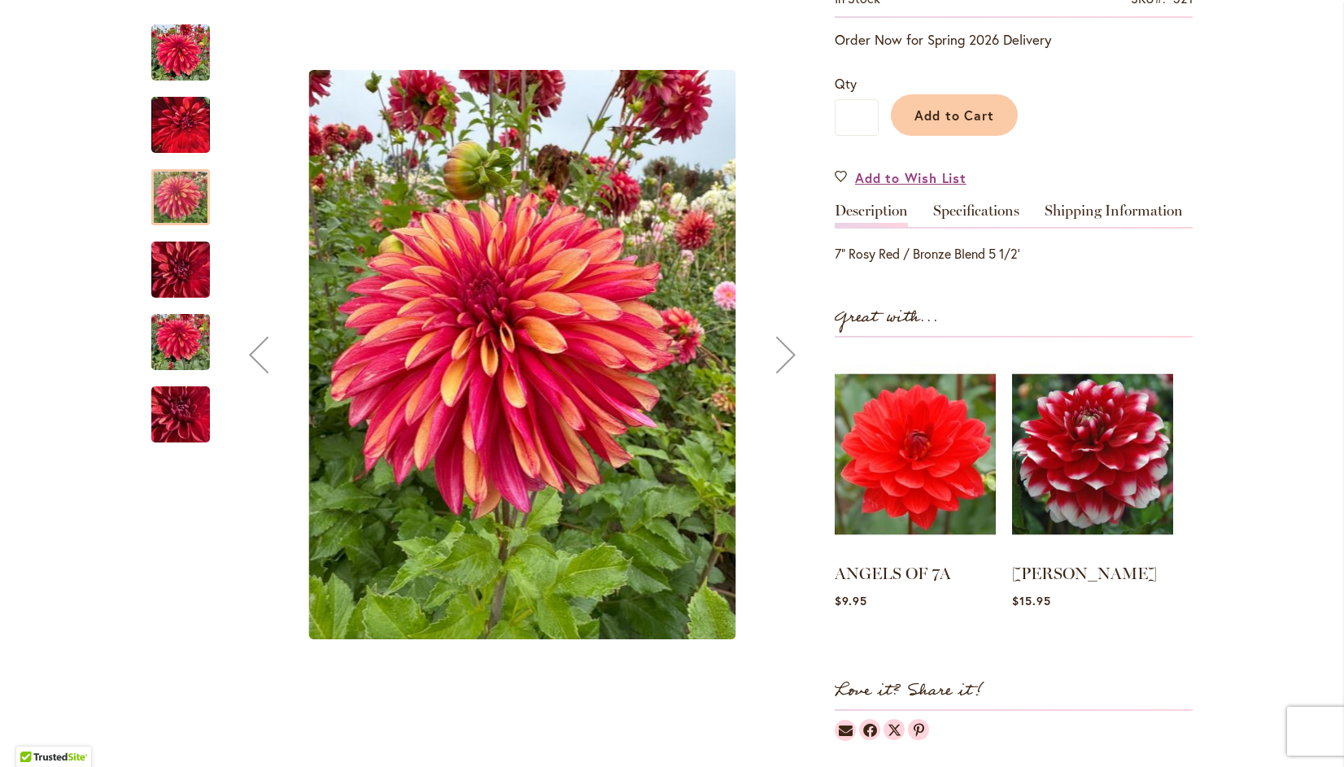
scroll to position [392, 0]
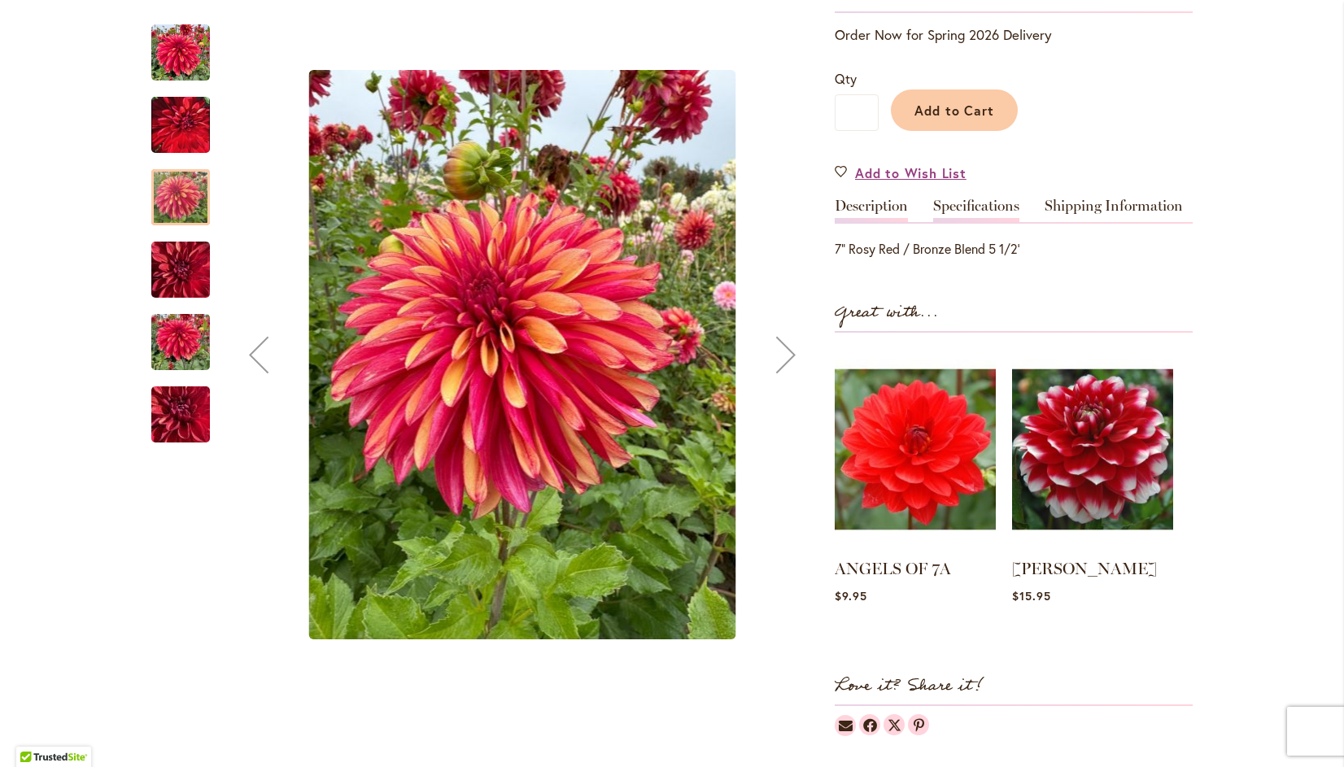
click at [991, 202] on link "Specifications" at bounding box center [976, 211] width 86 height 24
